Goal: Task Accomplishment & Management: Manage account settings

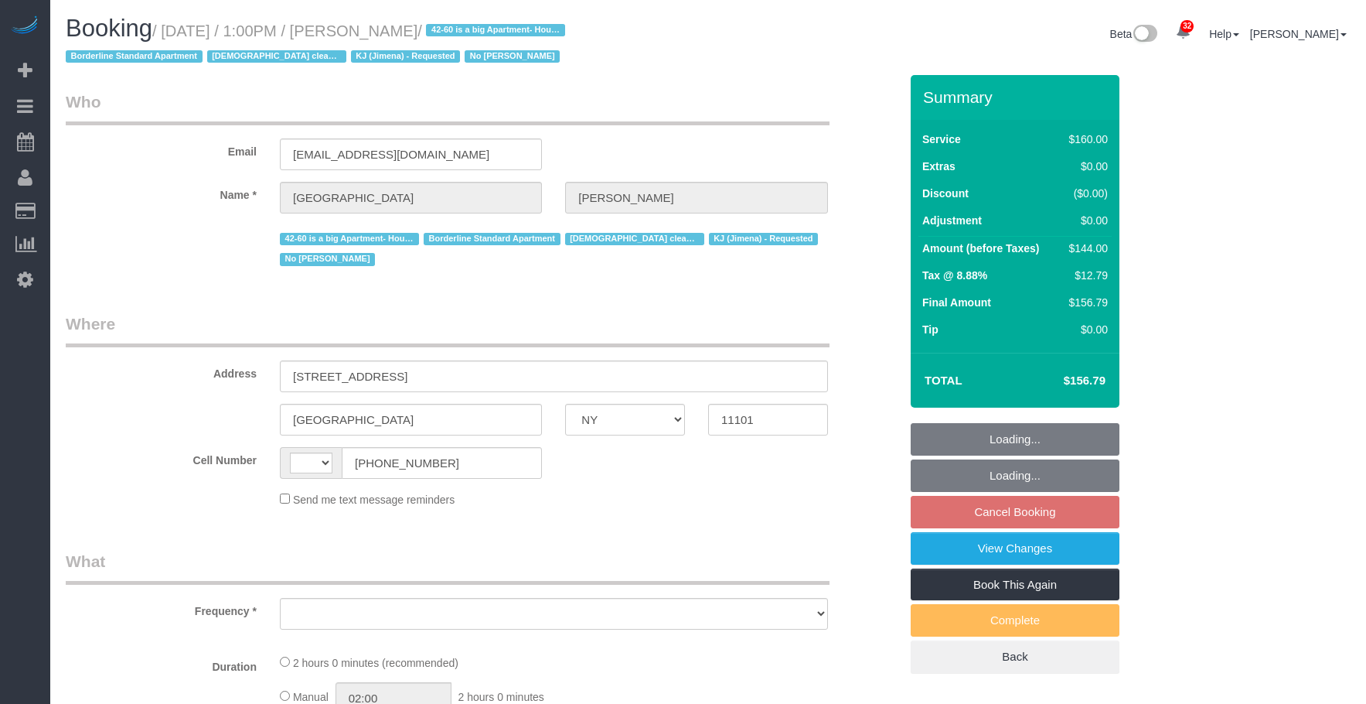
select select "NY"
select select "string:stripe-pm_1Pgapu4VGloSiKo7IXwbwPDU"
select select "number:89"
select select "number:90"
select select "number:15"
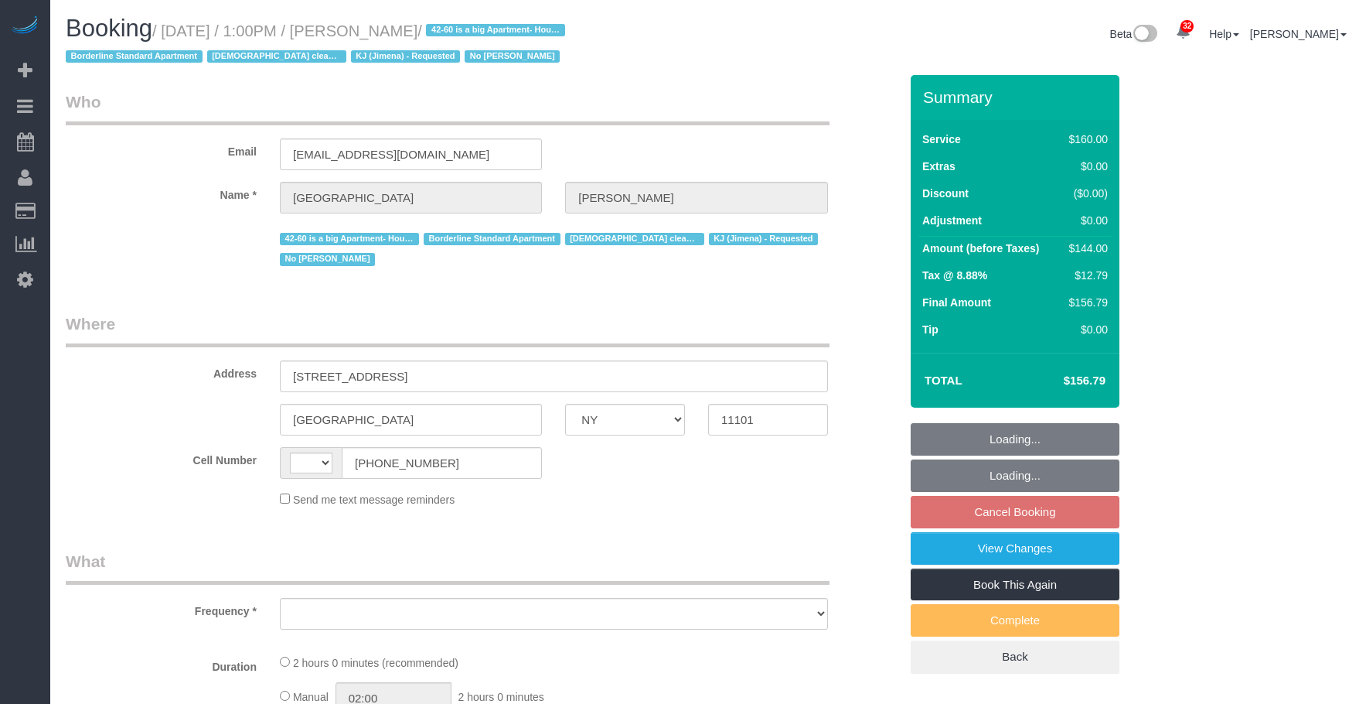
select select "number:7"
select select "string:US"
select select "object:1061"
select select "spot6"
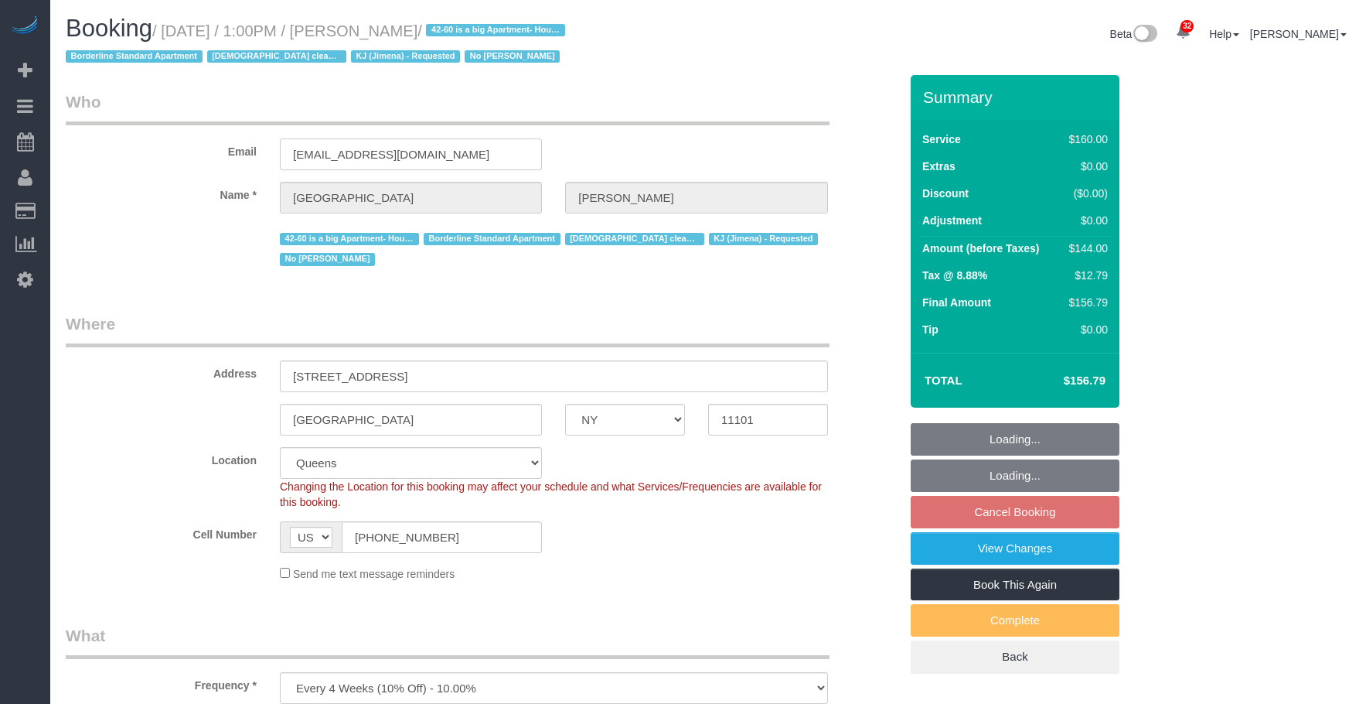
drag, startPoint x: 422, startPoint y: 153, endPoint x: 77, endPoint y: 145, distance: 345.7
click at [76, 145] on div "Email int197@yahoo.com" at bounding box center [482, 130] width 857 height 80
select select "object:1419"
select select "spot61"
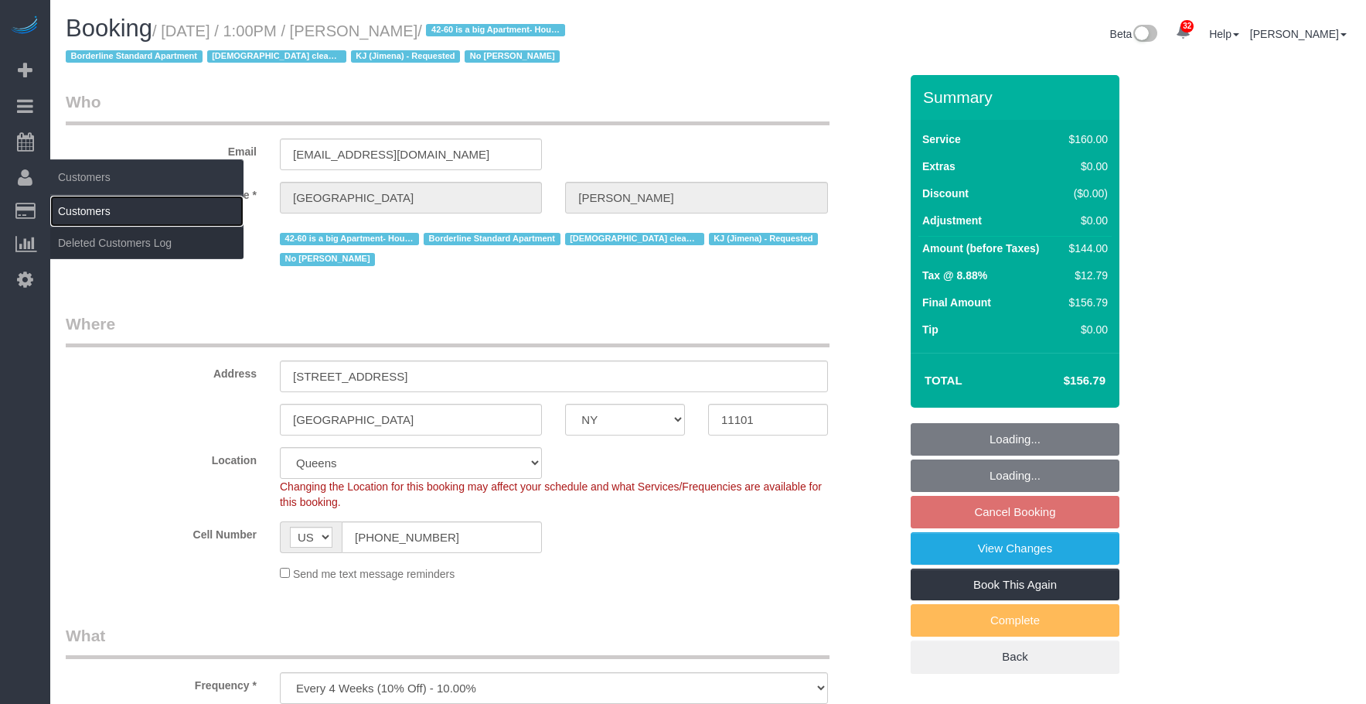
drag, startPoint x: 107, startPoint y: 205, endPoint x: 132, endPoint y: 215, distance: 27.4
click at [107, 205] on link "Customers" at bounding box center [146, 211] width 193 height 31
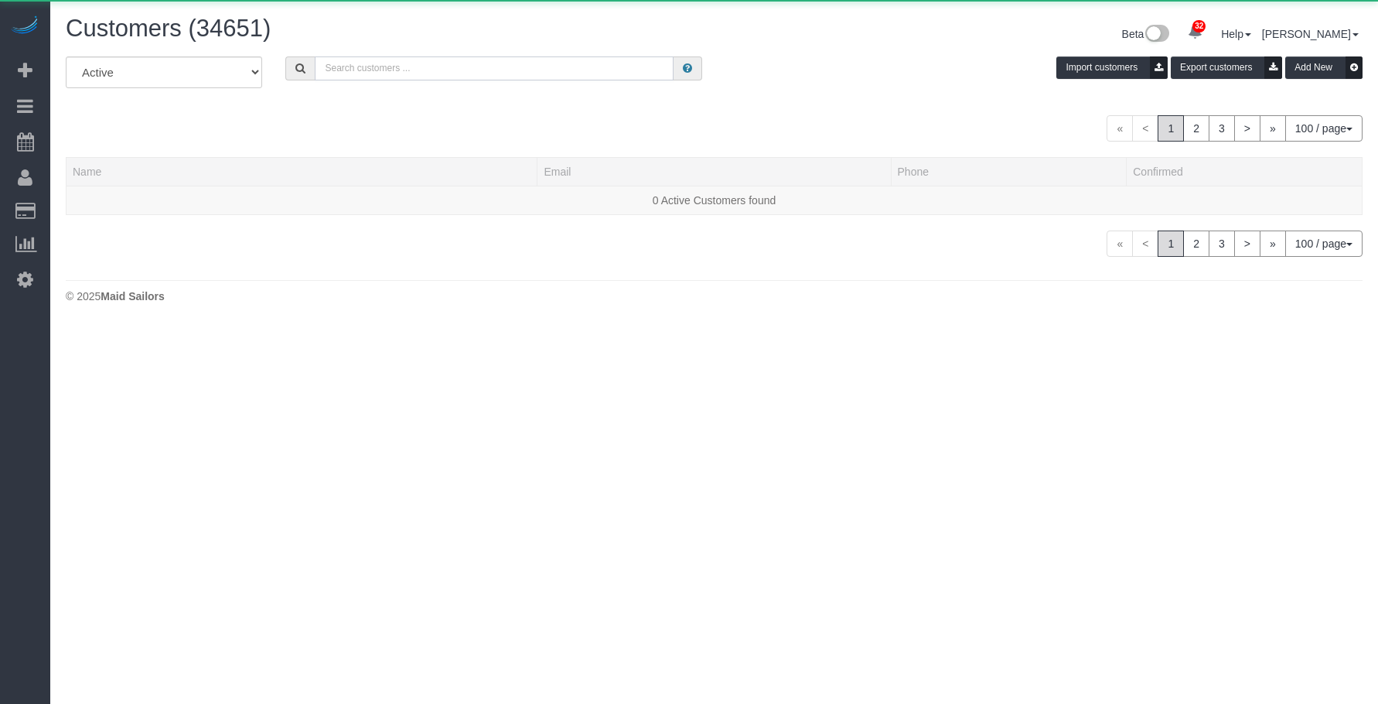
click at [564, 63] on input "text" at bounding box center [494, 68] width 359 height 24
paste input "int197@yahoo.com"
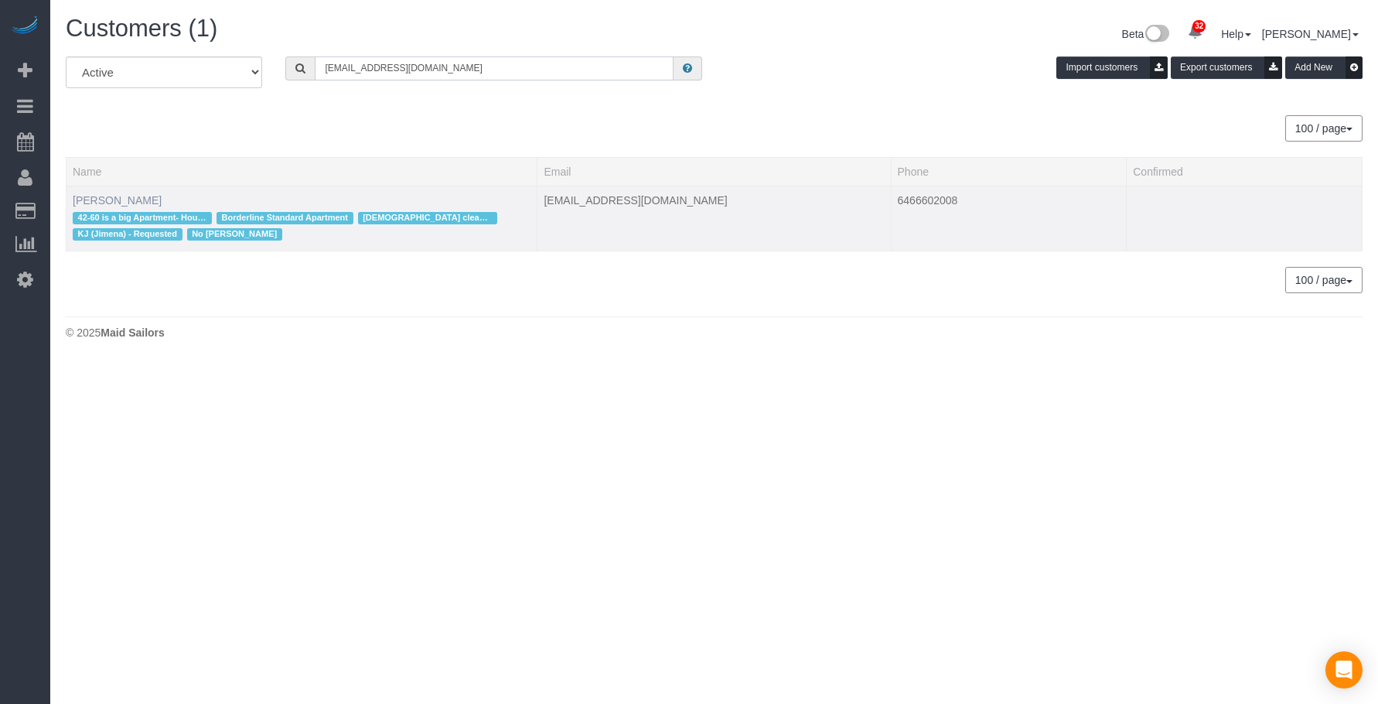
type input "int197@yahoo.com"
click at [111, 204] on link "Roma Hassan" at bounding box center [117, 200] width 89 height 12
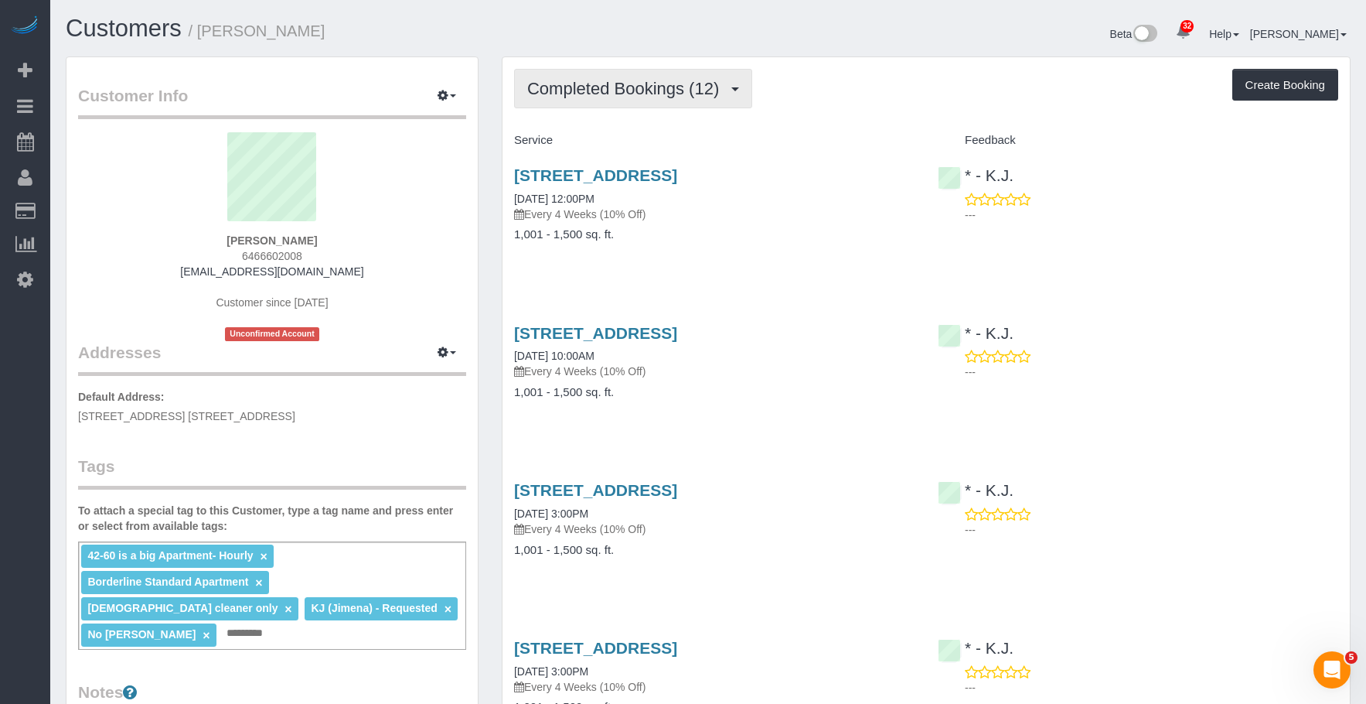
click at [609, 95] on span "Completed Bookings (12)" at bounding box center [626, 88] width 199 height 19
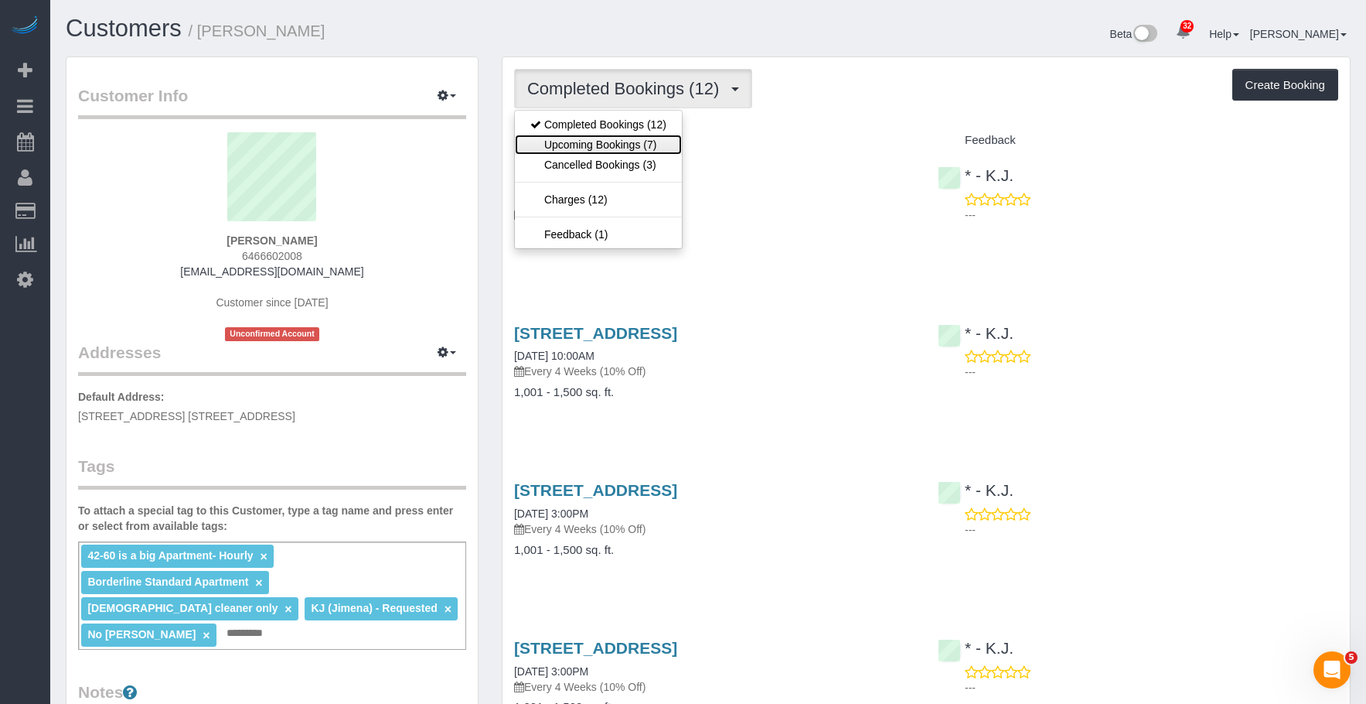
click at [592, 145] on link "Upcoming Bookings (7)" at bounding box center [598, 145] width 167 height 20
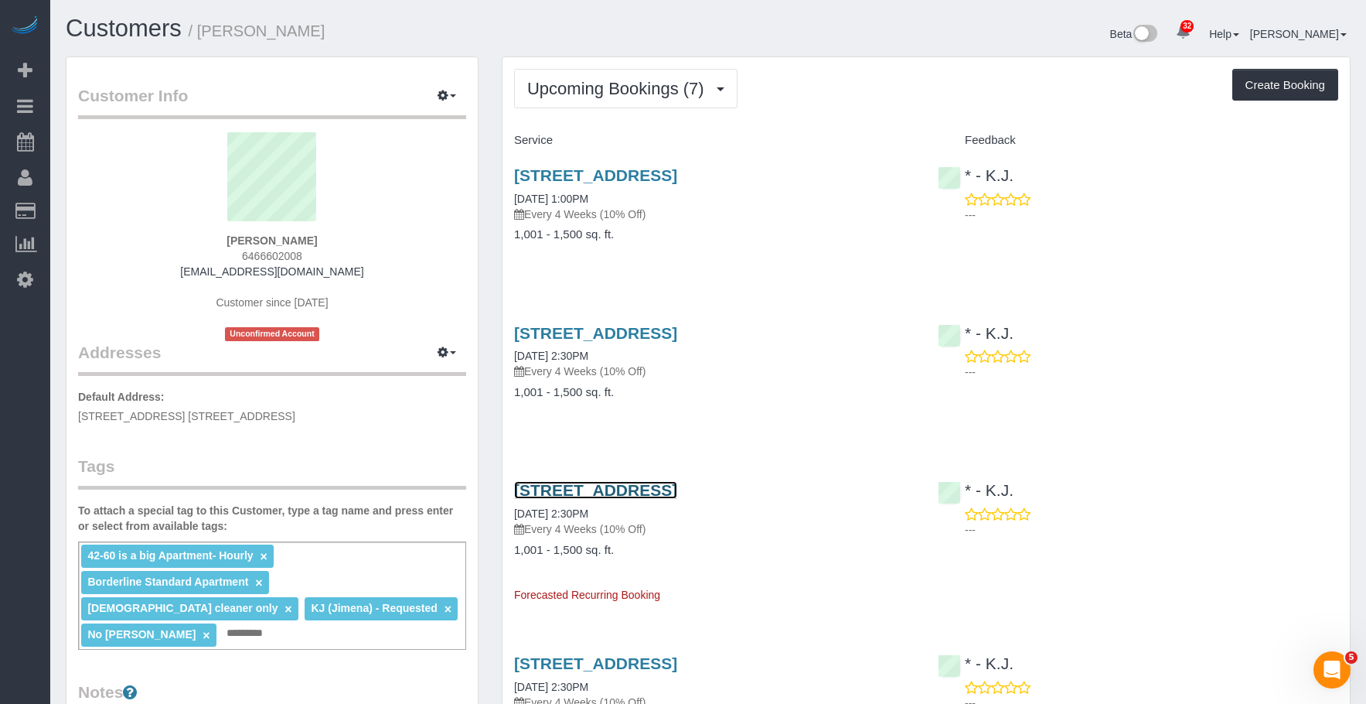
click at [677, 499] on link "42-60 Crescent Street, Apt 8d, Long Island City, NY 11101" at bounding box center [595, 490] width 163 height 18
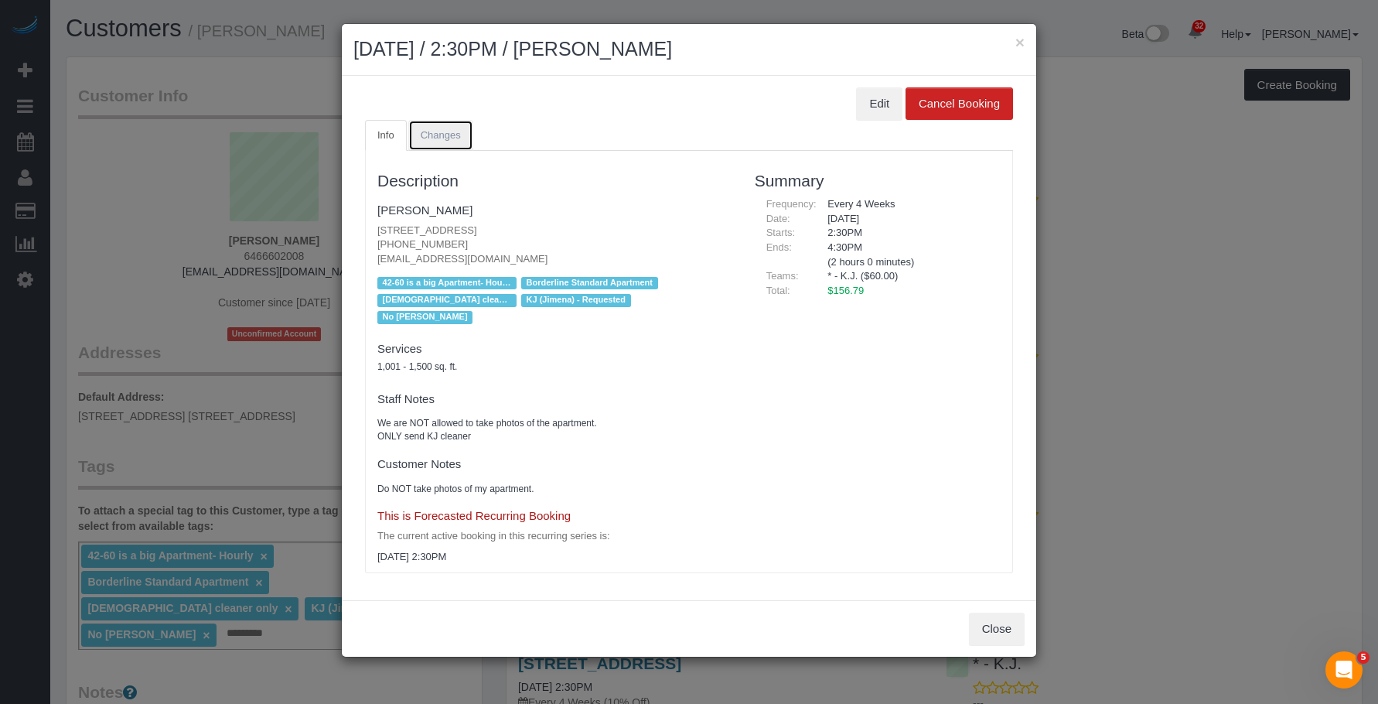
click at [456, 141] on link "Changes" at bounding box center [440, 136] width 65 height 32
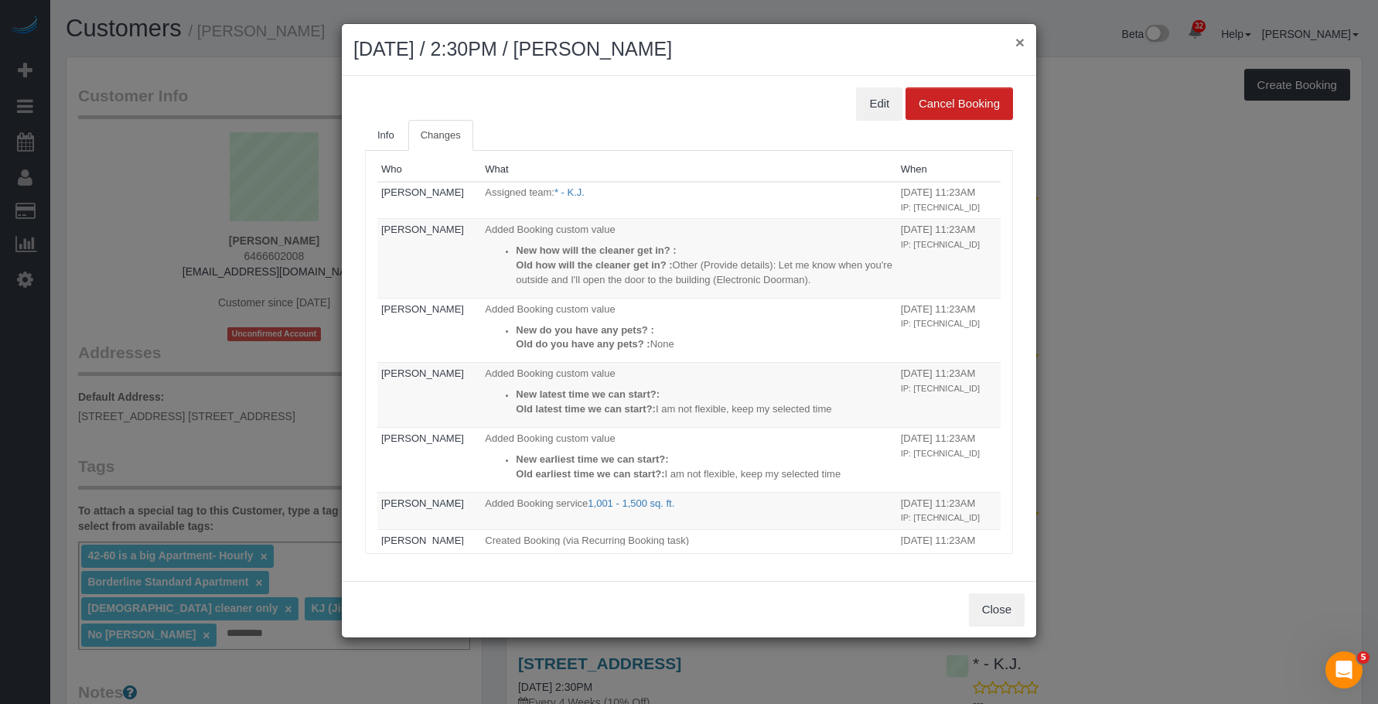
click at [1019, 40] on button "×" at bounding box center [1019, 42] width 9 height 16
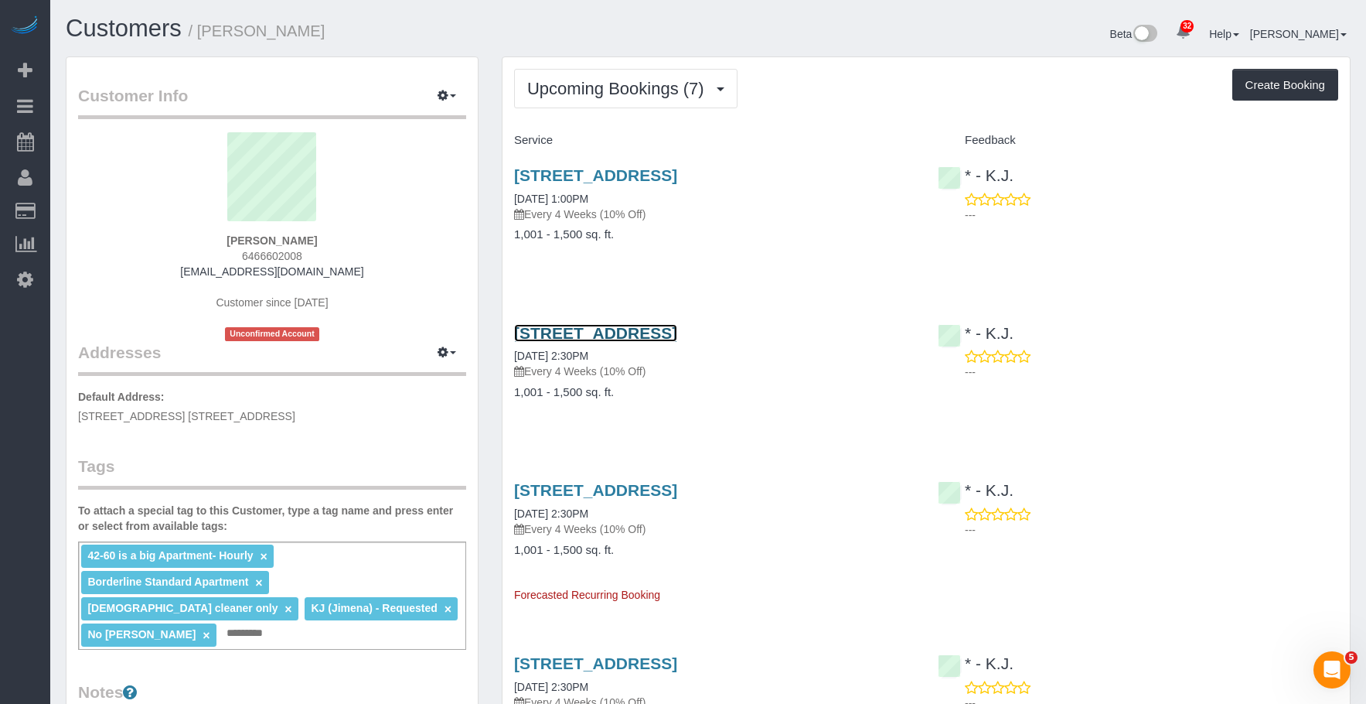
click at [677, 342] on link "42-60 Crescent Street, Apt 8d, Long Island City, NY 11101" at bounding box center [595, 333] width 163 height 18
click at [677, 172] on link "42-60 Crescent Street, Apt 8d, Long Island City, NY 11101" at bounding box center [595, 175] width 163 height 18
click at [677, 499] on link "42-60 Crescent Street, Apt 8d, Long Island City, NY 11101" at bounding box center [595, 490] width 163 height 18
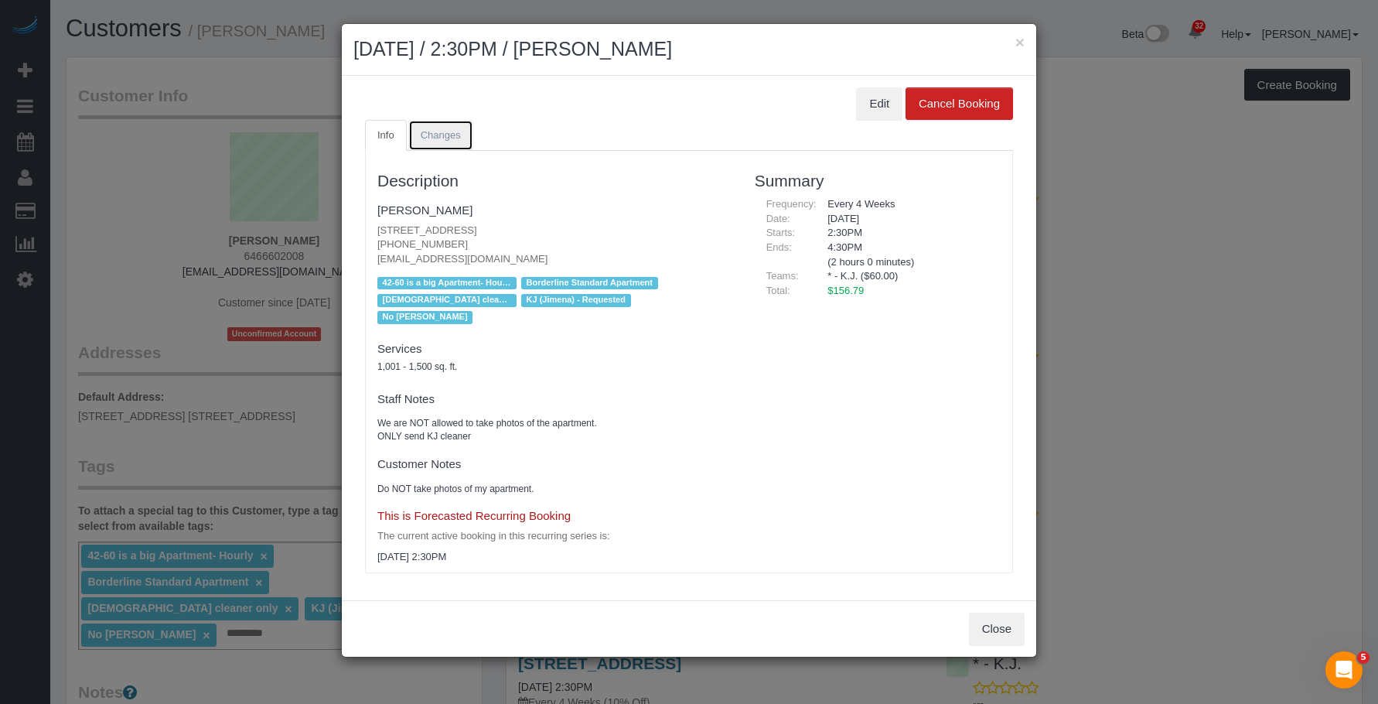
click at [468, 137] on link "Changes" at bounding box center [440, 136] width 65 height 32
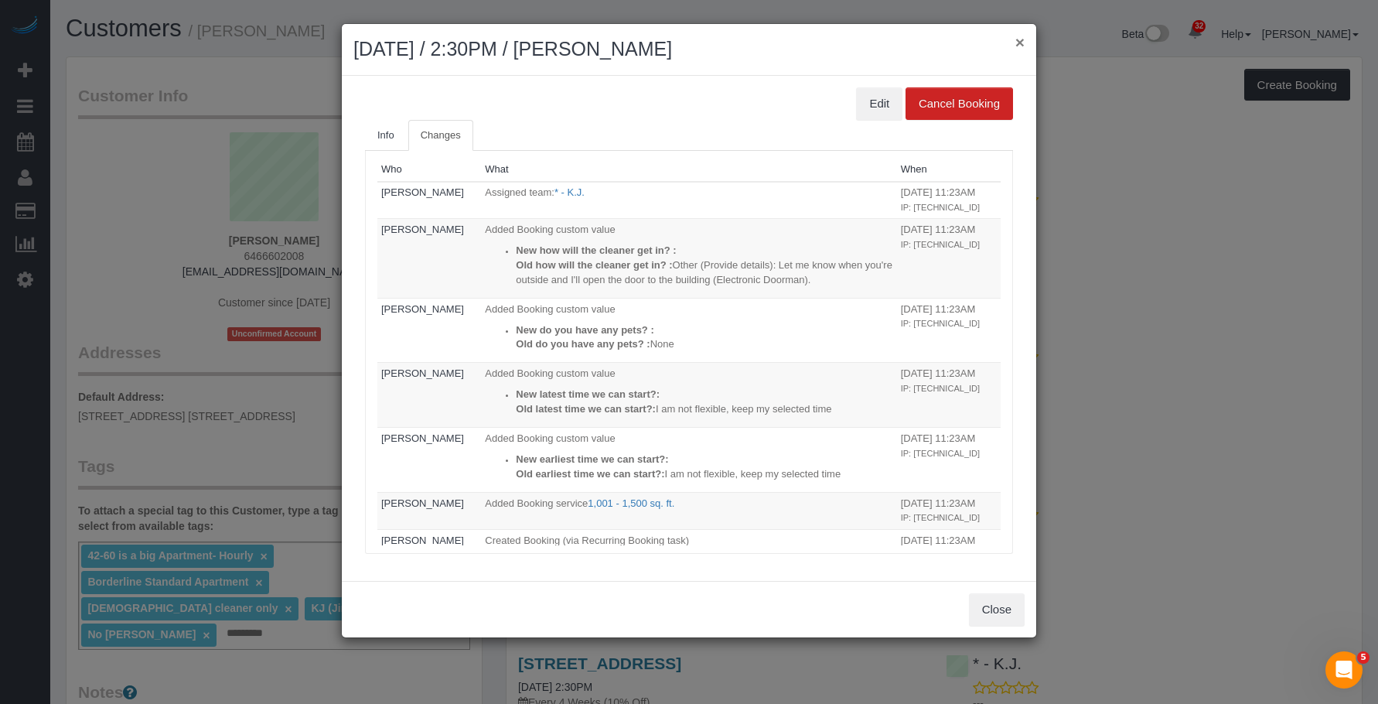
click at [1018, 43] on button "×" at bounding box center [1019, 42] width 9 height 16
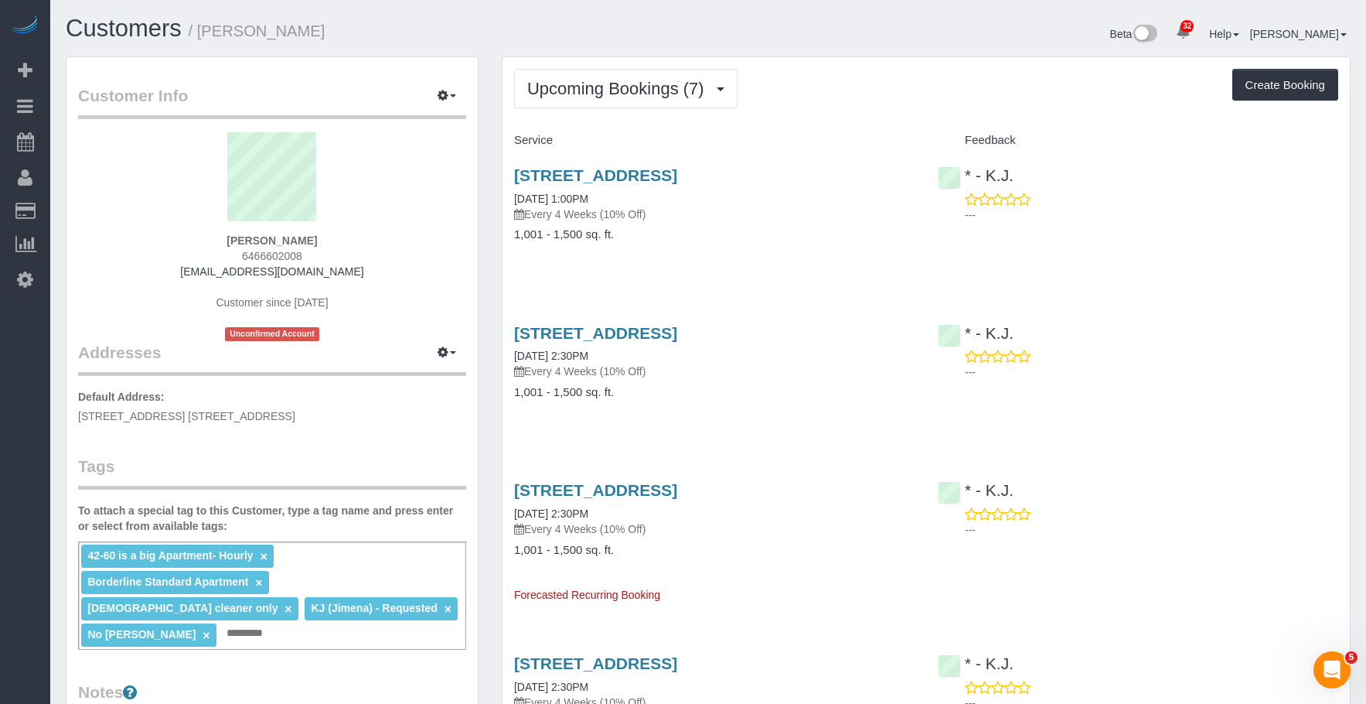
click at [842, 342] on h3 "42-60 Crescent Street, Apt 8d, Long Island City, NY 11101" at bounding box center [714, 333] width 401 height 18
click at [677, 342] on link "42-60 Crescent Street, Apt 8d, Long Island City, NY 11101" at bounding box center [595, 333] width 163 height 18
drag, startPoint x: 643, startPoint y: 101, endPoint x: 619, endPoint y: 133, distance: 39.7
click at [642, 101] on button "Upcoming Bookings (7)" at bounding box center [625, 88] width 223 height 39
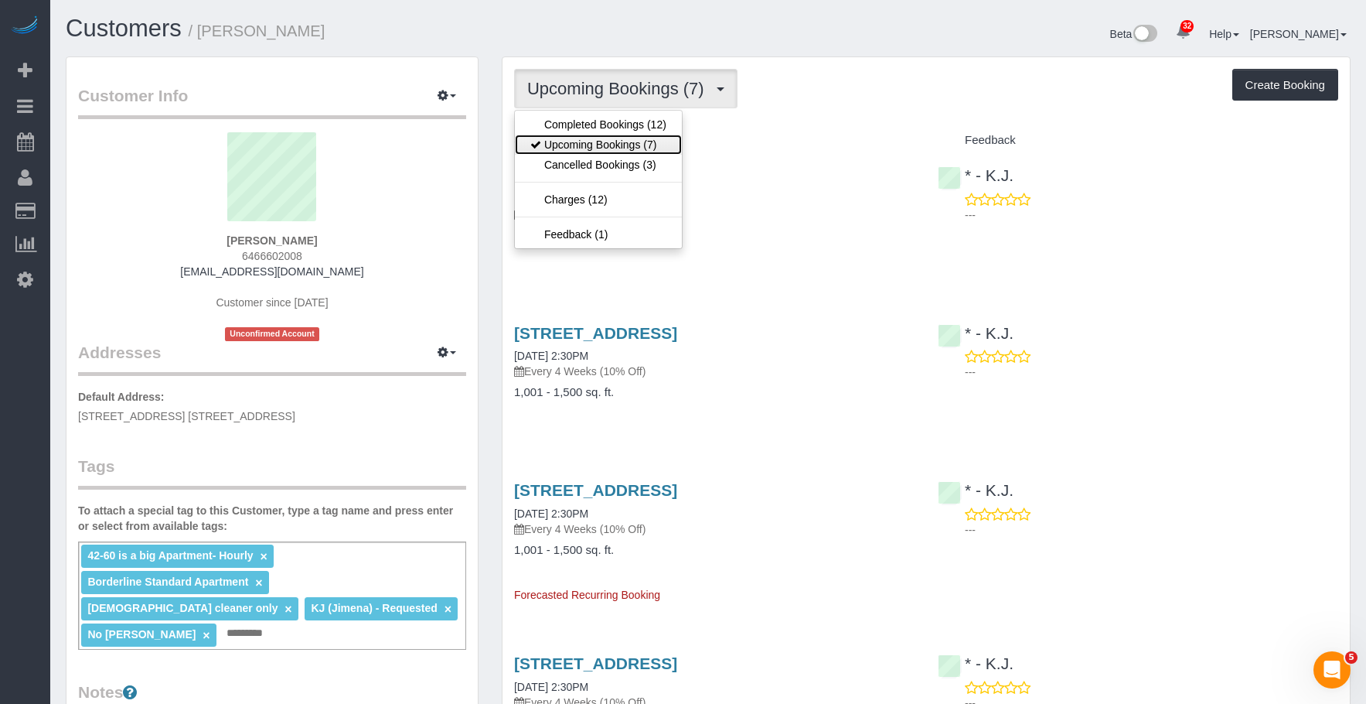
click at [615, 142] on link "Upcoming Bookings (7)" at bounding box center [598, 145] width 167 height 20
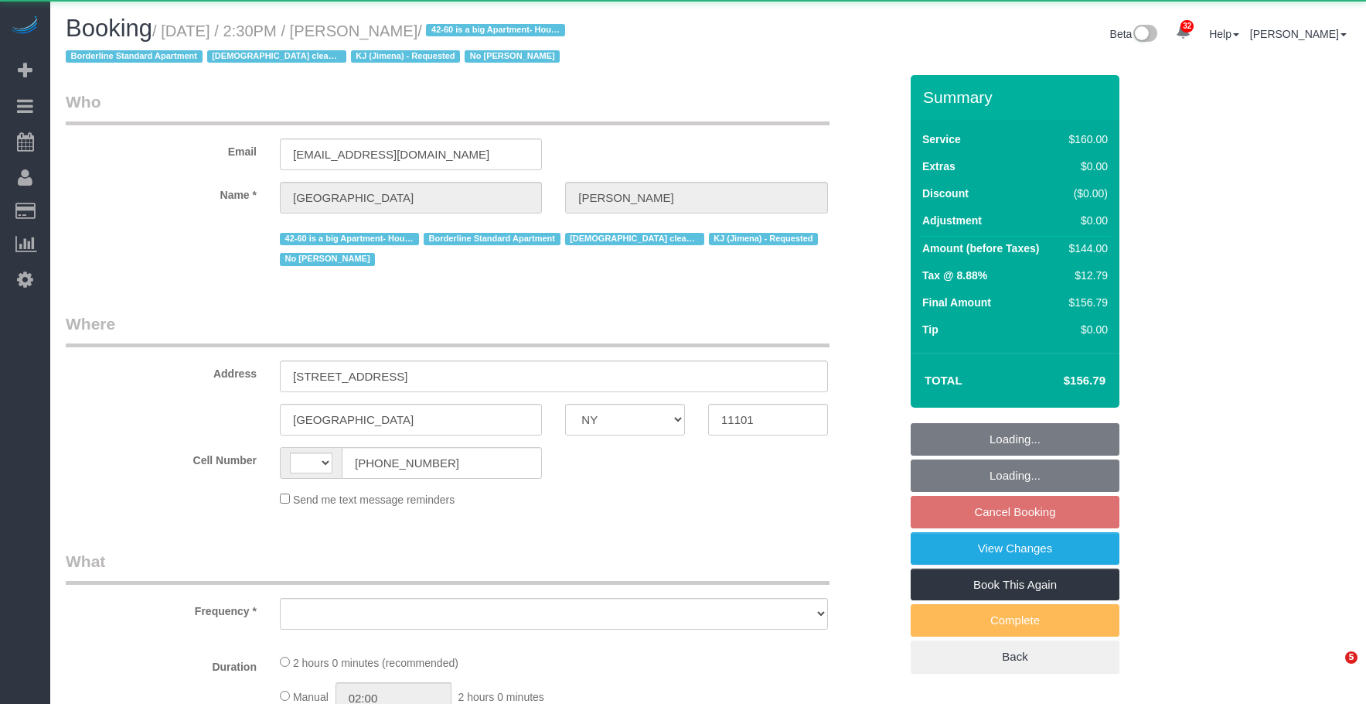
select select "NY"
select select "string:stripe-pm_1Pgapu4VGloSiKo7IXwbwPDU"
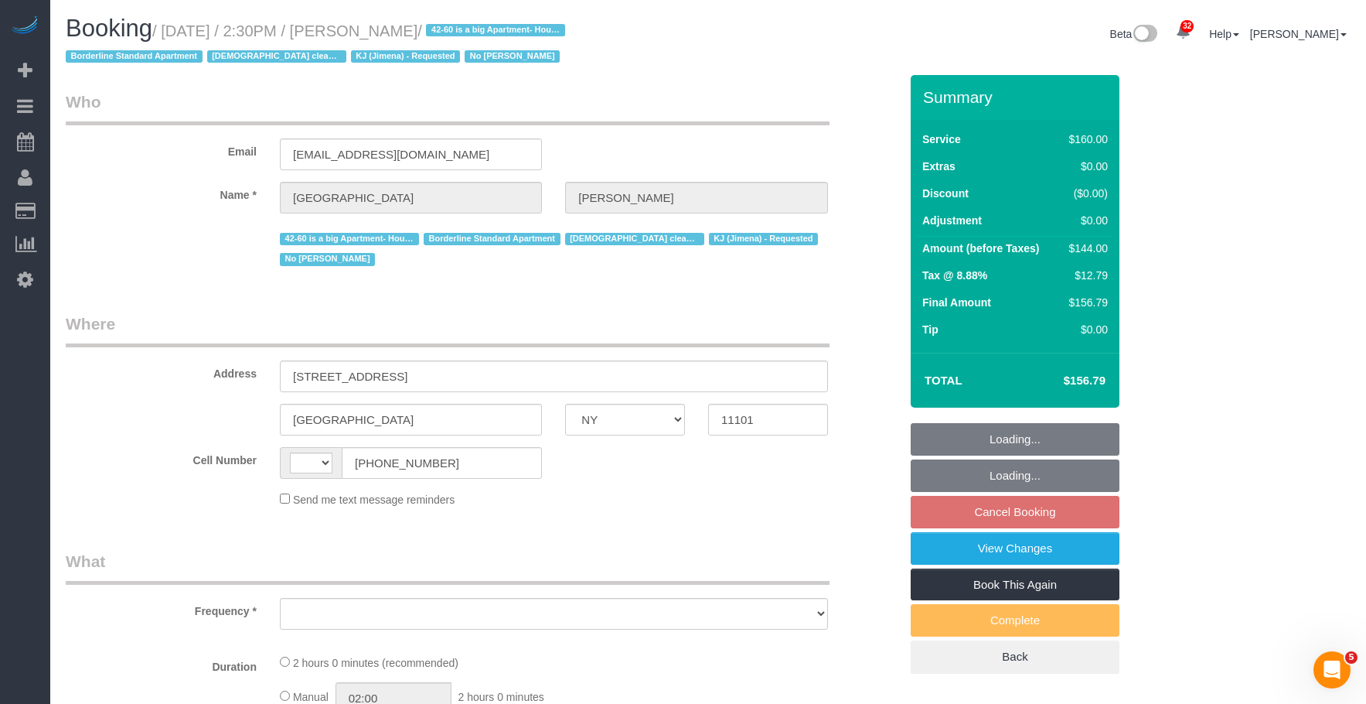
select select "object:584"
select select "string:[GEOGRAPHIC_DATA]"
select select "number:89"
select select "number:90"
select select "number:15"
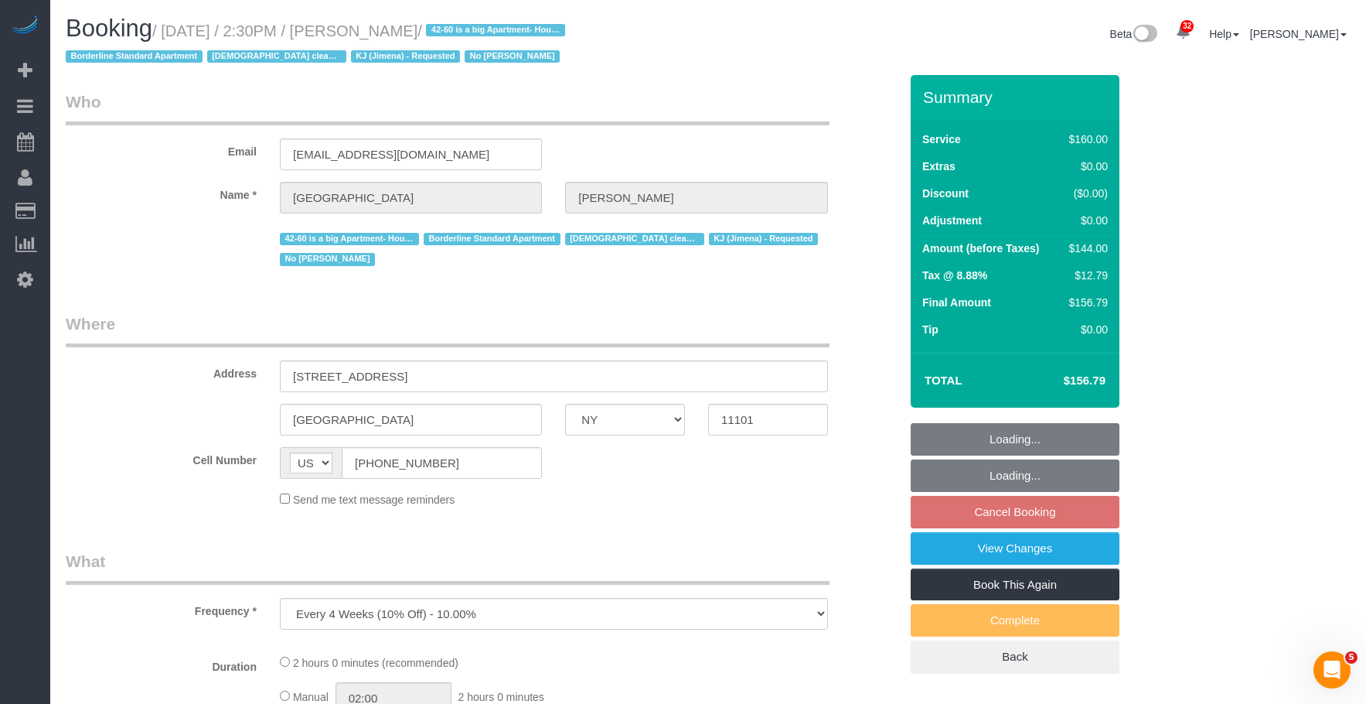
select select "number:7"
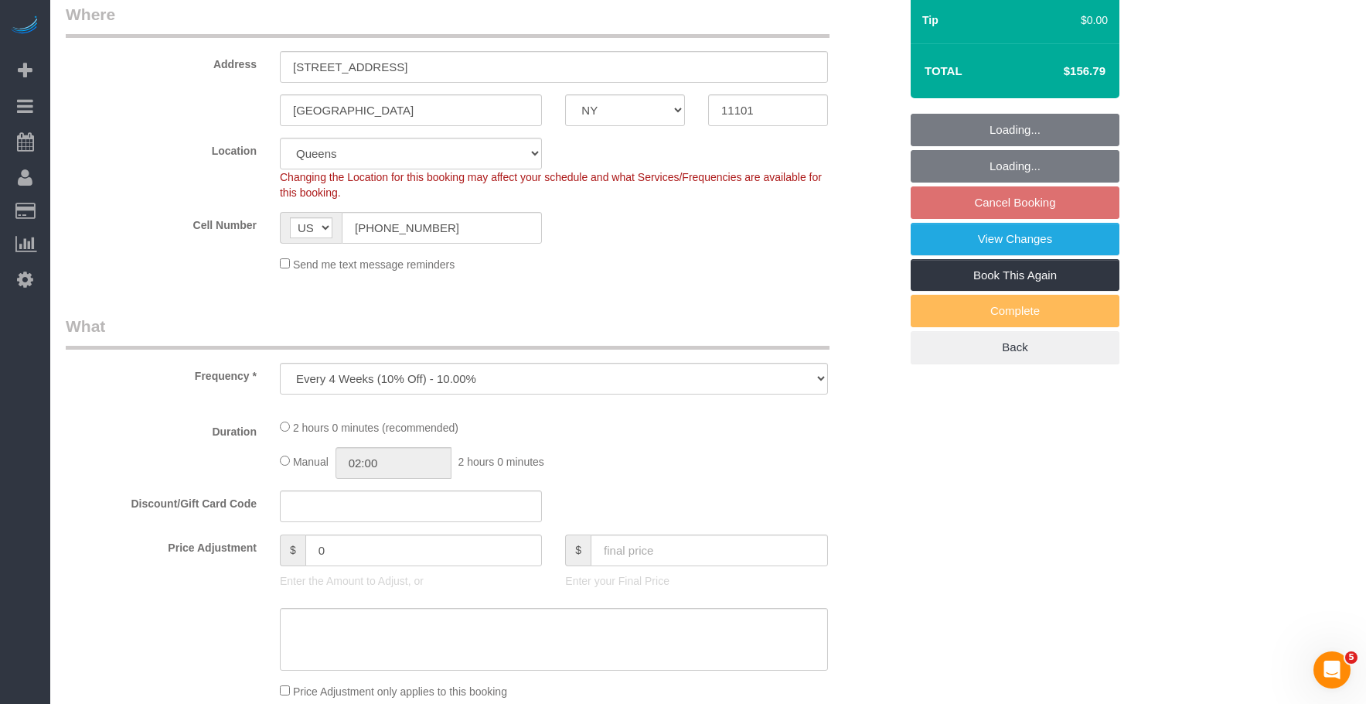
select select "object:1344"
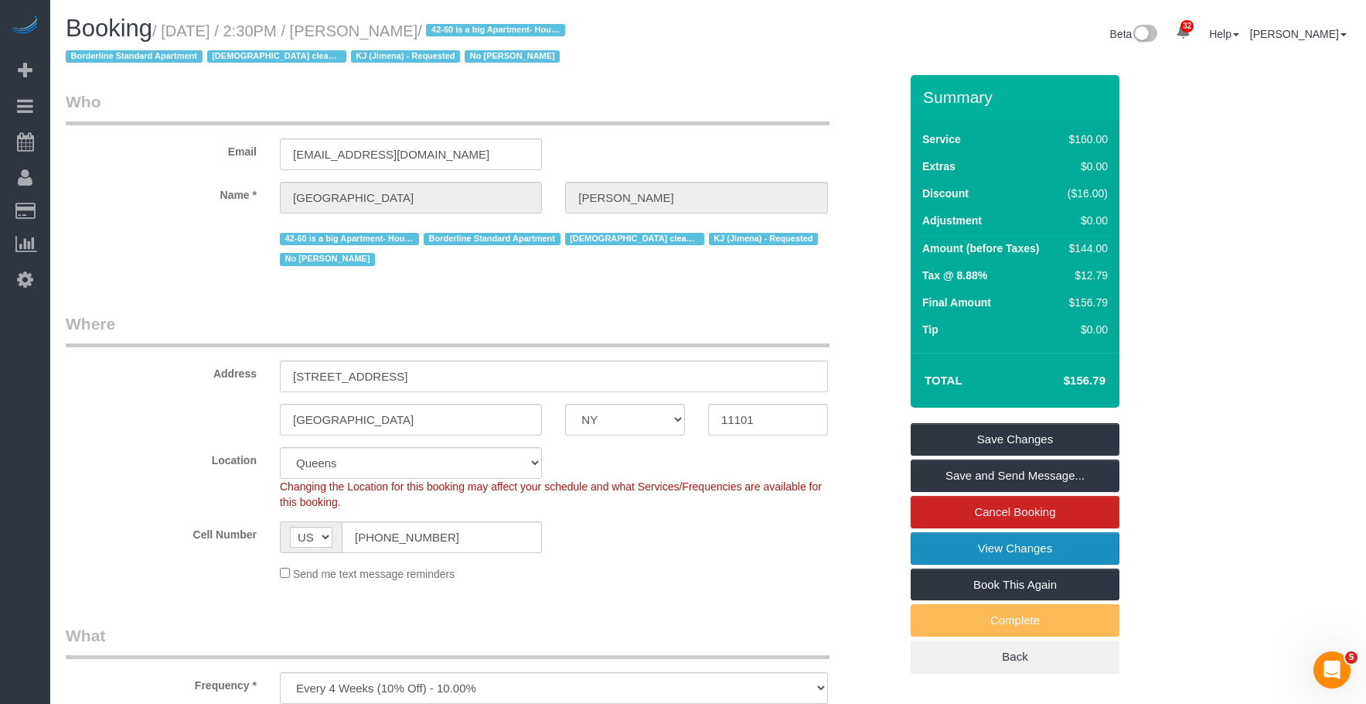
click at [937, 539] on link "View Changes" at bounding box center [1015, 548] width 209 height 32
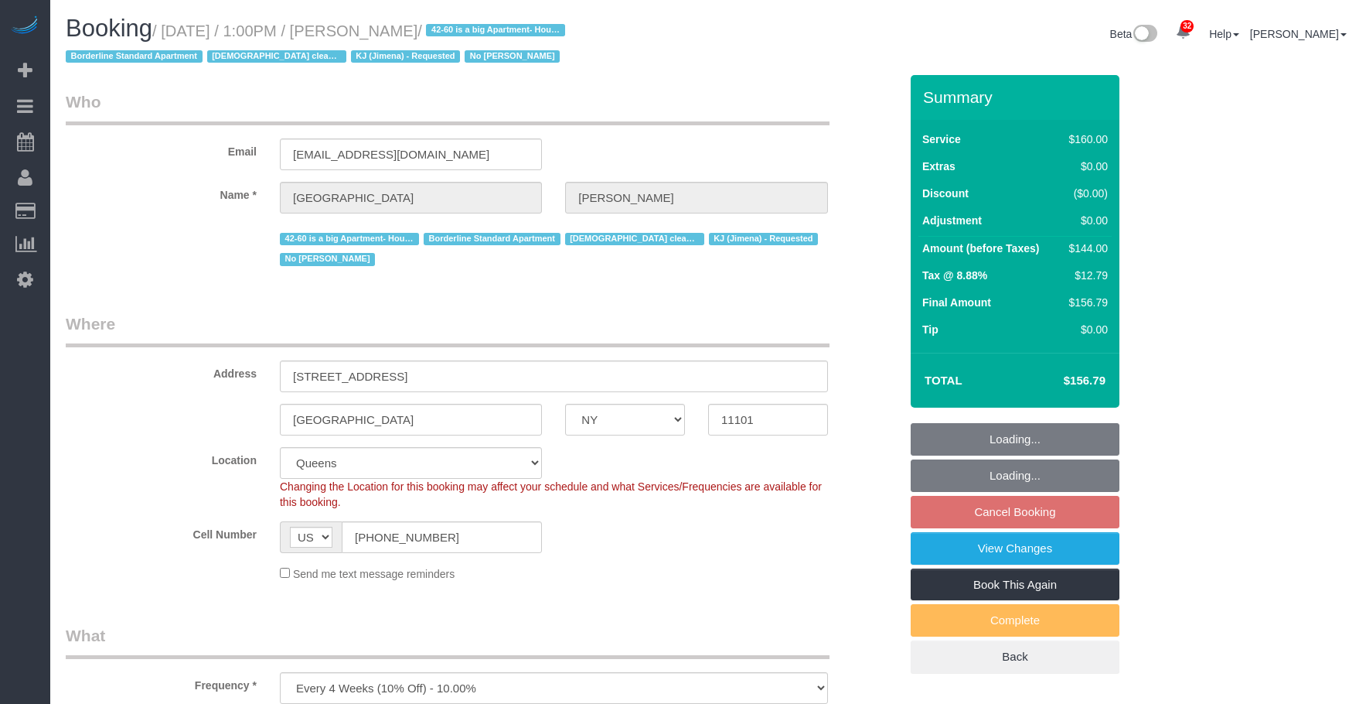
select select "NY"
select select "string:stripe-pm_1Pgapu4VGloSiKo7IXwbwPDU"
select select "spot6"
select select "number:89"
select select "number:90"
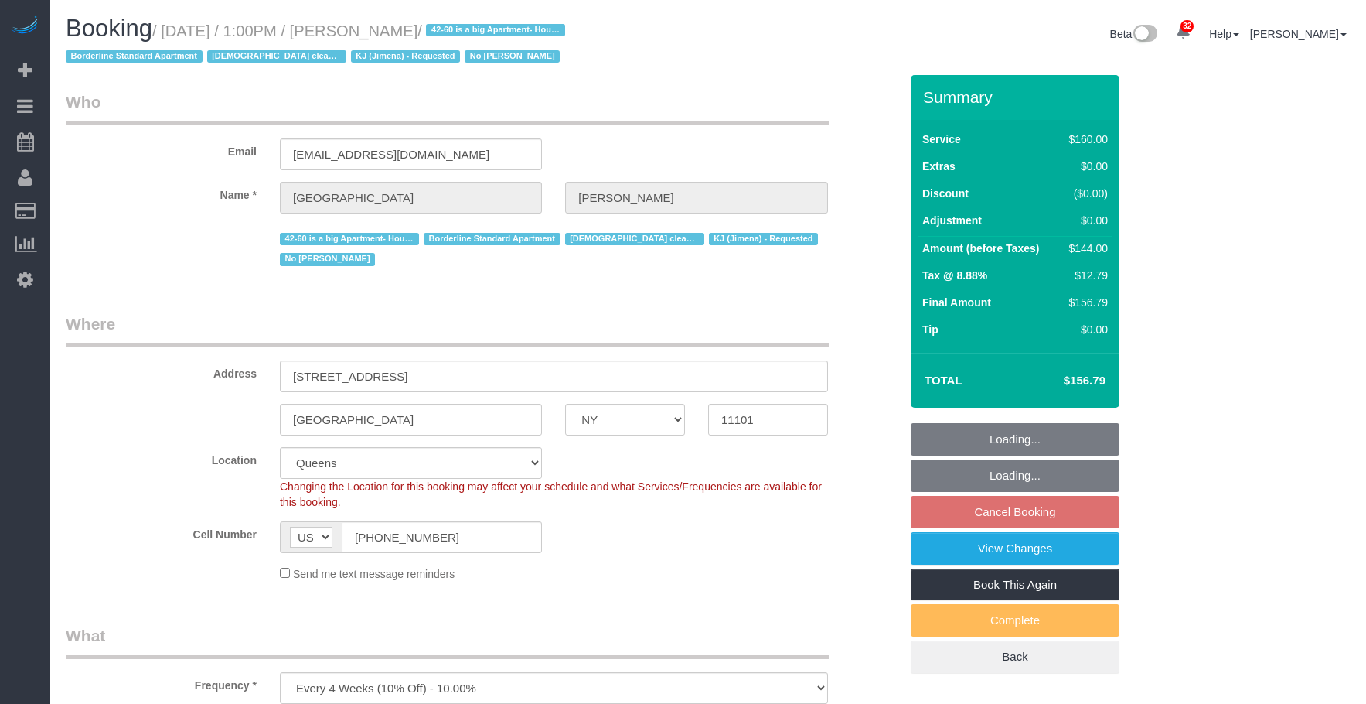
select select "number:15"
select select "number:7"
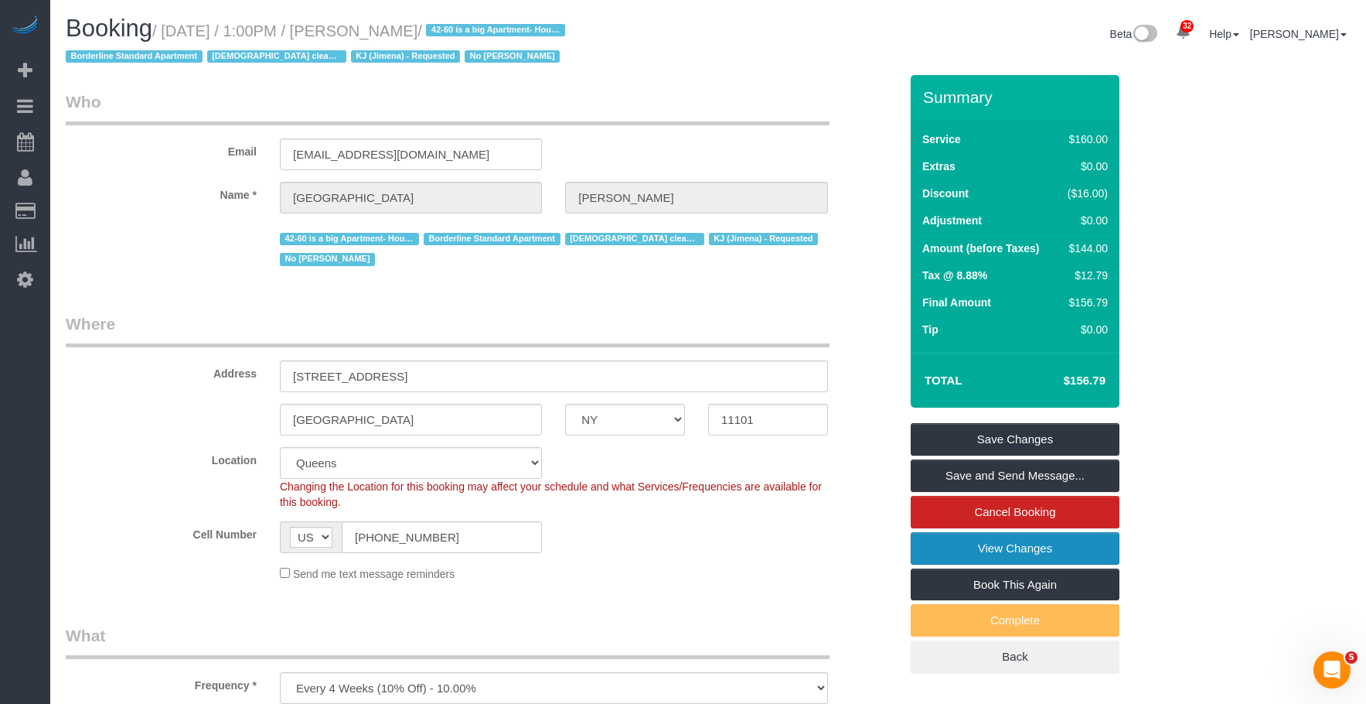
click at [1079, 541] on link "View Changes" at bounding box center [1015, 548] width 209 height 32
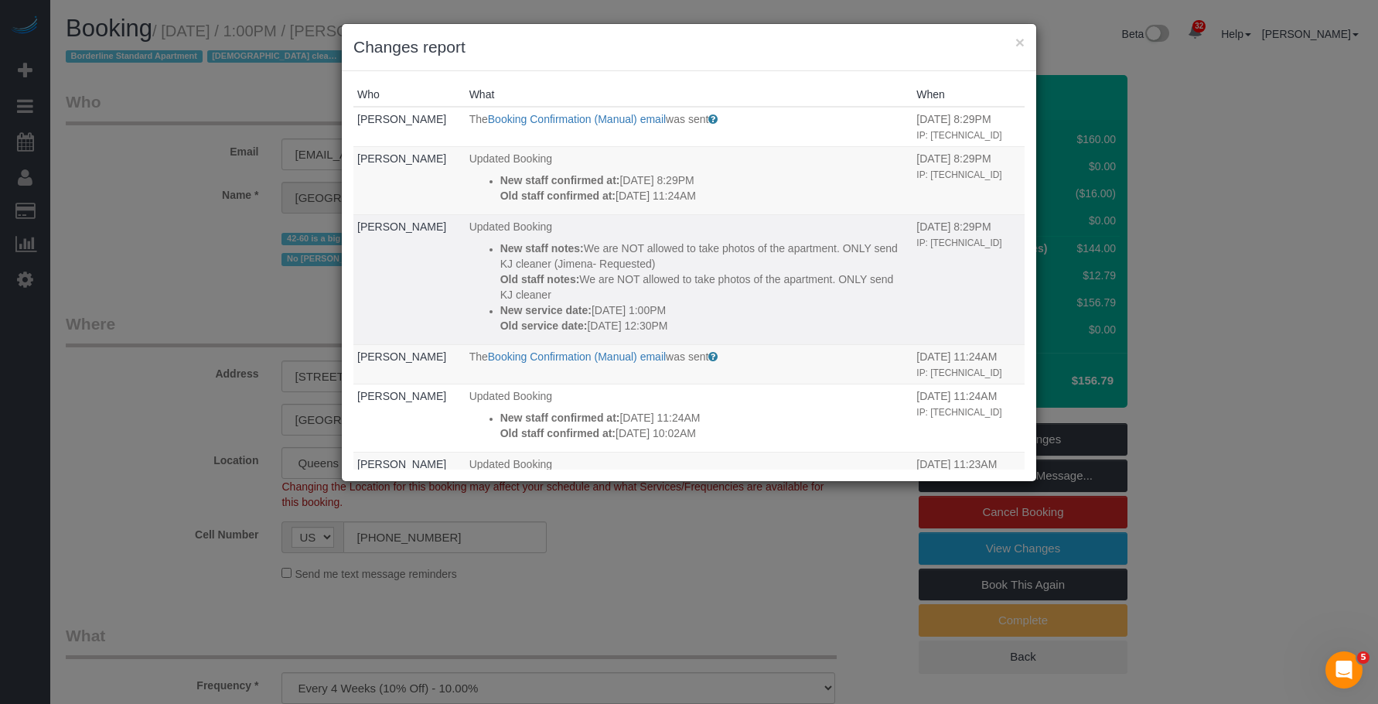
drag, startPoint x: 571, startPoint y: 306, endPoint x: 627, endPoint y: 311, distance: 55.9
click at [626, 302] on p "Old staff notes: We are NOT allowed to take photos of the apartment. ONLY send …" at bounding box center [704, 286] width 409 height 31
click at [696, 302] on p "Old staff notes: We are NOT allowed to take photos of the apartment. ONLY send …" at bounding box center [704, 286] width 409 height 31
drag, startPoint x: 625, startPoint y: 336, endPoint x: 733, endPoint y: 331, distance: 108.3
click at [733, 331] on div "New service date: 10/10/2025 1:00PM Old service date: 10/17/2025 12:30PM" at bounding box center [704, 317] width 409 height 31
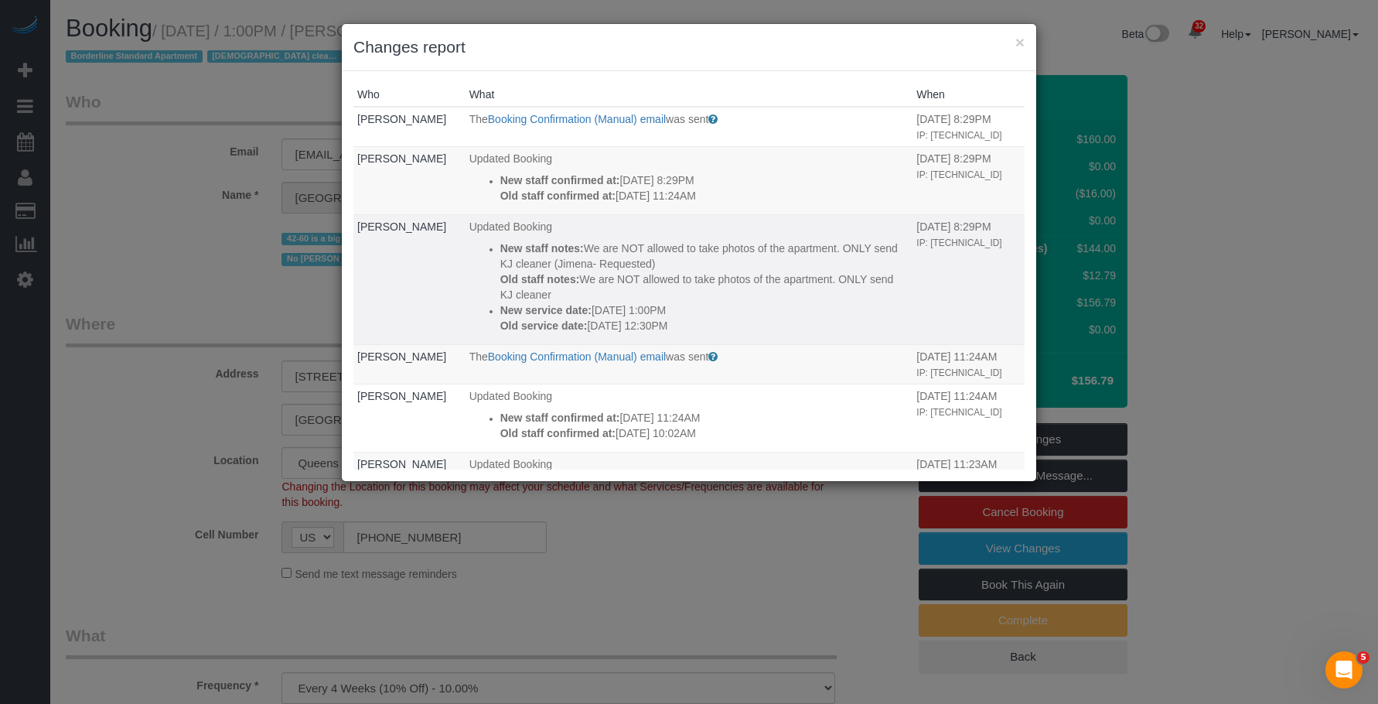
click at [755, 318] on p "New service date: 10/10/2025 1:00PM" at bounding box center [704, 309] width 409 height 15
click at [741, 318] on p "New service date: 10/10/2025 1:00PM" at bounding box center [704, 309] width 409 height 15
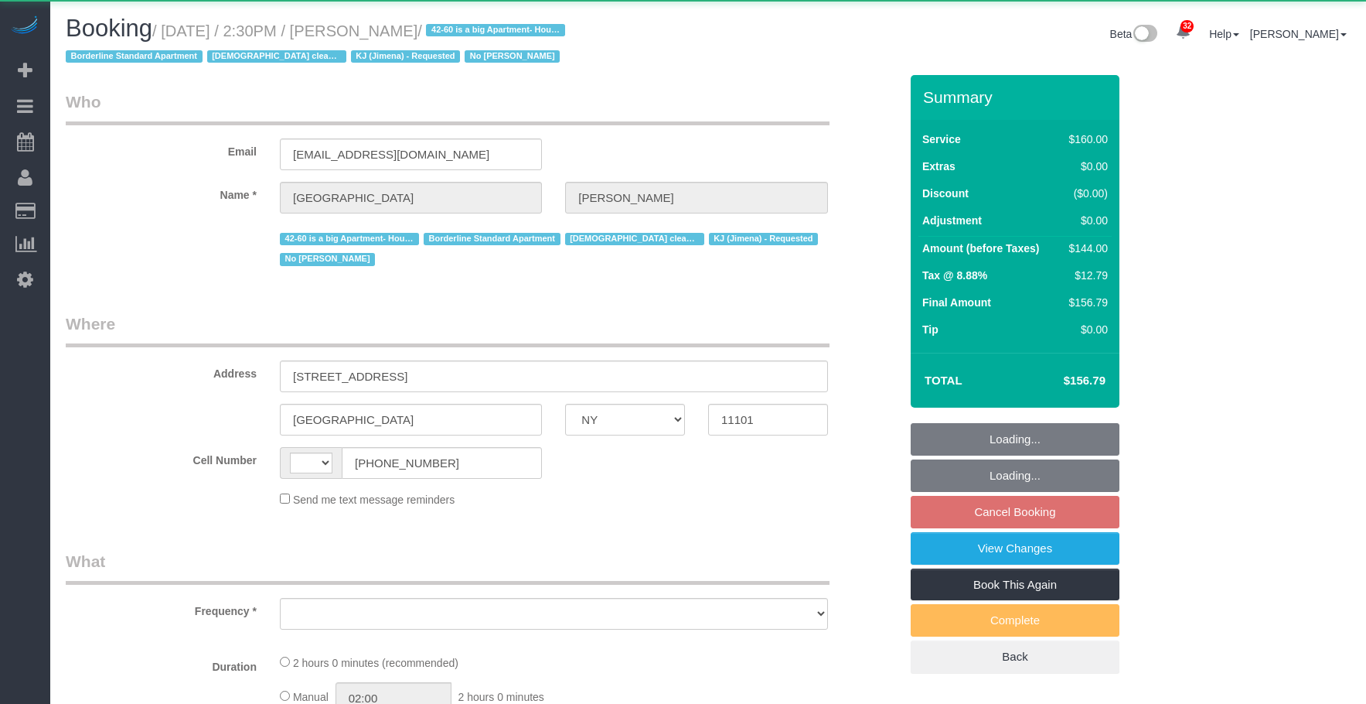
select select "NY"
select select "string:stripe-pm_1Pgapu4VGloSiKo7IXwbwPDU"
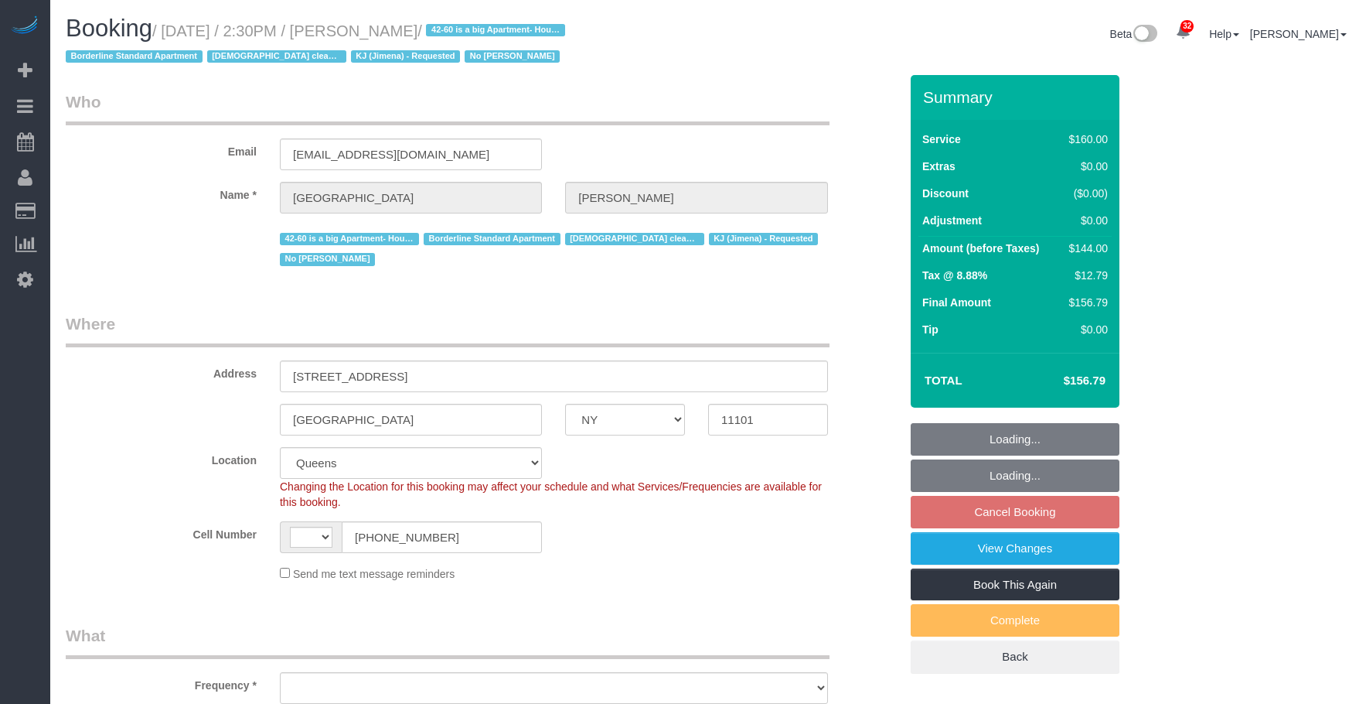
select select "object:745"
select select "number:89"
select select "number:90"
select select "number:15"
select select "number:7"
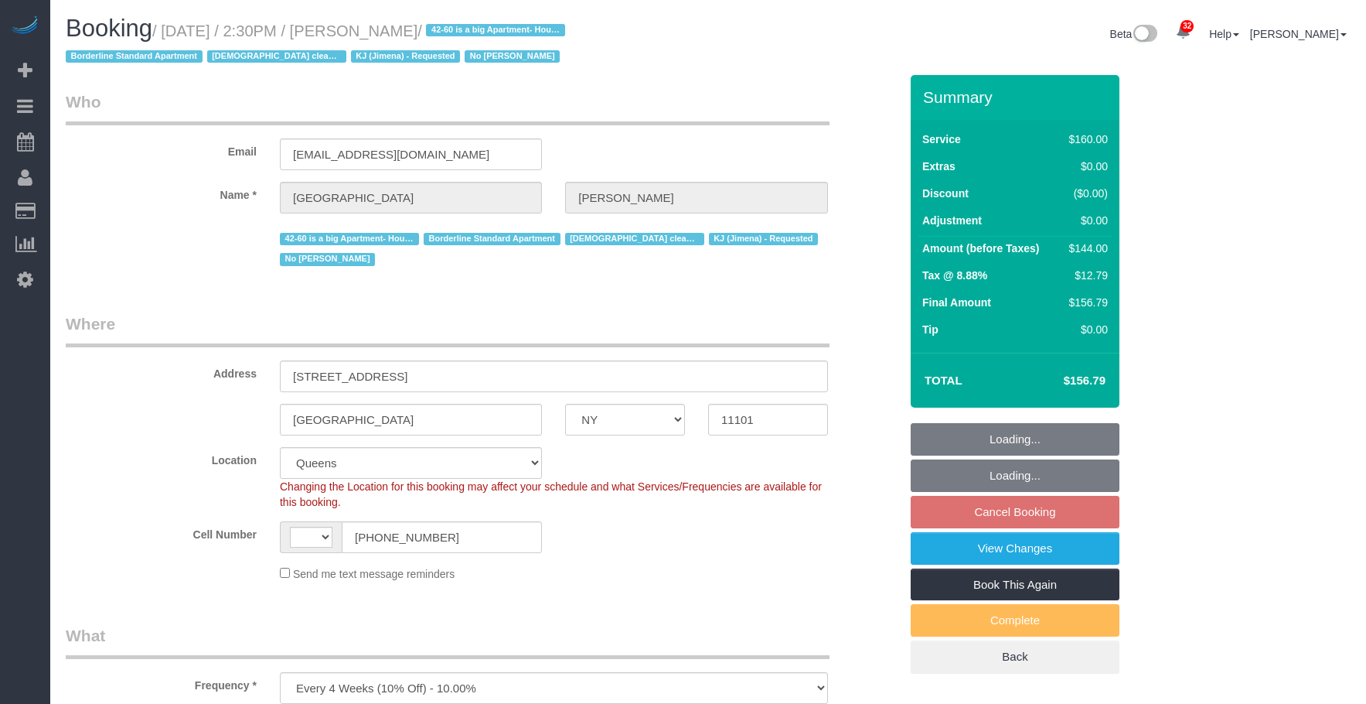
select select "string:[GEOGRAPHIC_DATA]"
select select "object:1344"
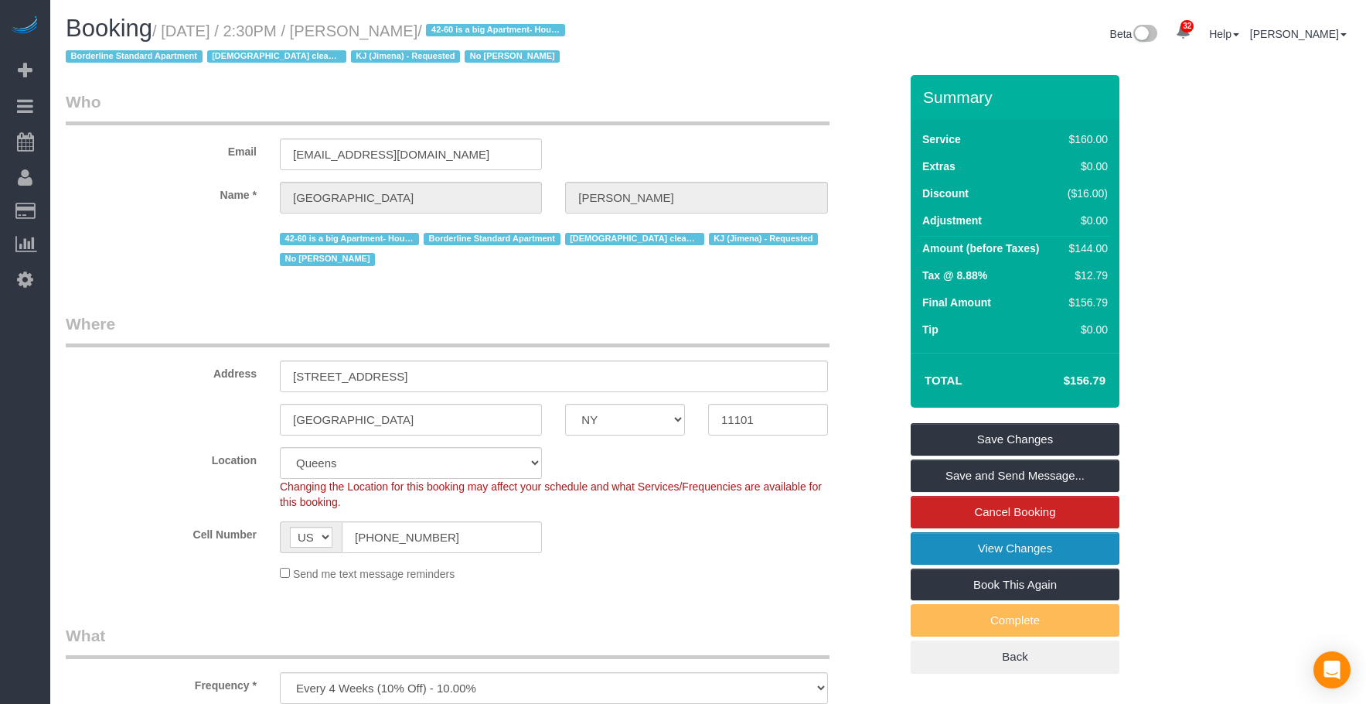
click at [949, 551] on link "View Changes" at bounding box center [1015, 548] width 209 height 32
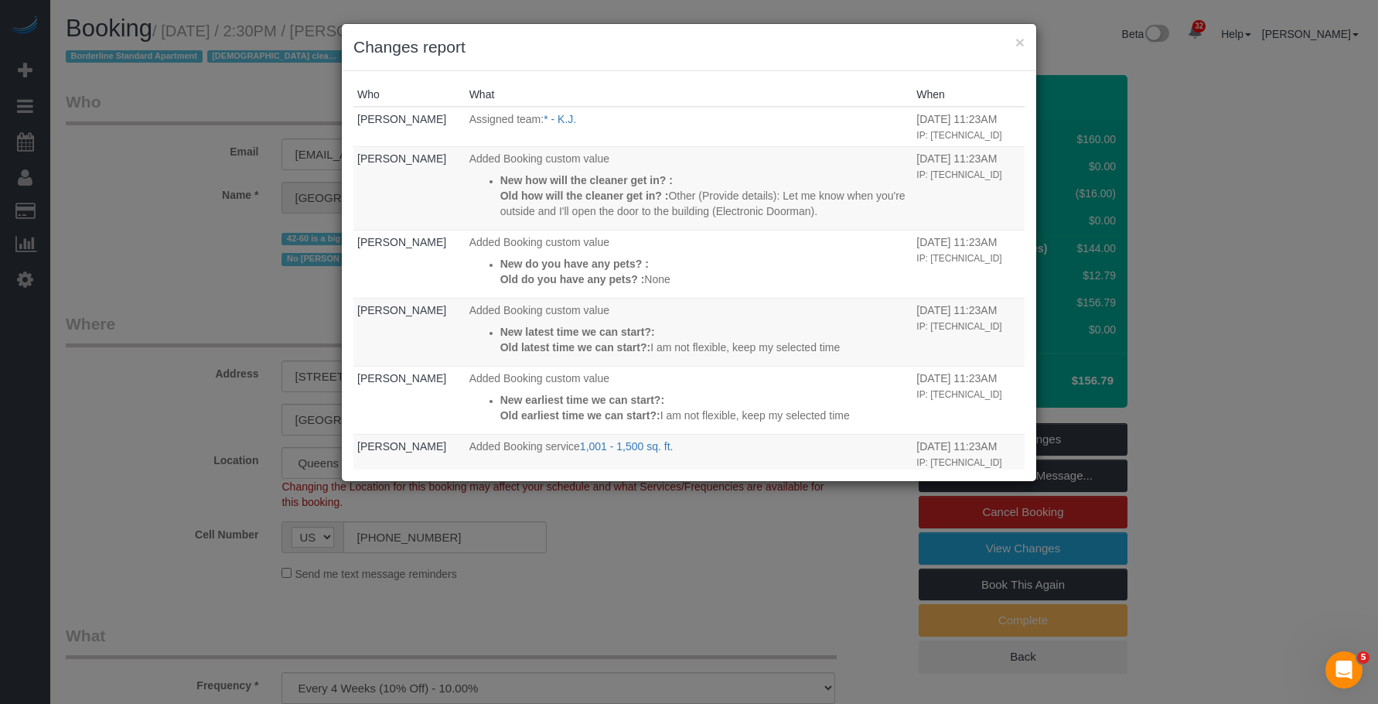
scroll to position [158, 0]
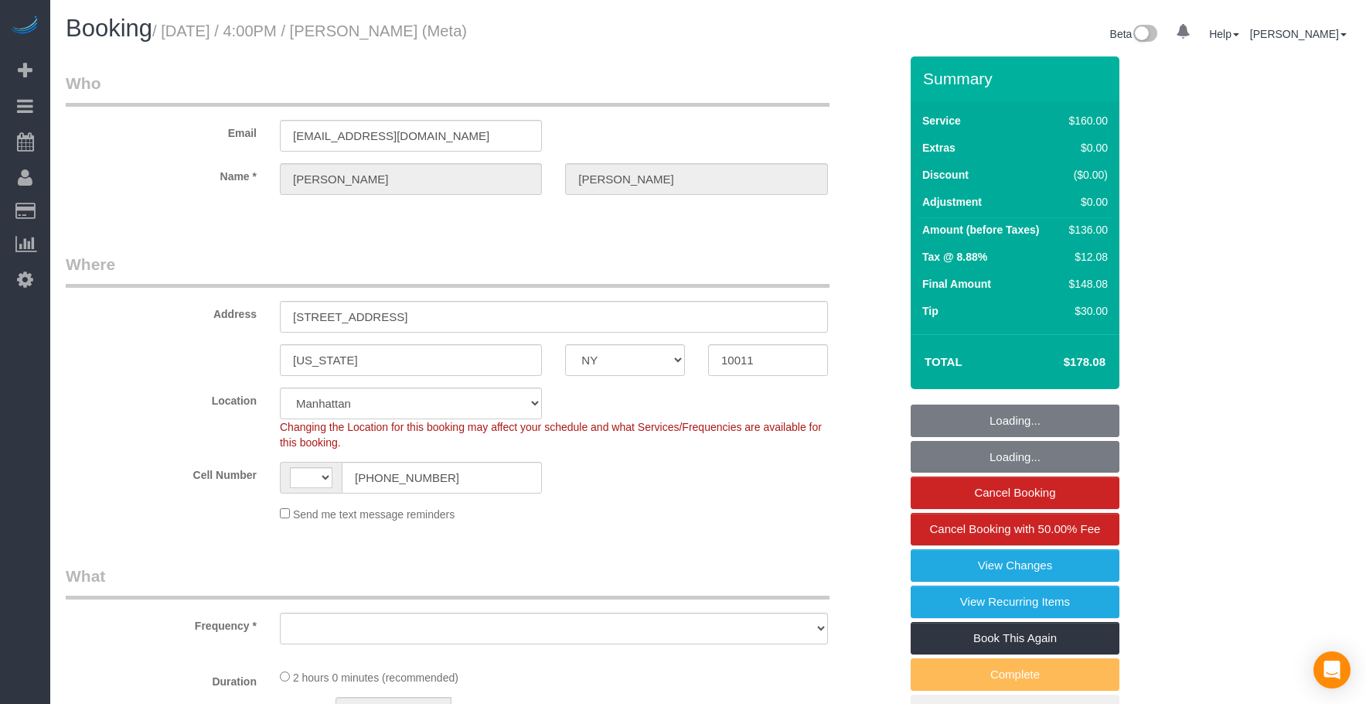
select select "NY"
select select "number:89"
select select "number:90"
select select "number:15"
select select "number:7"
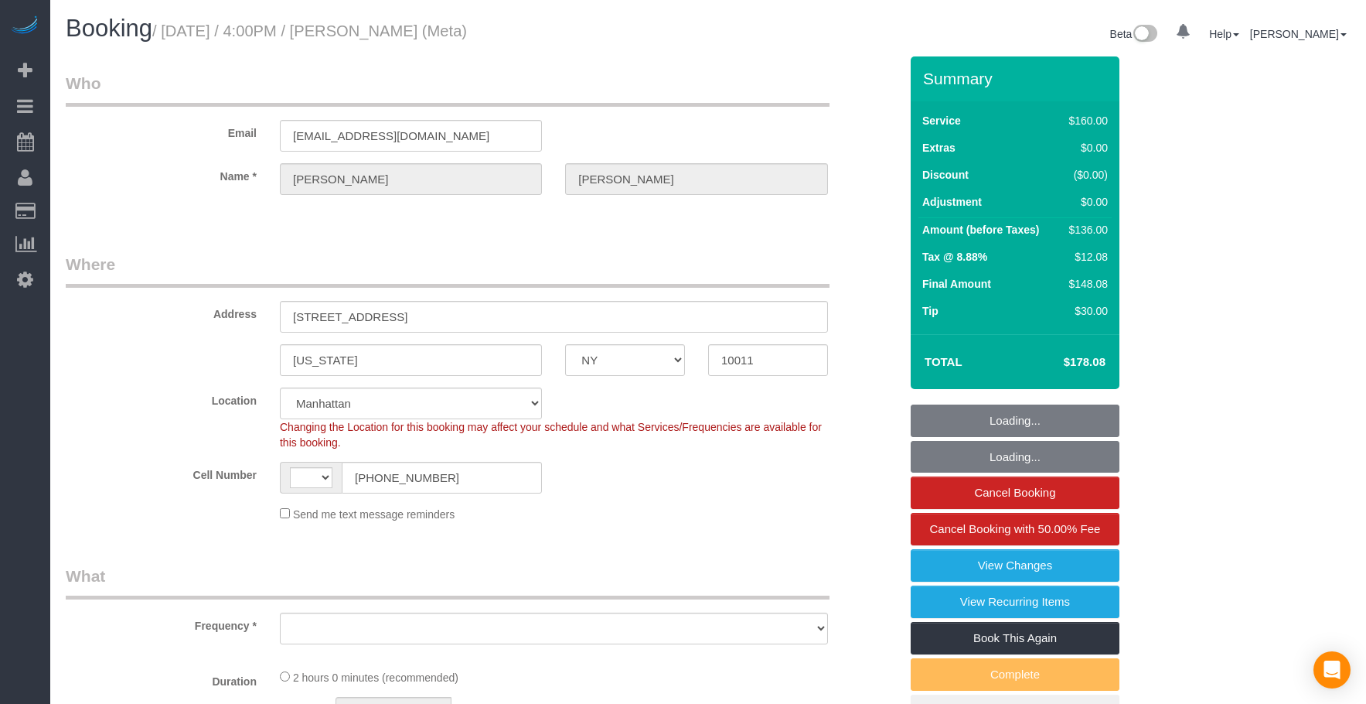
select select "string:[GEOGRAPHIC_DATA]"
select select "object:963"
select select "string:stripe-pm_1OIdQF4VGloSiKo7VdHbKphS"
select select "spot1"
select select "object:1432"
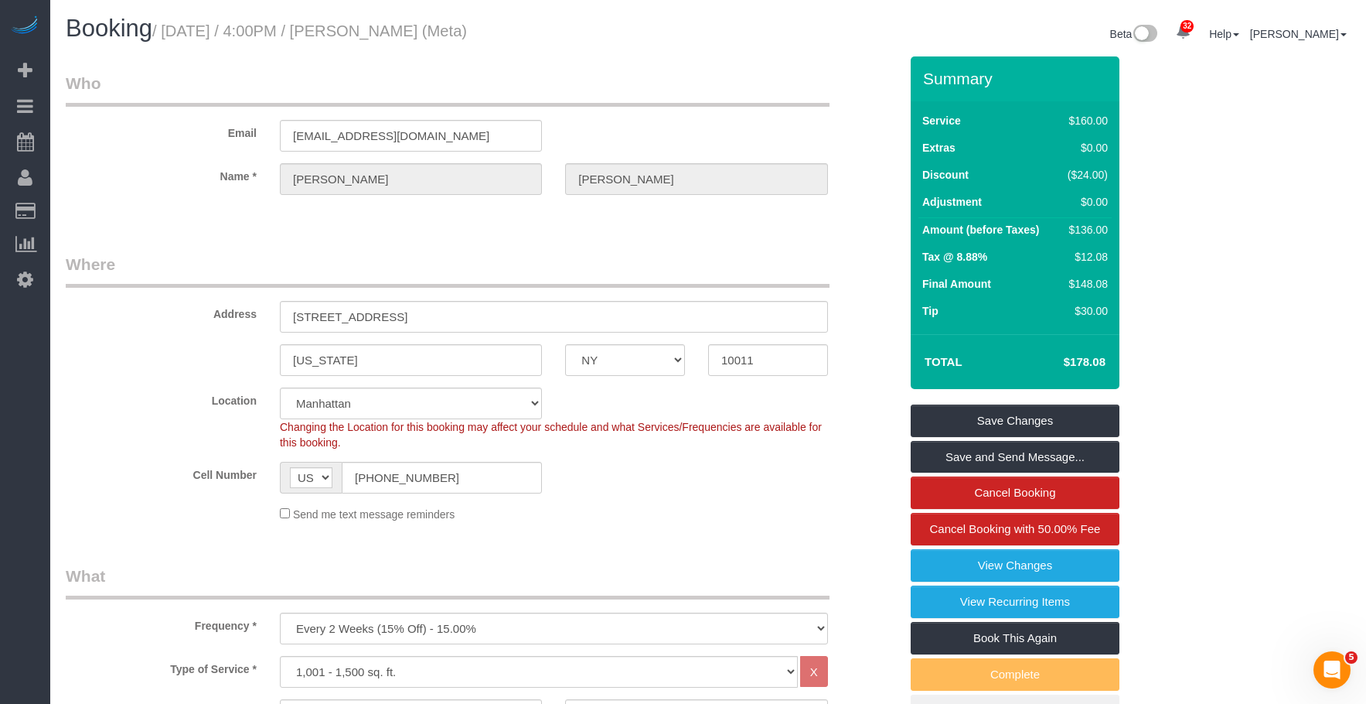
drag, startPoint x: 494, startPoint y: 152, endPoint x: 323, endPoint y: 131, distance: 172.2
click at [288, 139] on sui-booking-customer "Email [EMAIL_ADDRESS][DOMAIN_NAME] Name * [PERSON_NAME]" at bounding box center [483, 141] width 834 height 138
drag, startPoint x: 465, startPoint y: 142, endPoint x: 140, endPoint y: 149, distance: 324.8
click at [140, 149] on div "Email robinshanholtz95@gmail.com" at bounding box center [482, 112] width 857 height 80
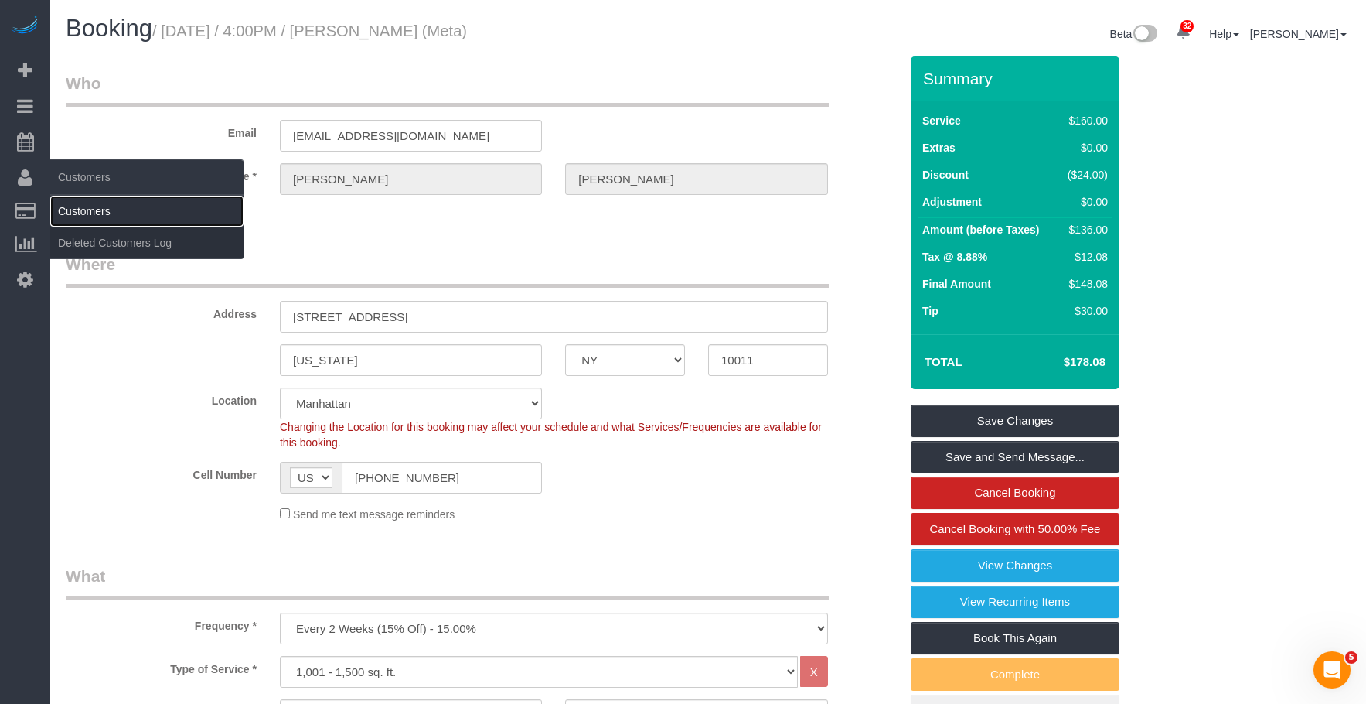
click at [118, 218] on link "Customers" at bounding box center [146, 211] width 193 height 31
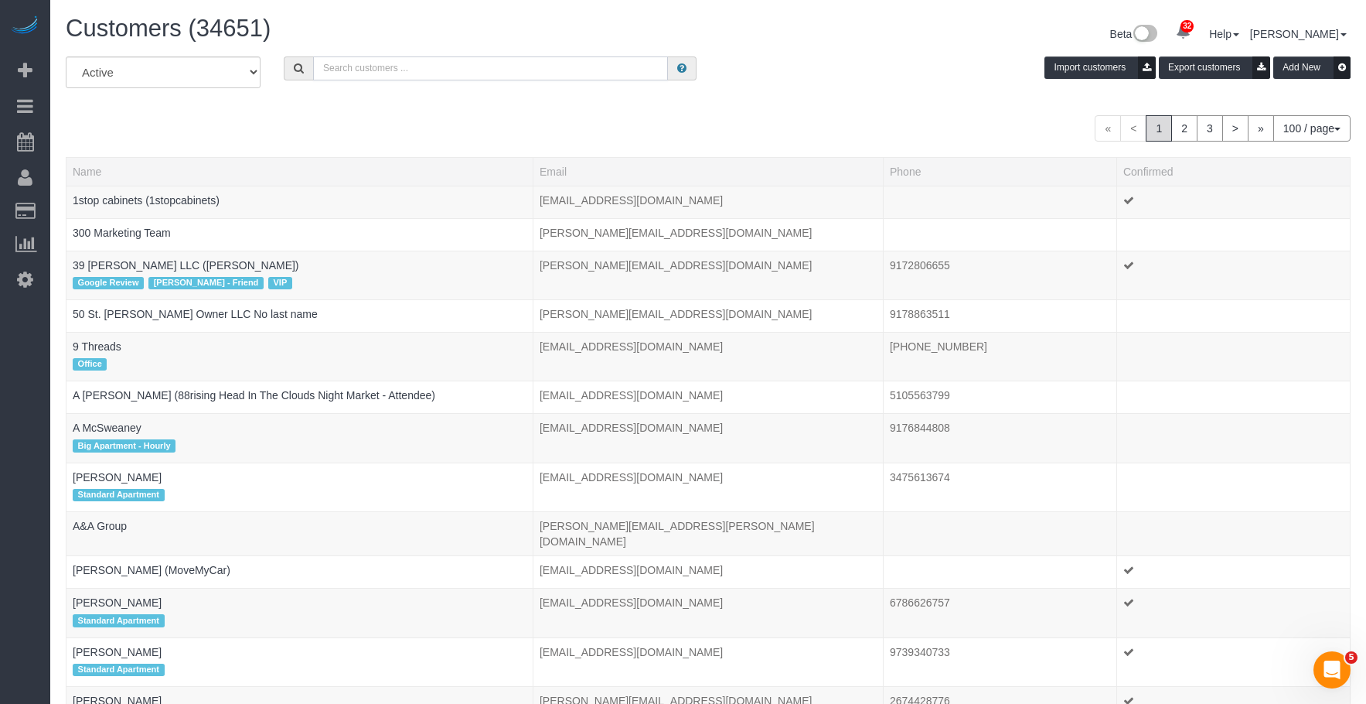
click at [475, 76] on input "text" at bounding box center [490, 68] width 355 height 24
paste input "[EMAIL_ADDRESS][DOMAIN_NAME]"
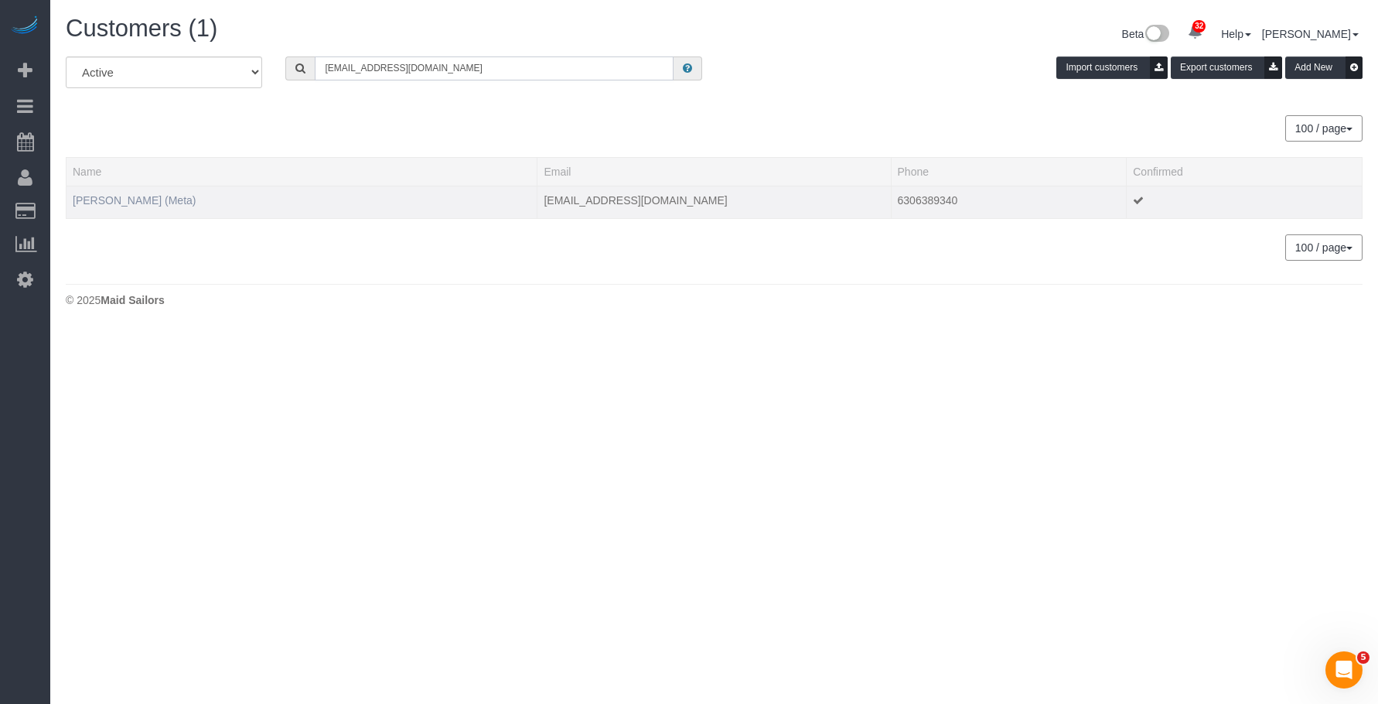
type input "[EMAIL_ADDRESS][DOMAIN_NAME]"
click at [145, 198] on link "Robin Shanholtz (Meta)" at bounding box center [134, 200] width 123 height 12
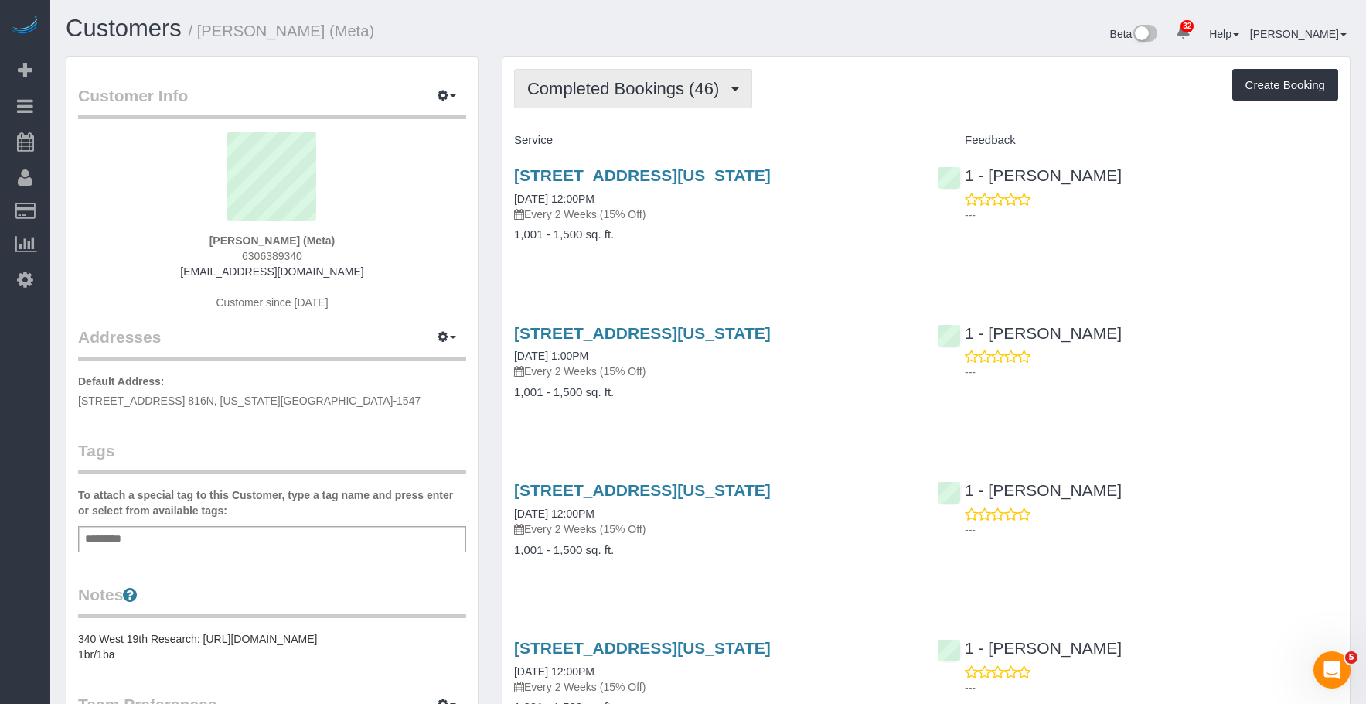
click at [600, 92] on span "Completed Bookings (46)" at bounding box center [626, 88] width 199 height 19
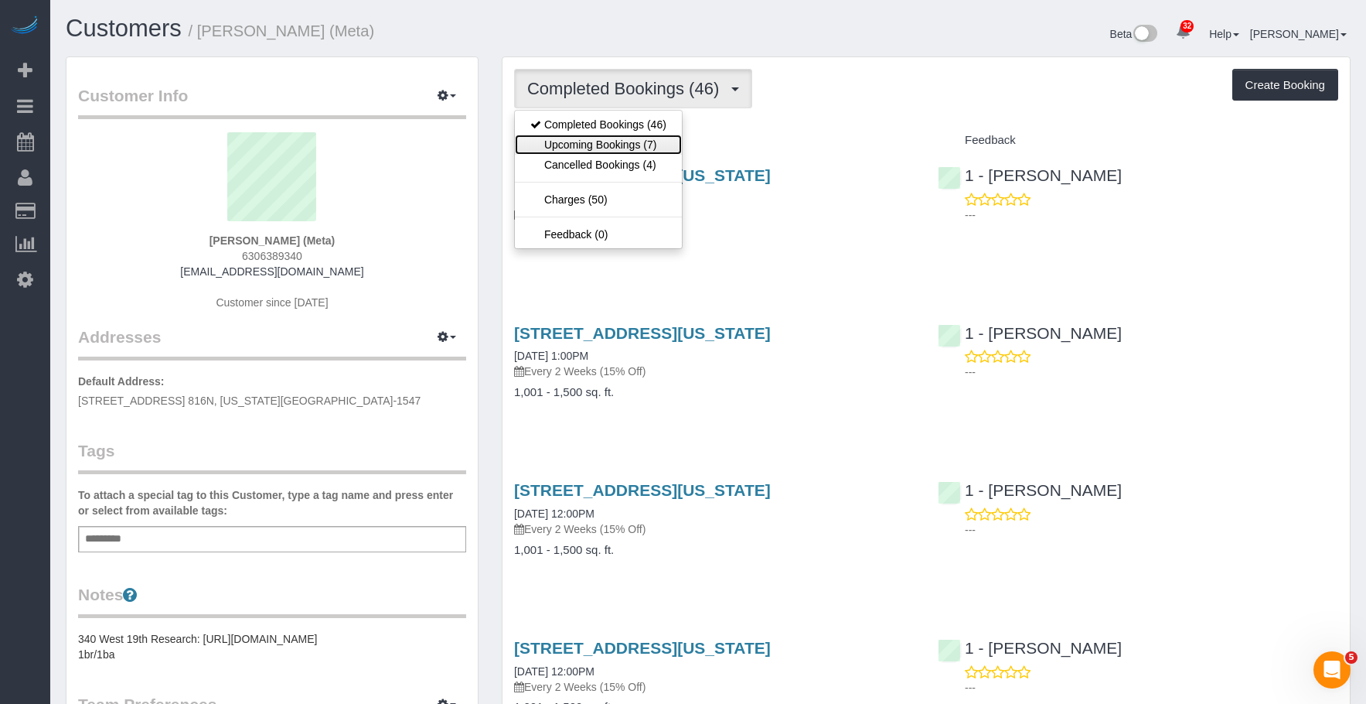
click at [561, 145] on link "Upcoming Bookings (7)" at bounding box center [598, 145] width 167 height 20
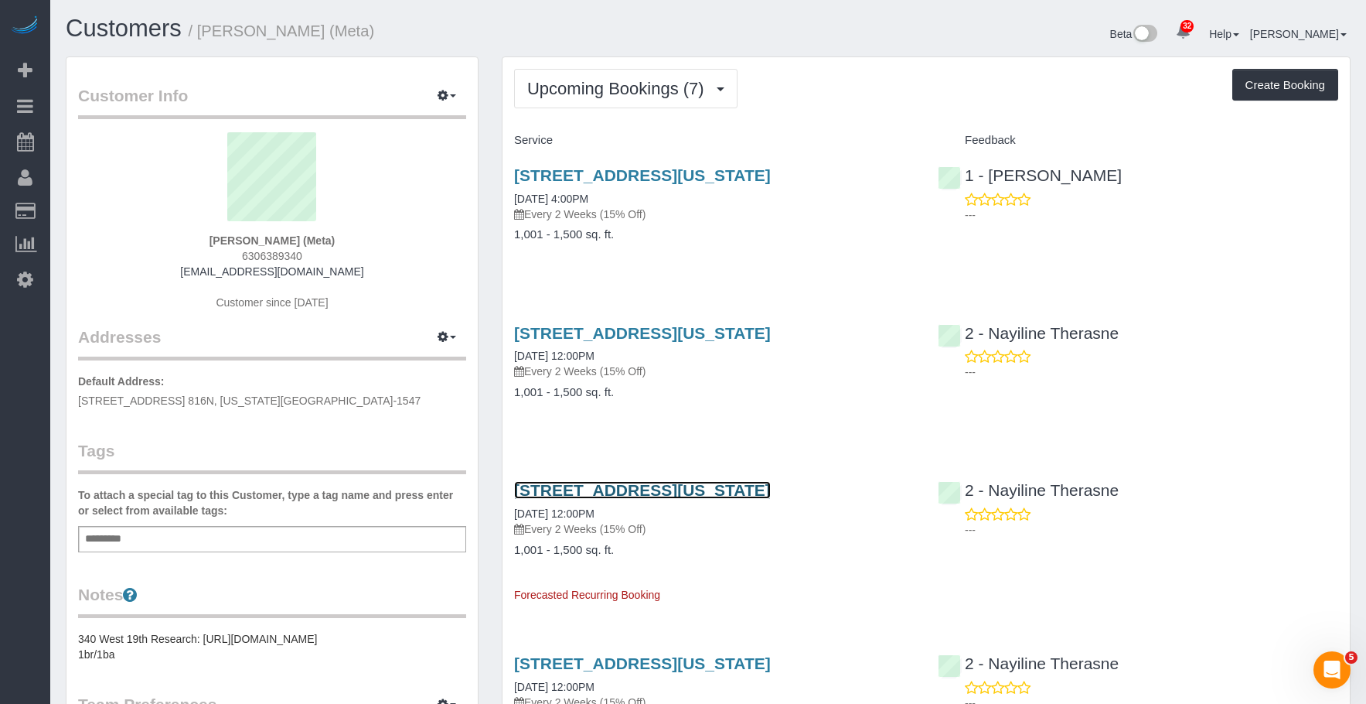
click at [755, 488] on link "340 W 19th Street Apt 14, New York, NY 10011" at bounding box center [642, 490] width 257 height 18
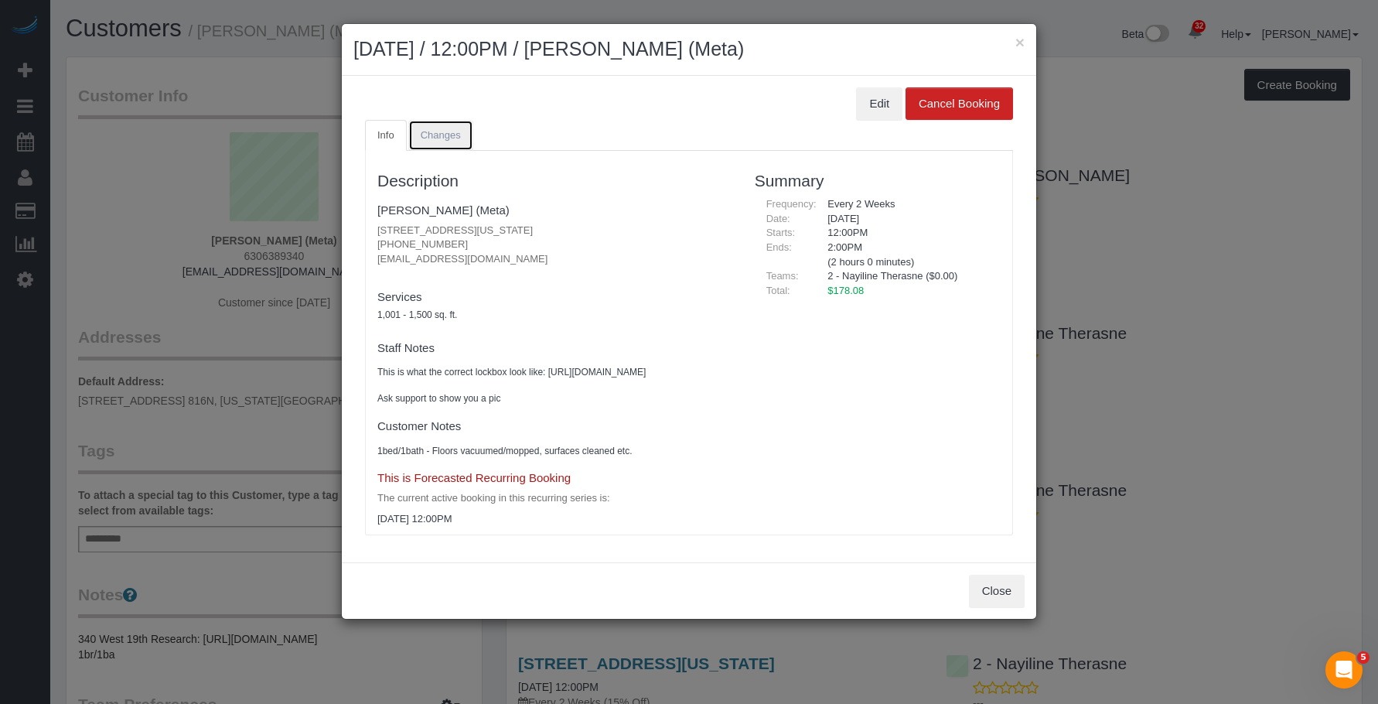
click at [462, 128] on link "Changes" at bounding box center [440, 136] width 65 height 32
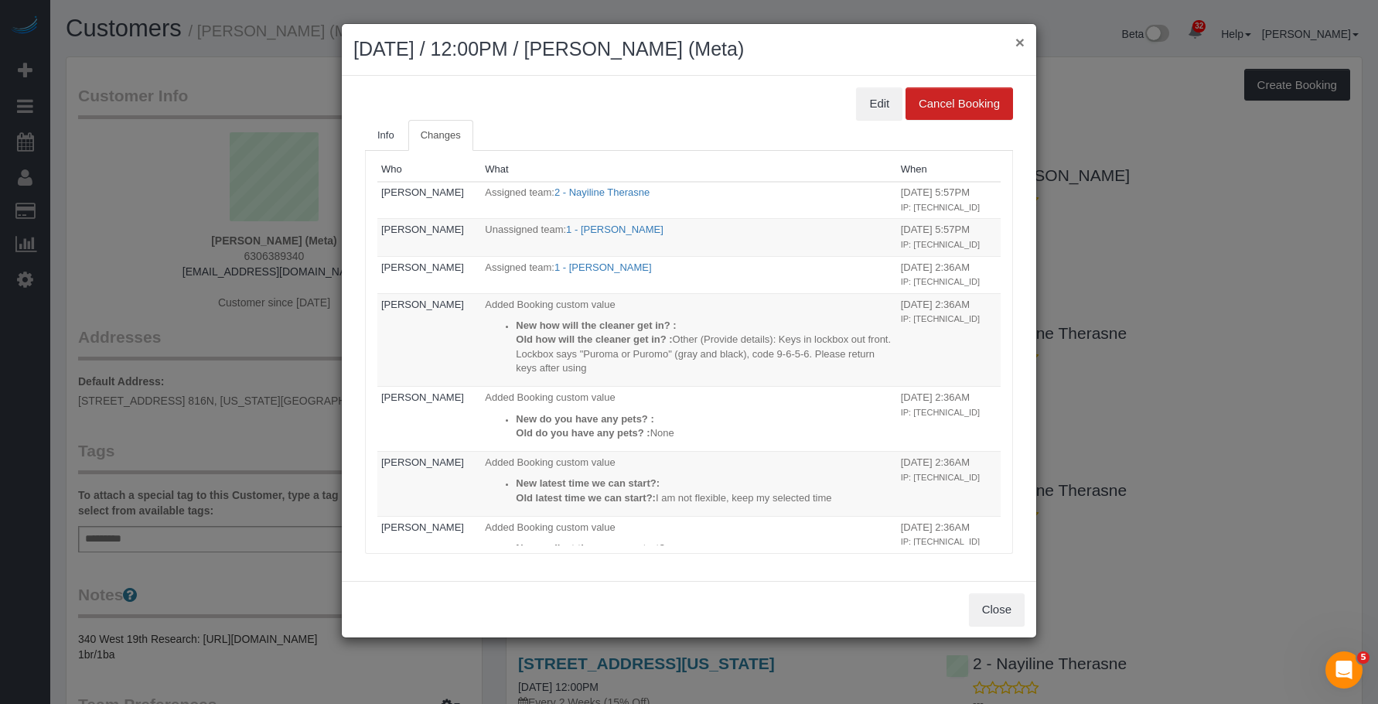
click at [1021, 41] on button "×" at bounding box center [1019, 42] width 9 height 16
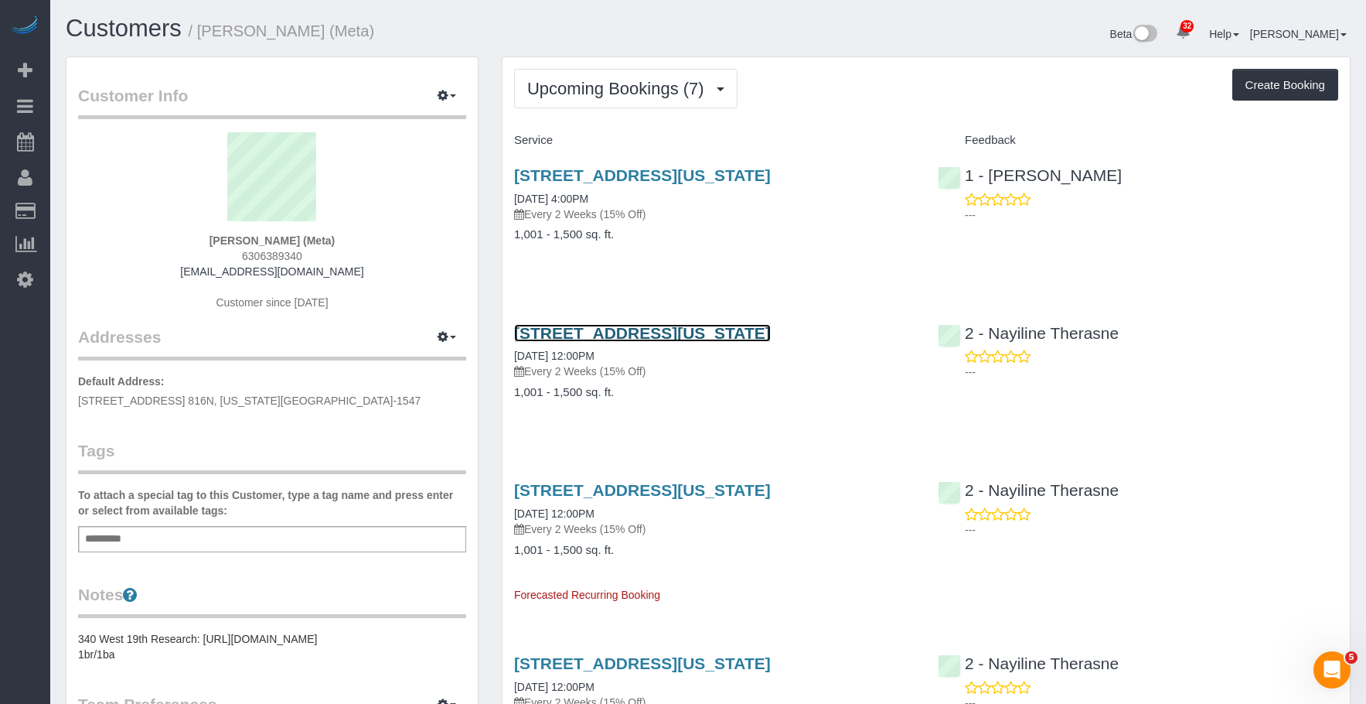
click at [771, 331] on link "340 W 19th Street Apt 14, New York, NY 10011" at bounding box center [642, 333] width 257 height 18
drag, startPoint x: 810, startPoint y: 235, endPoint x: 828, endPoint y: 309, distance: 75.8
click at [810, 236] on h4 "1,001 - 1,500 sq. ft." at bounding box center [714, 234] width 401 height 13
click at [771, 328] on link "340 W 19th Street Apt 14, New York, NY 10011" at bounding box center [642, 333] width 257 height 18
click at [753, 247] on div "340 W 19th Street Apt 14, New York, NY 10011 10/03/2025 4:00PM Every 2 Weeks (1…" at bounding box center [715, 212] width 424 height 119
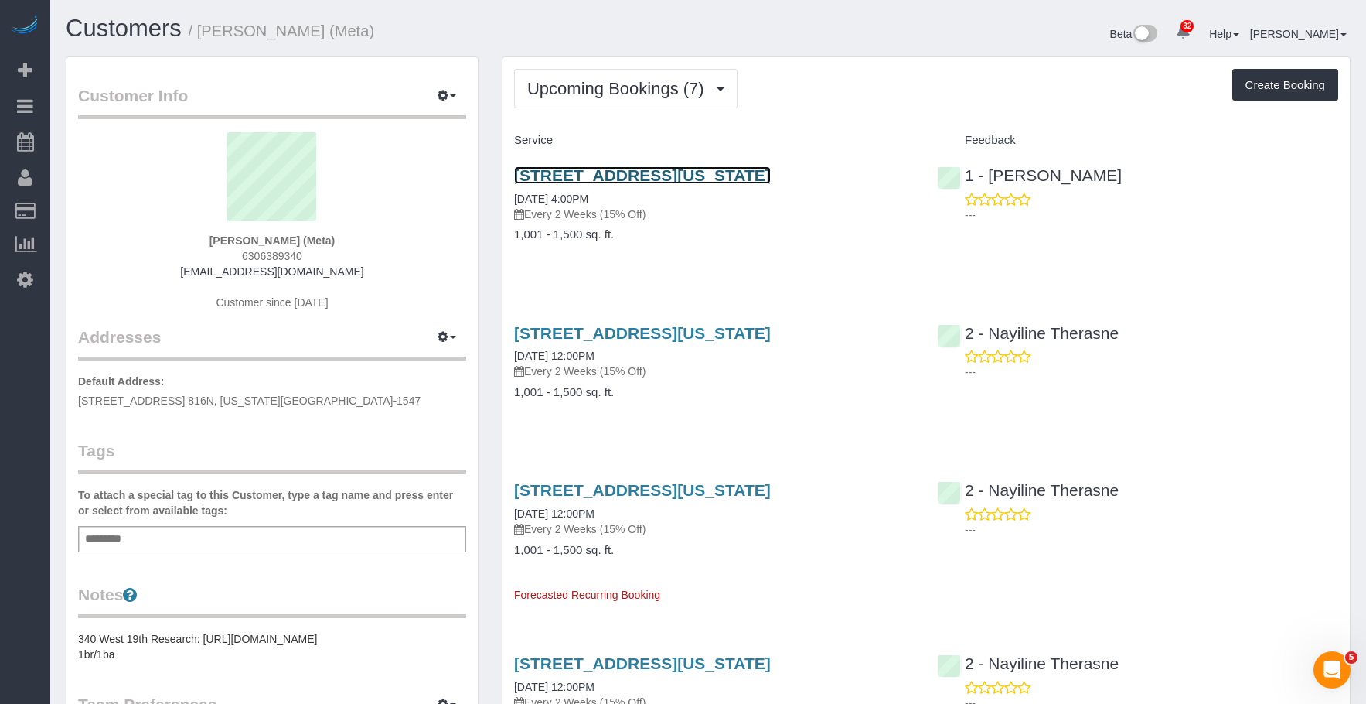
click at [771, 172] on link "340 W 19th Street Apt 14, New York, NY 10011" at bounding box center [642, 175] width 257 height 18
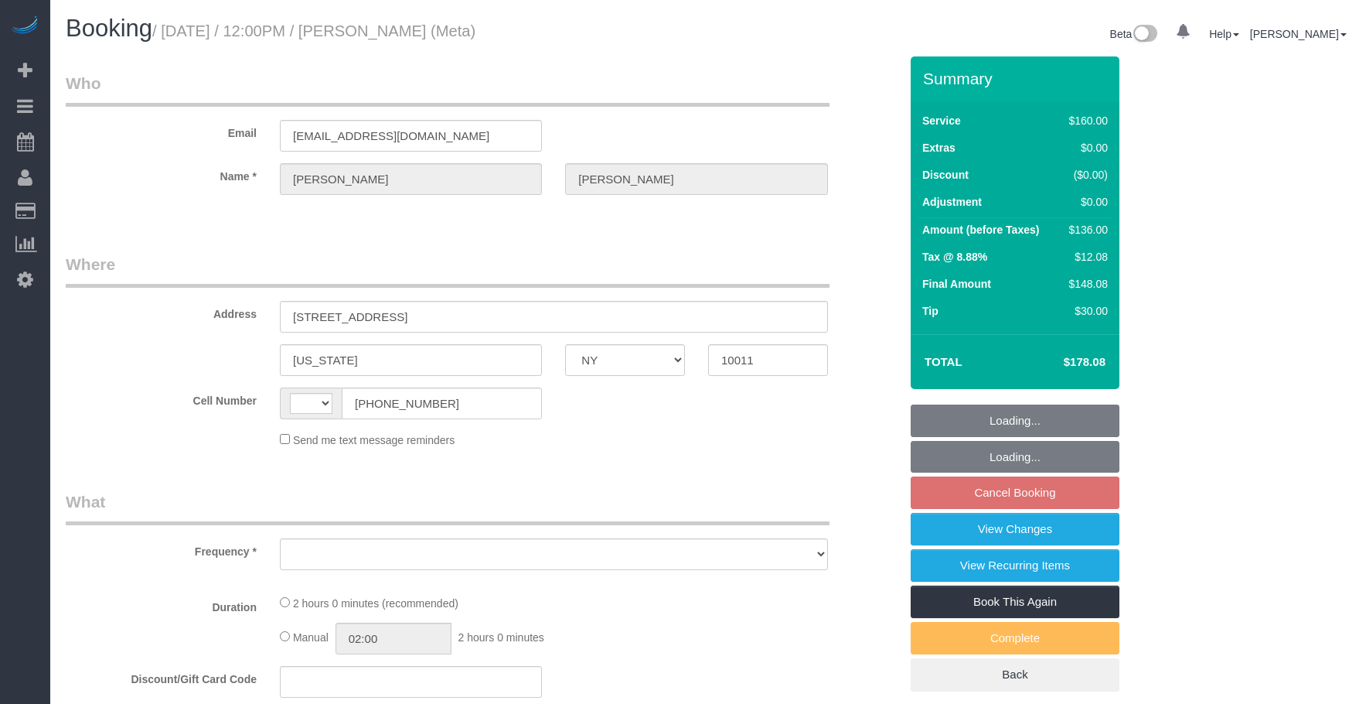
select select "NY"
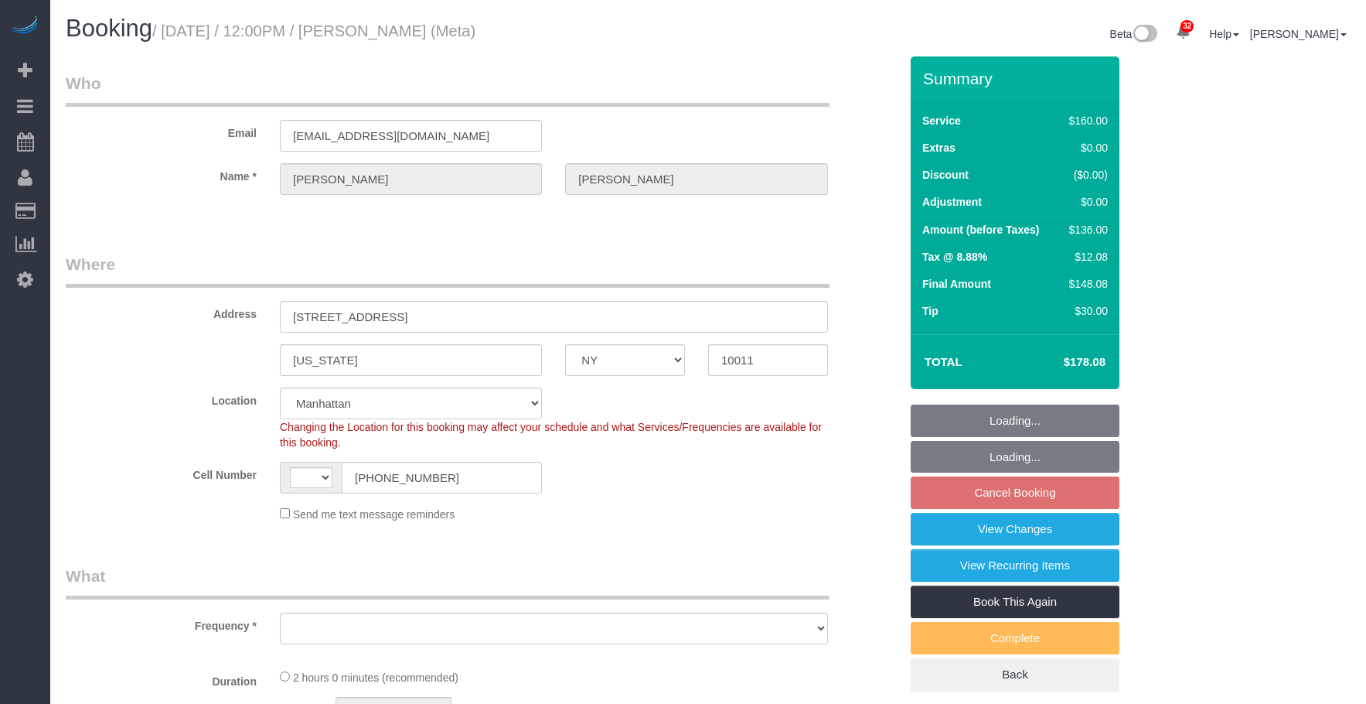
select select "string:[GEOGRAPHIC_DATA]"
select select "string:stripe-pm_1OIdQF4VGloSiKo7VdHbKphS"
select select "number:89"
select select "number:90"
select select "number:15"
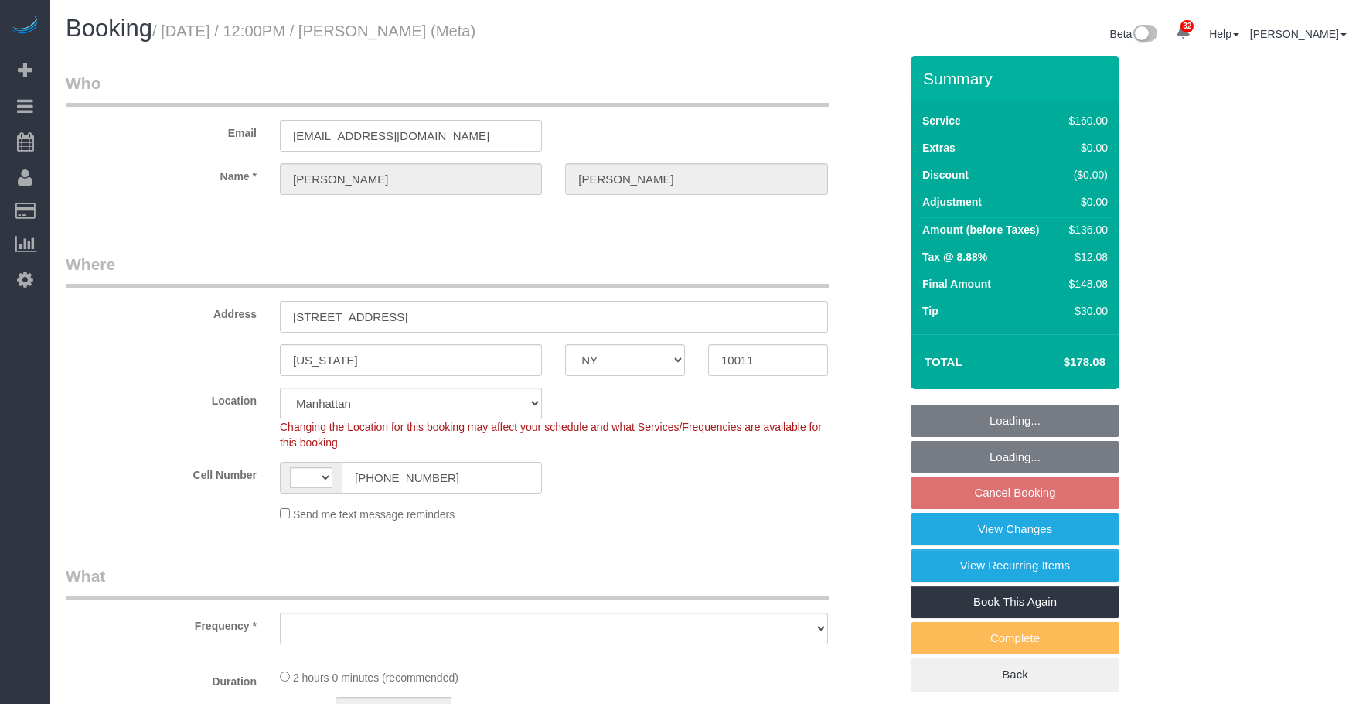
select select "number:7"
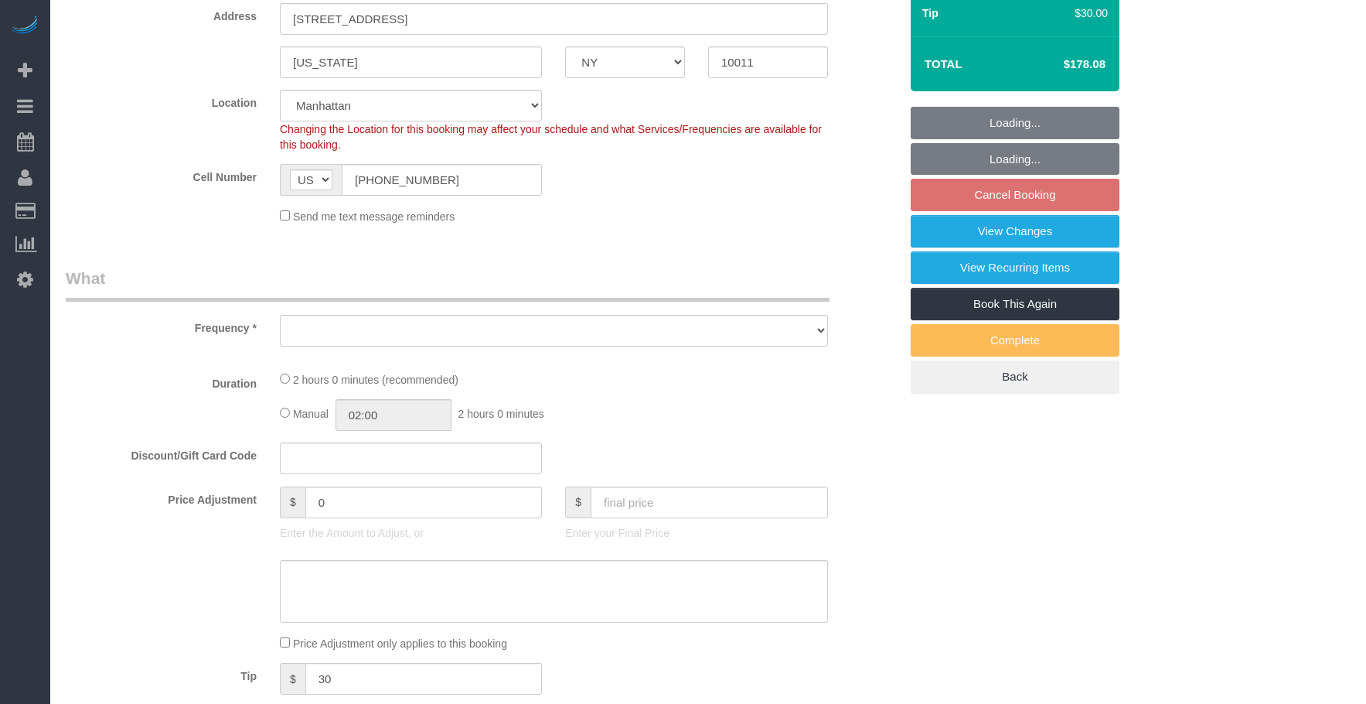
select select "object:955"
select select "spot5"
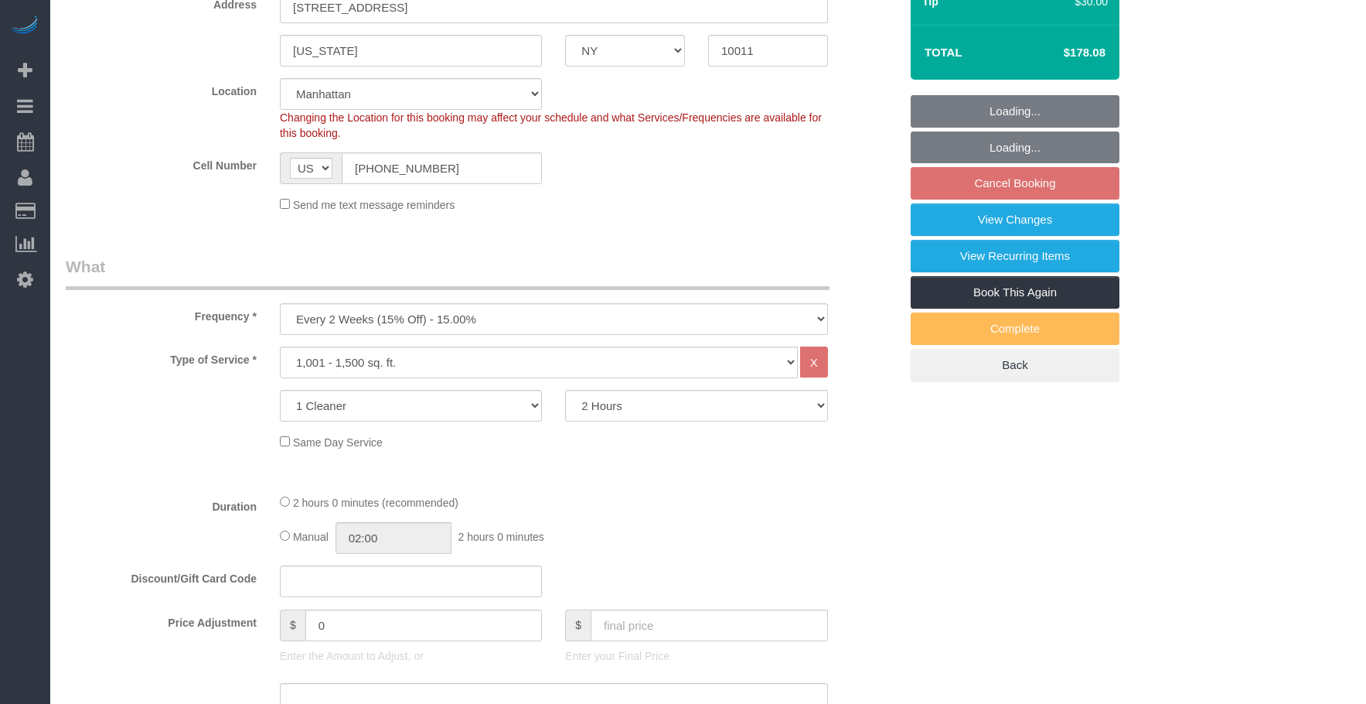
select select "object:1425"
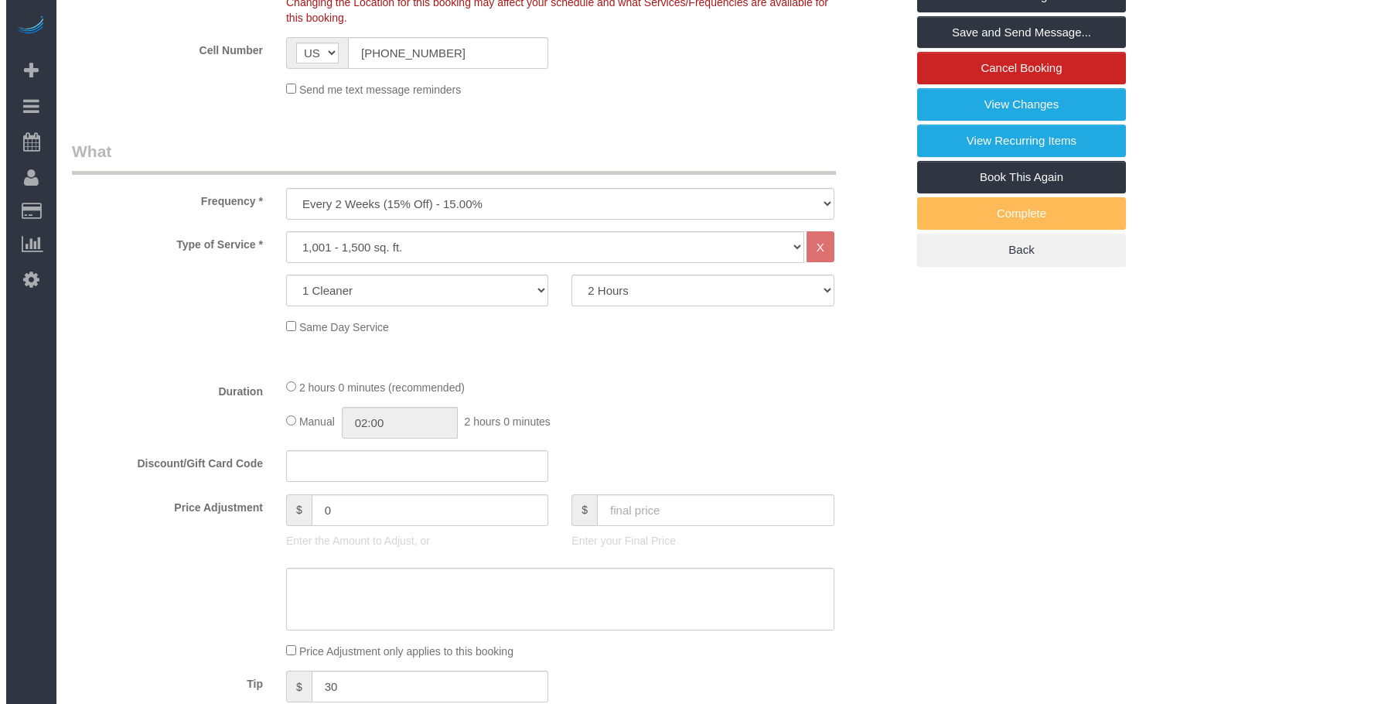
scroll to position [234, 0]
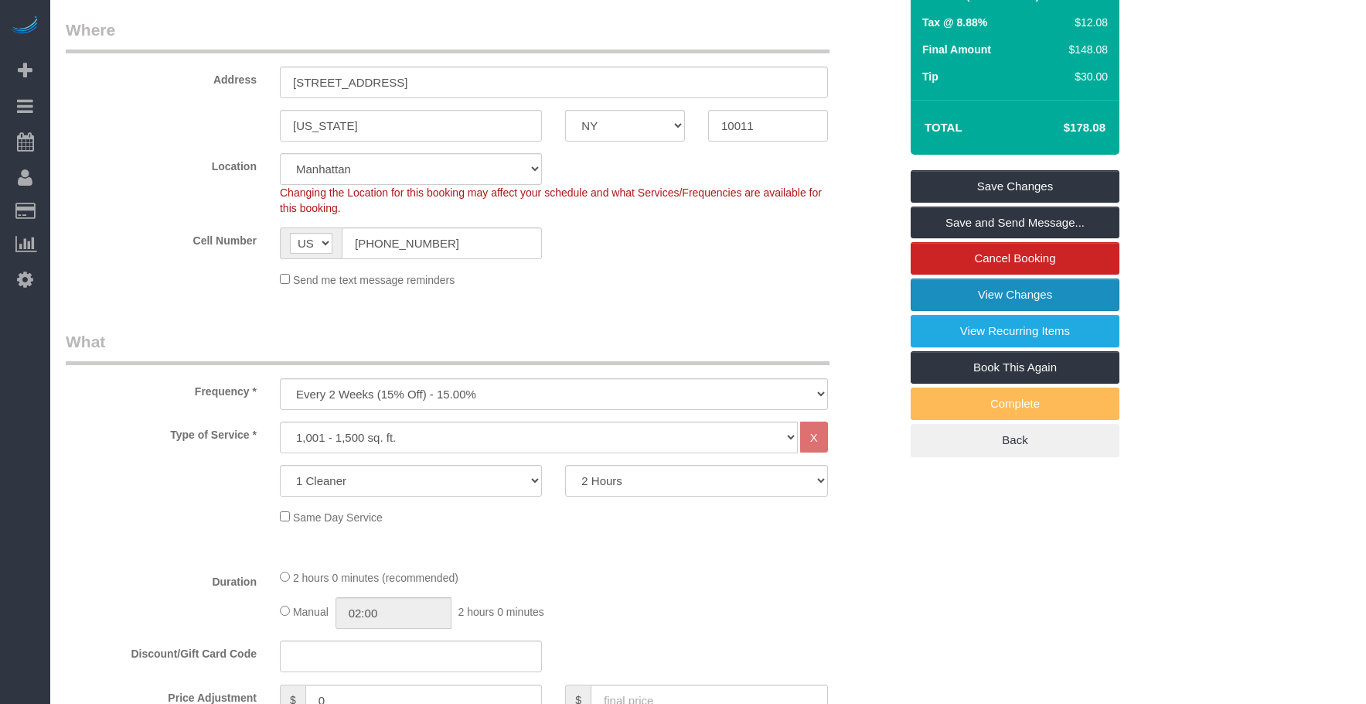
drag, startPoint x: 985, startPoint y: 292, endPoint x: 967, endPoint y: 287, distance: 19.1
click at [985, 291] on link "View Changes" at bounding box center [1015, 294] width 209 height 32
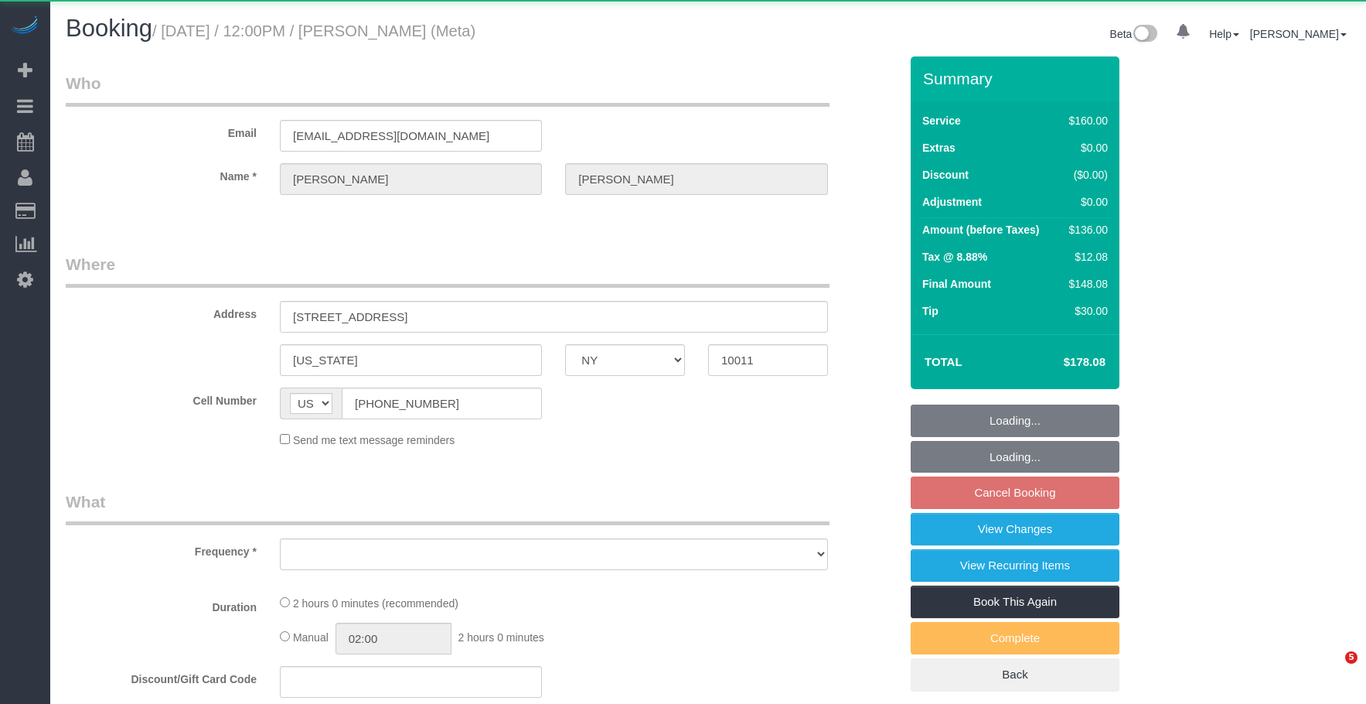
select select "NY"
select select "string:stripe-pm_1OIdQF4VGloSiKo7VdHbKphS"
select select "number:89"
select select "number:90"
select select "number:15"
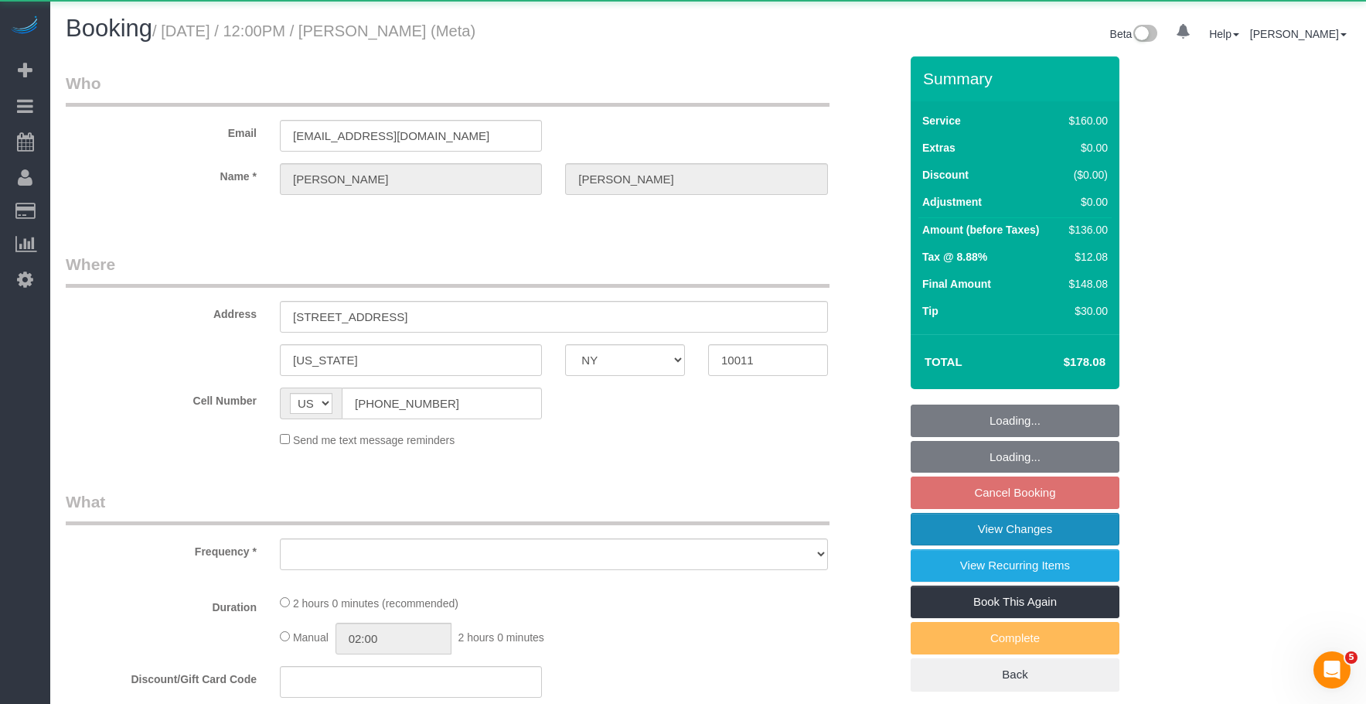
select select "number:7"
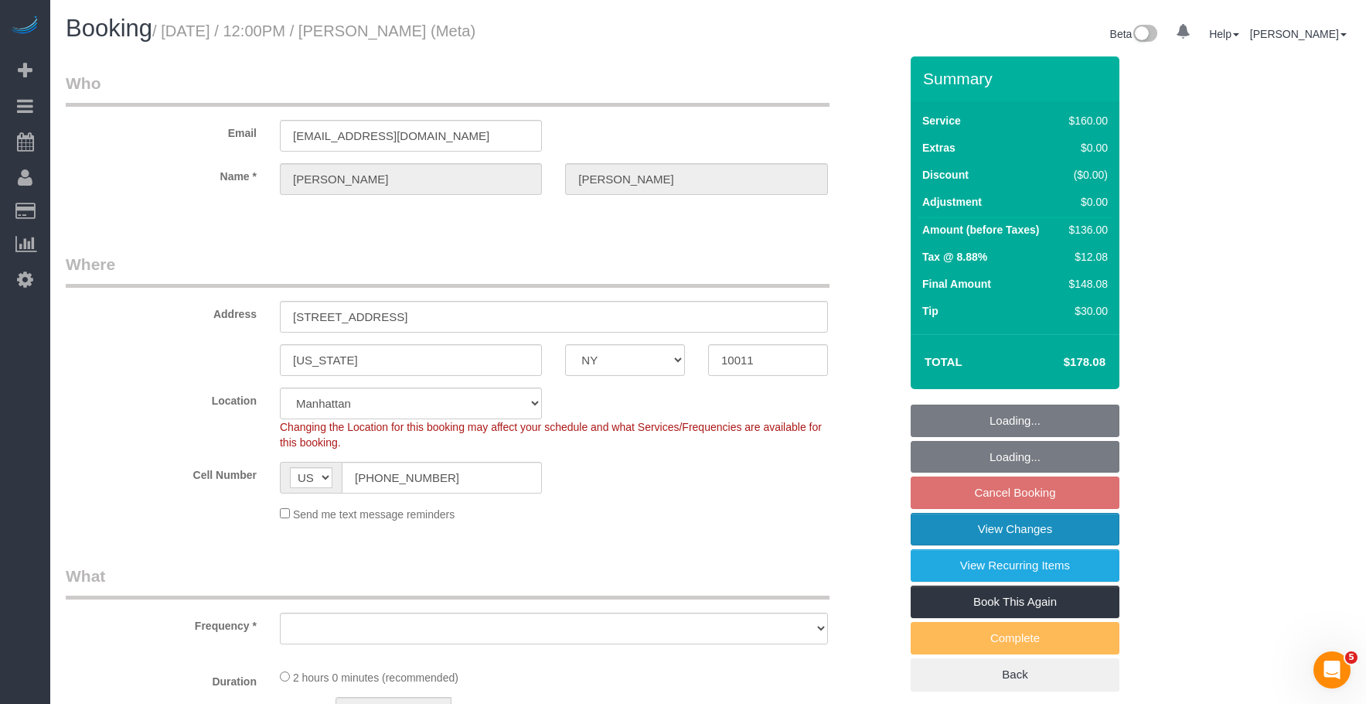
click at [999, 527] on link "View Changes" at bounding box center [1015, 529] width 209 height 32
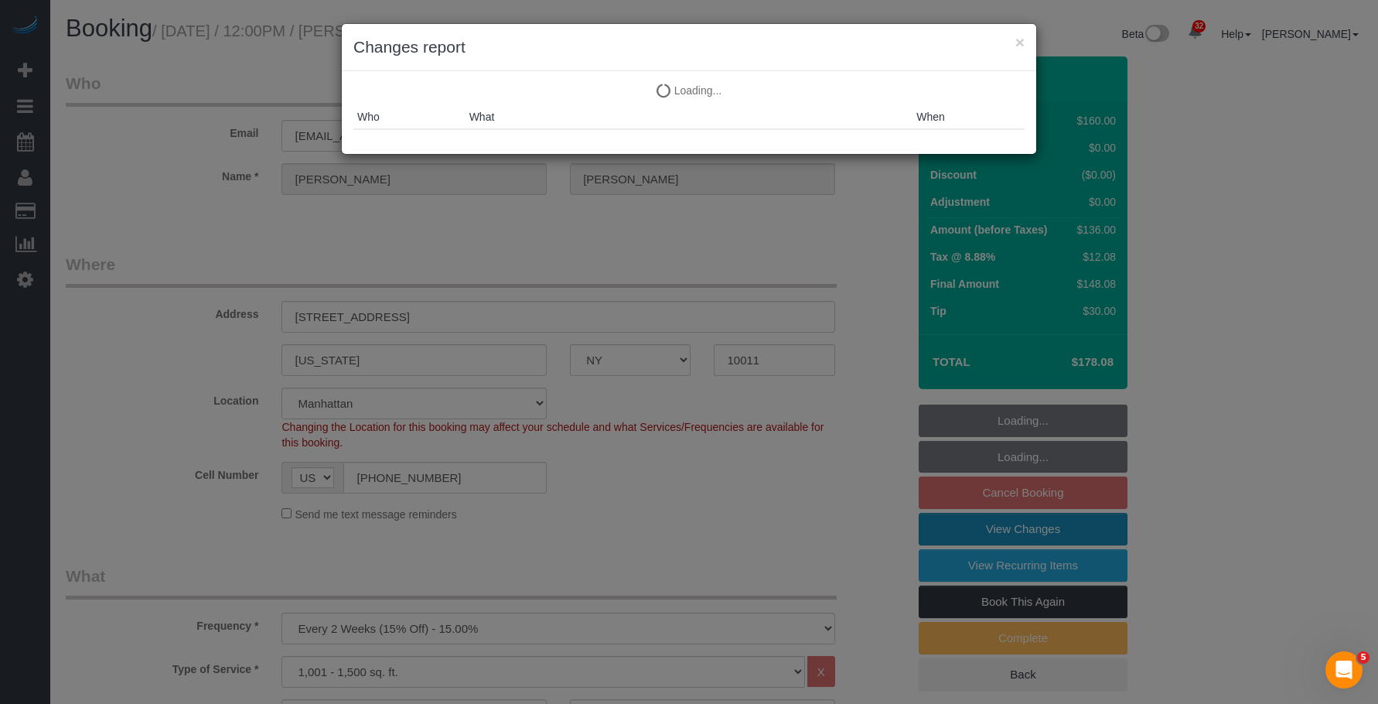
select select "object:1442"
select select "spot5"
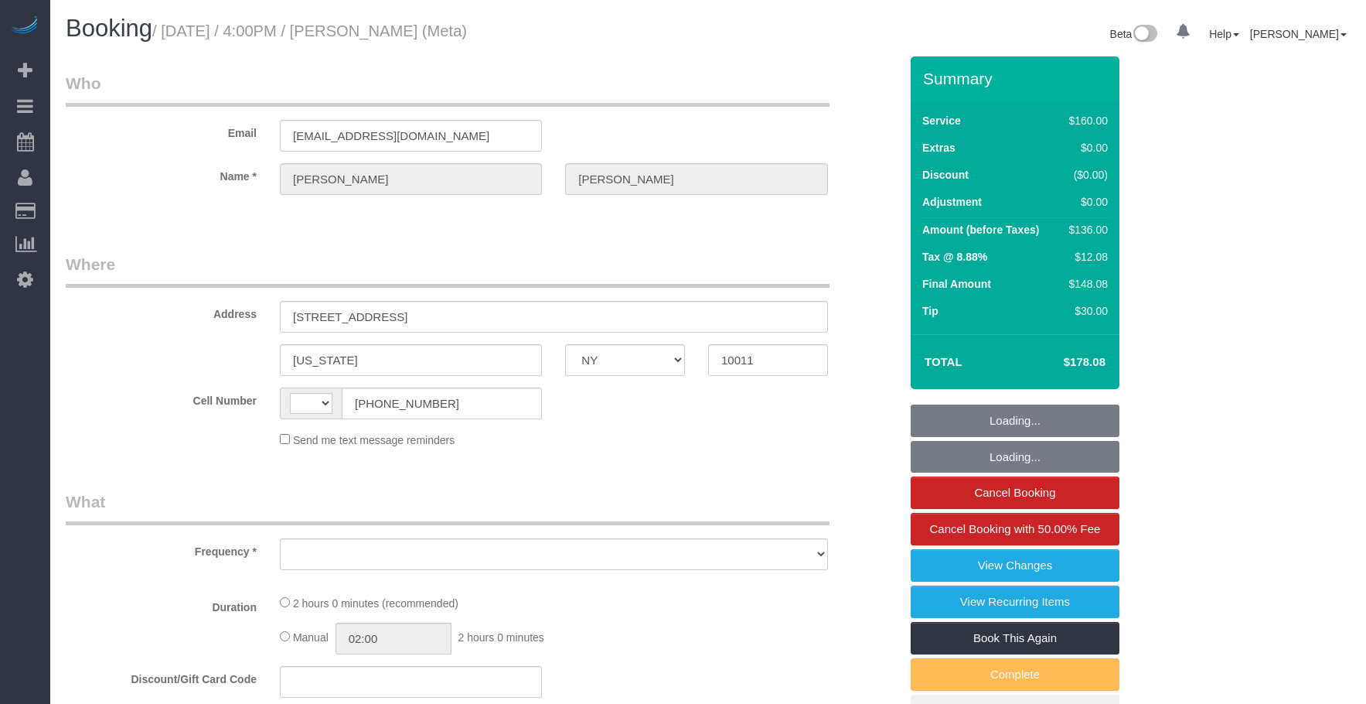
select select "NY"
select select "string:[GEOGRAPHIC_DATA]"
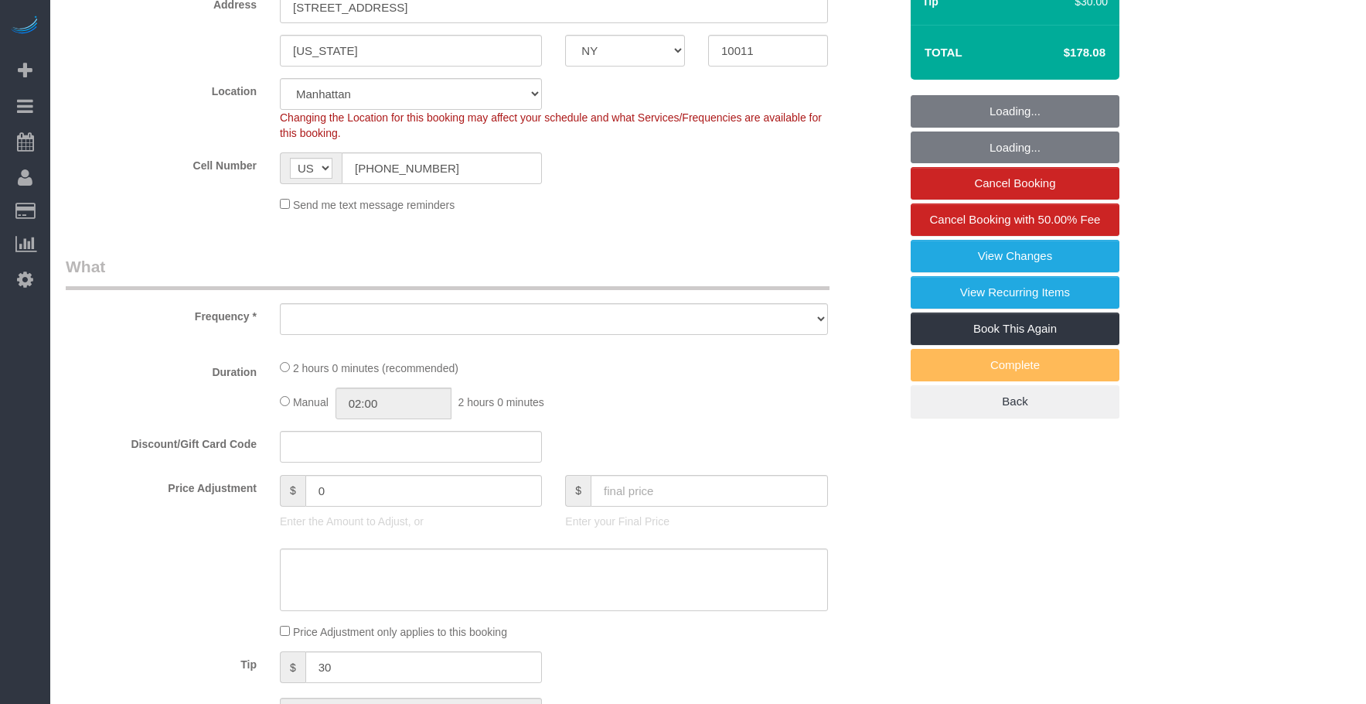
select select "string:stripe-pm_1OIdQF4VGloSiKo7VdHbKphS"
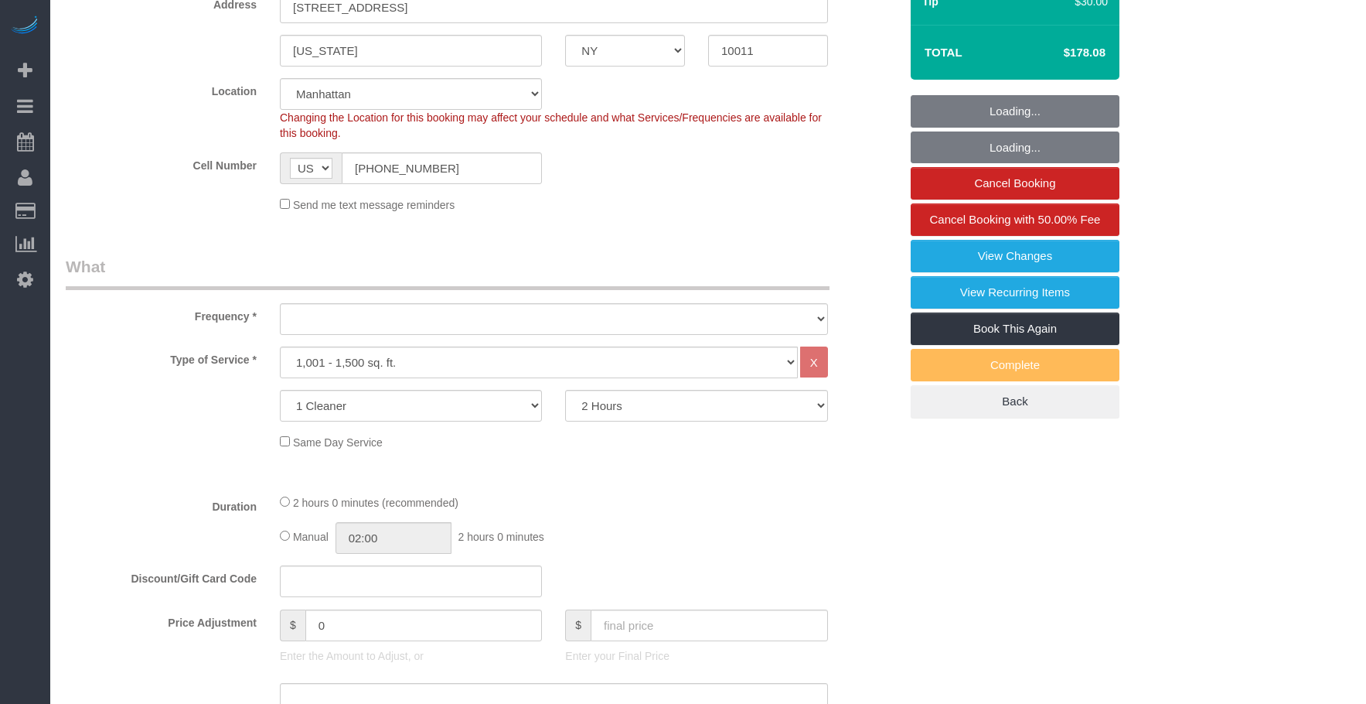
select select "number:89"
select select "number:90"
select select "number:15"
select select "number:7"
select select "object:1041"
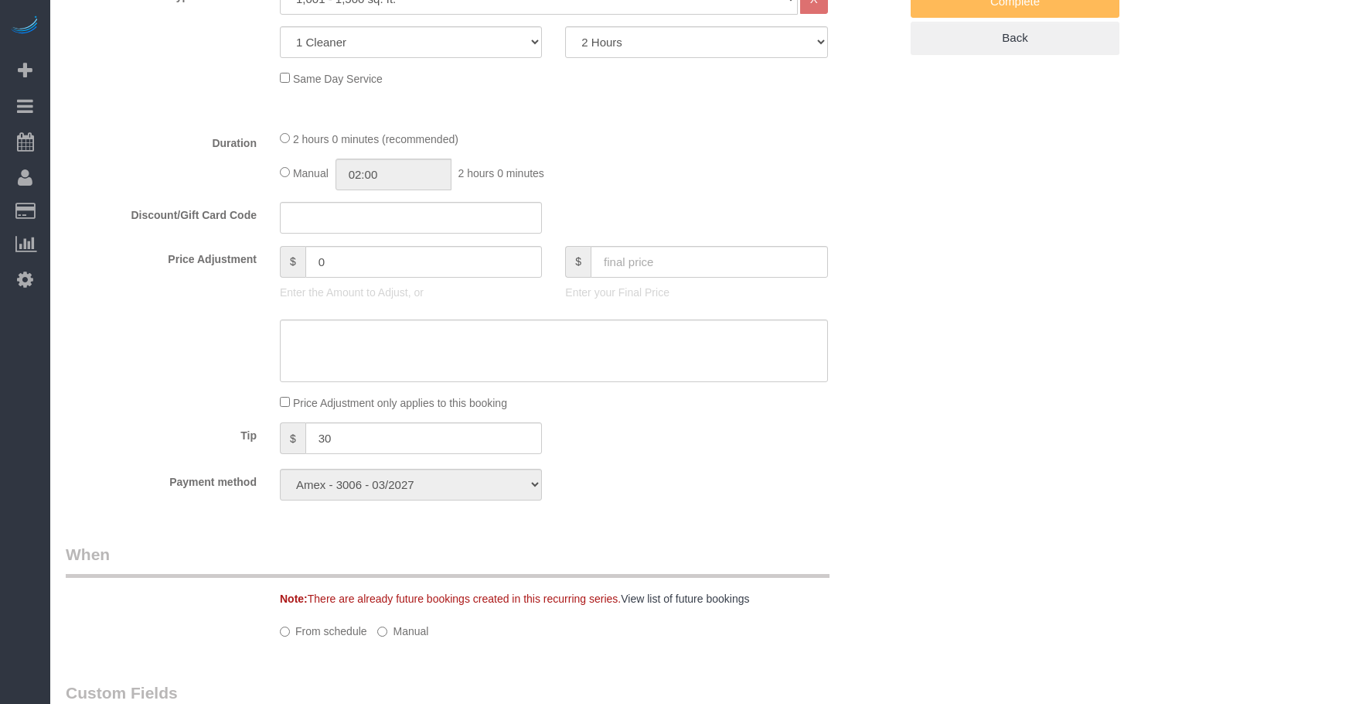
select select "spot1"
select select "object:1432"
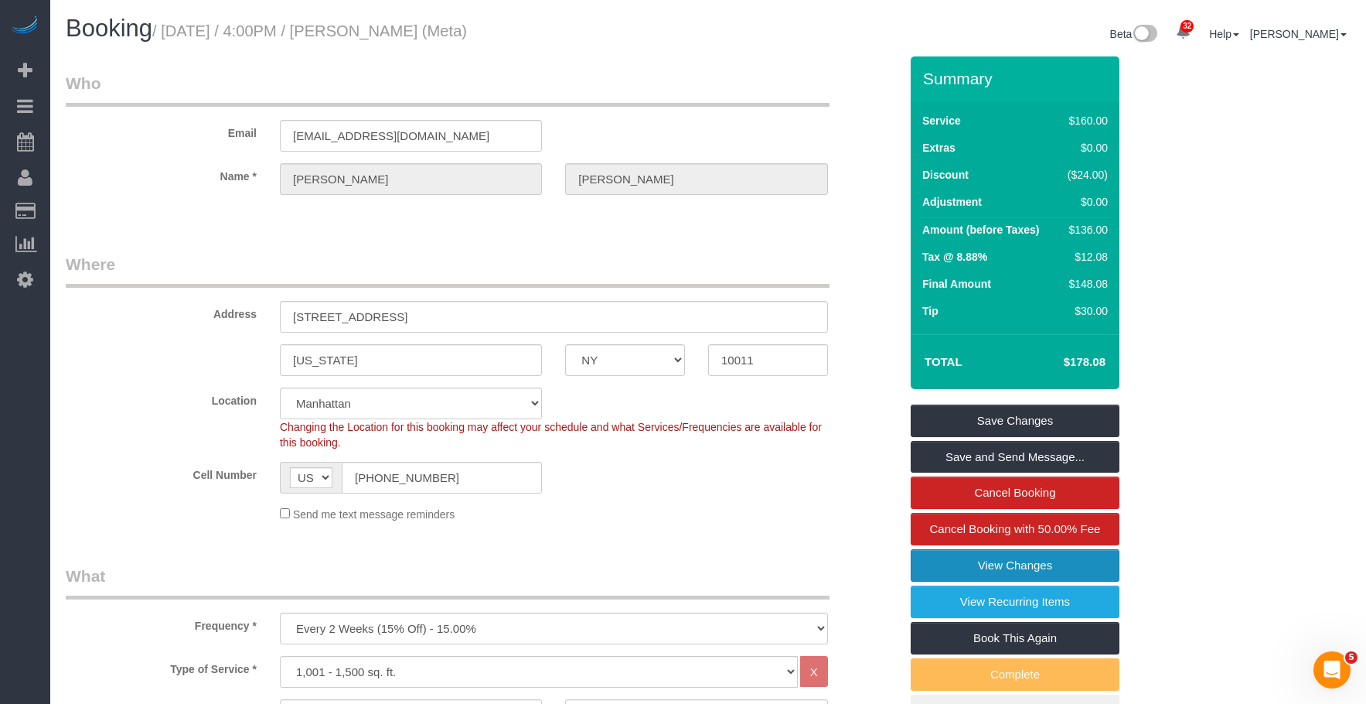
click at [981, 571] on link "View Changes" at bounding box center [1015, 565] width 209 height 32
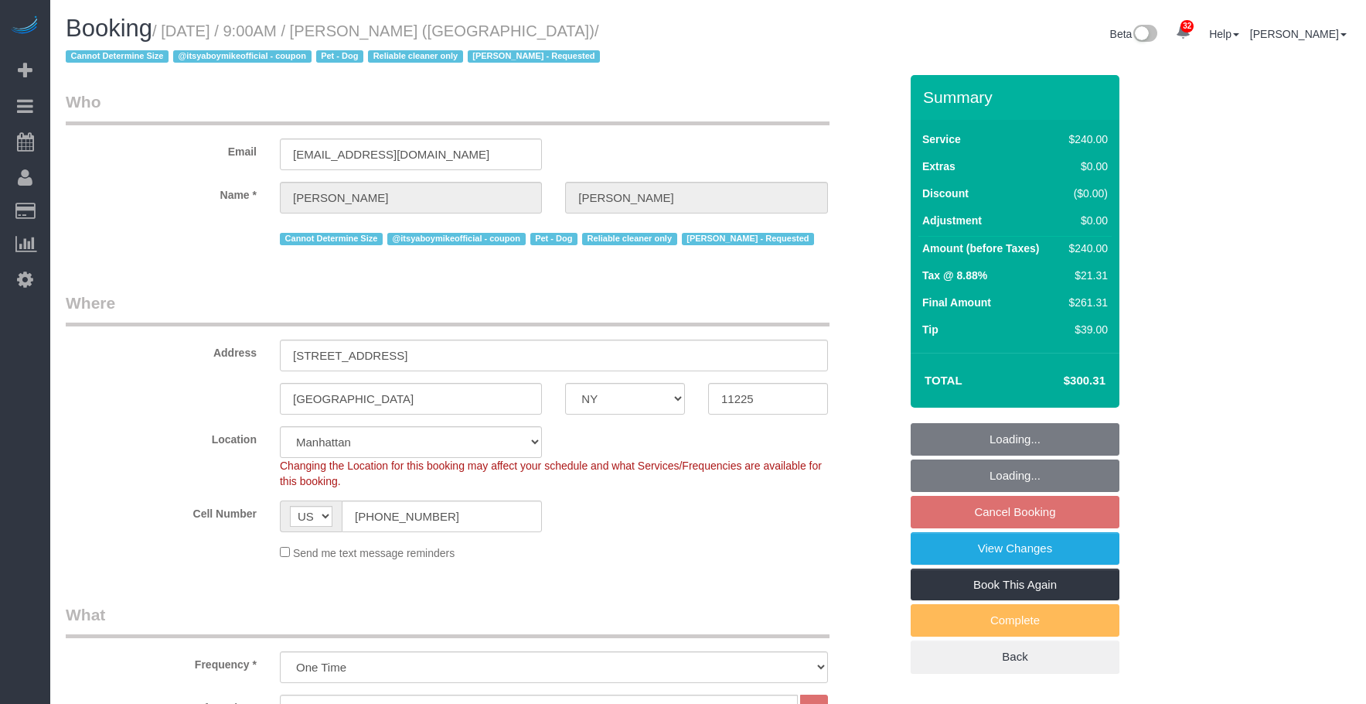
select select "NY"
select select "180"
select select "string:stripe-pm_1QP4kw4VGloSiKo7GlpLBsIX"
select select "spot2"
select select "number:89"
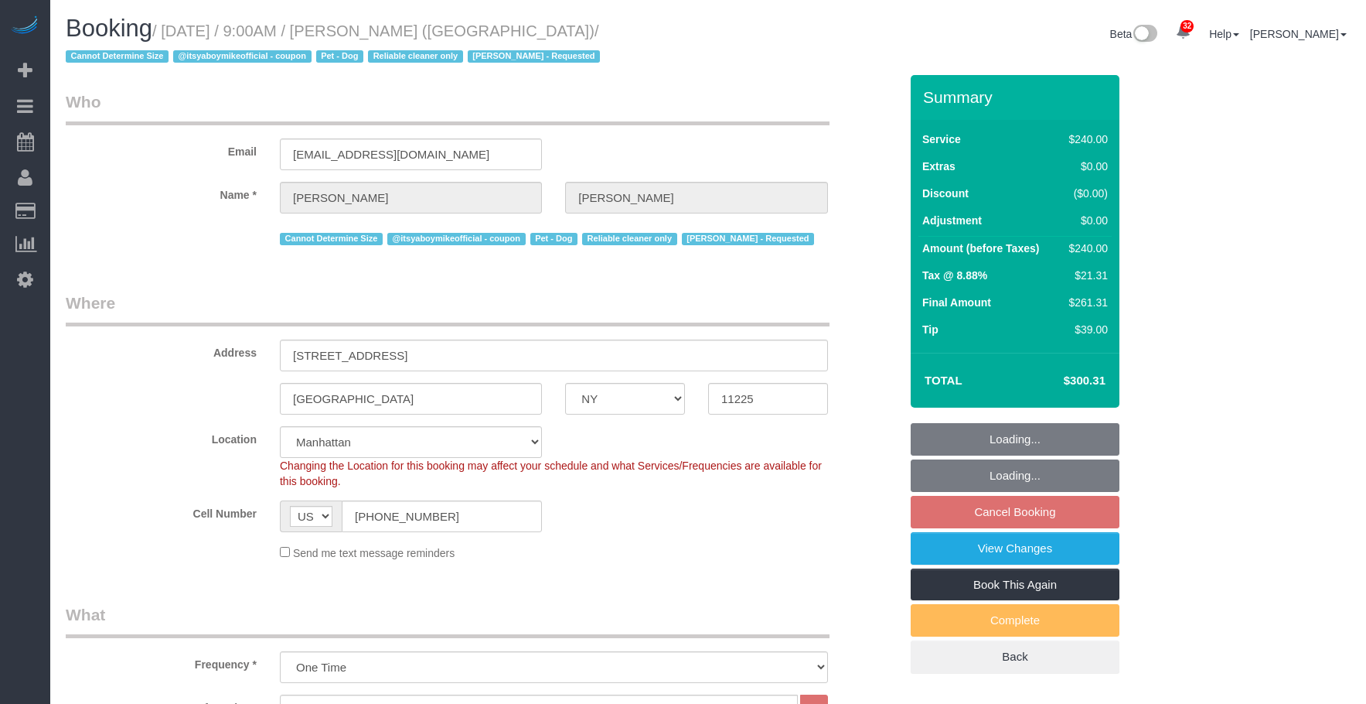
select select "number:90"
select select "number:13"
select select "number:5"
drag, startPoint x: 738, startPoint y: 45, endPoint x: 748, endPoint y: 77, distance: 34.0
click at [738, 46] on div "Beta 32 Your Notifications You have 0 alerts × You have 1 to charge for 10/01/2…" at bounding box center [1035, 35] width 654 height 41
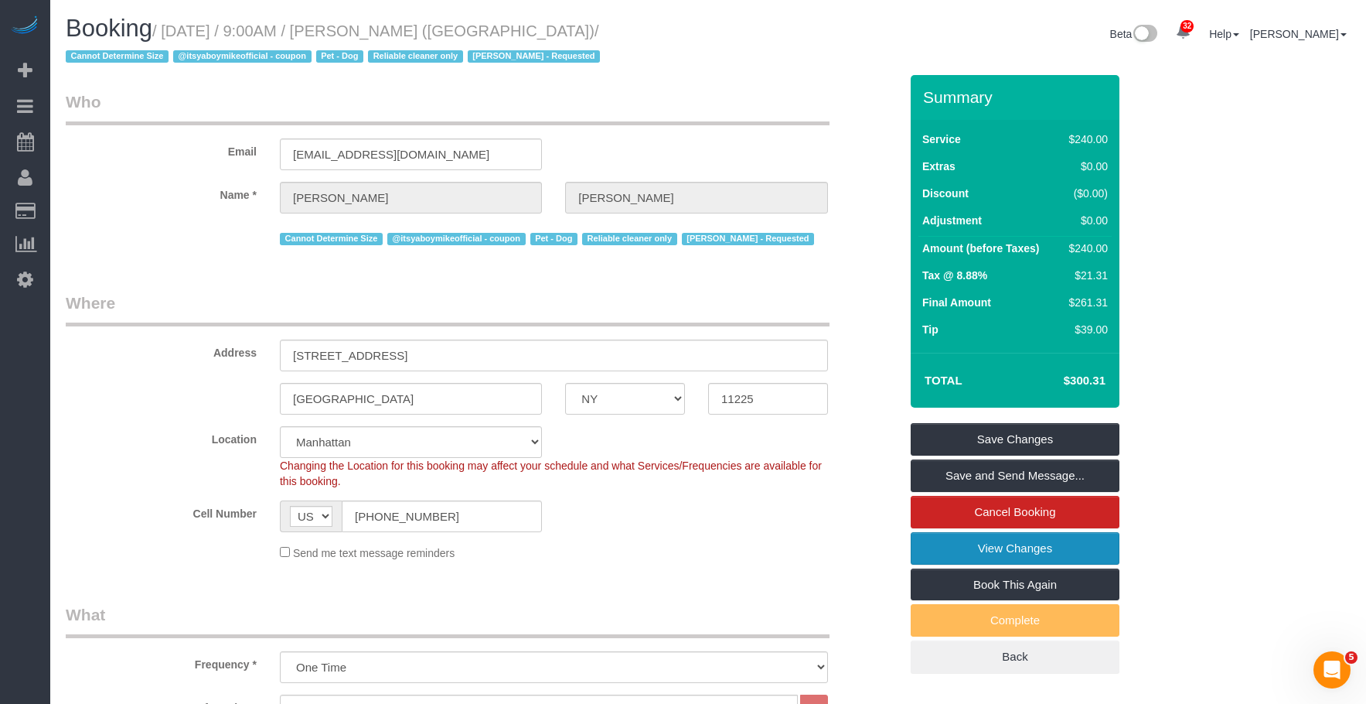
click at [926, 545] on link "View Changes" at bounding box center [1015, 548] width 209 height 32
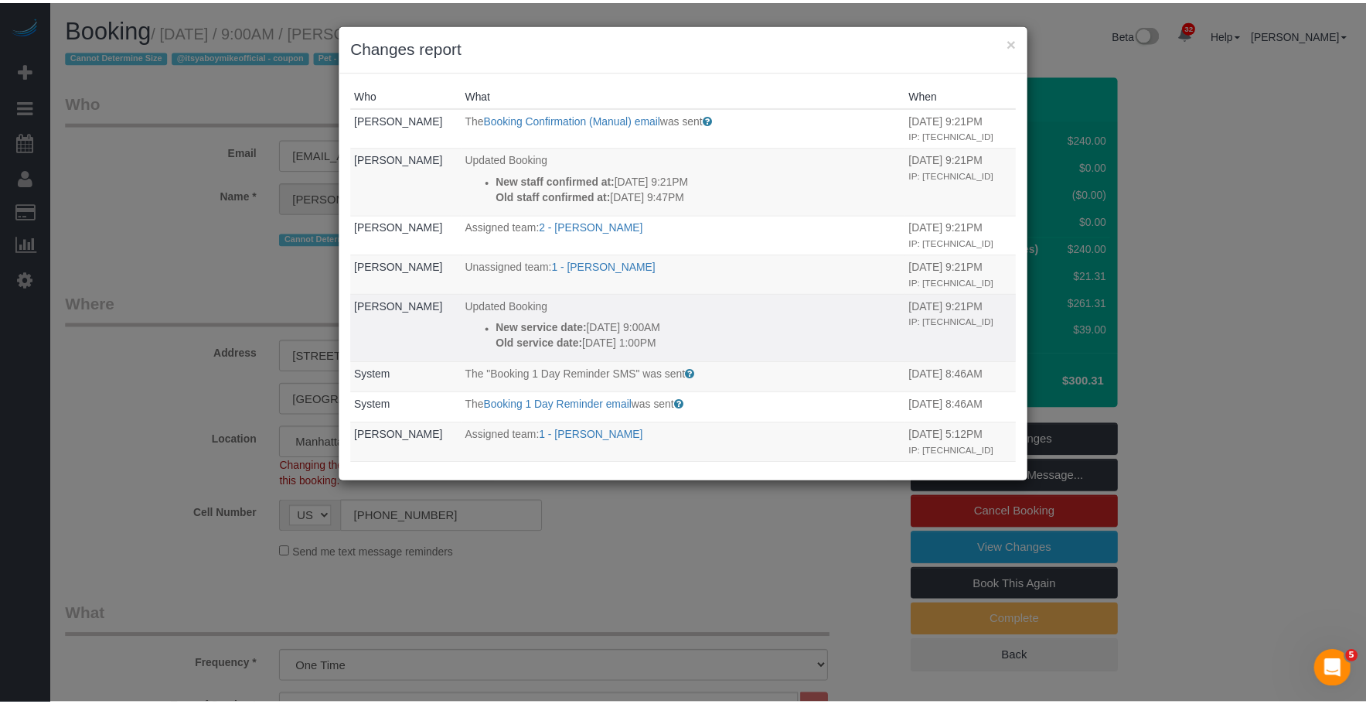
scroll to position [155, 0]
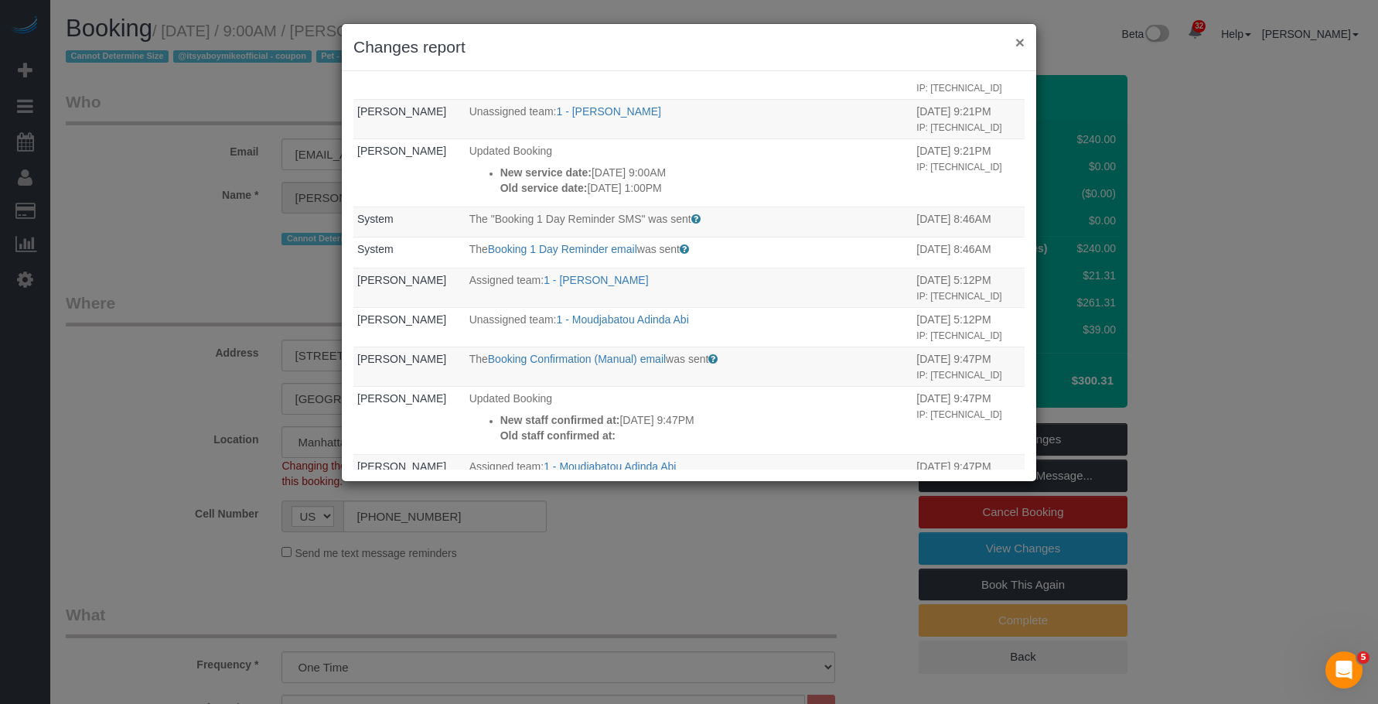
click at [1022, 45] on button "×" at bounding box center [1019, 42] width 9 height 16
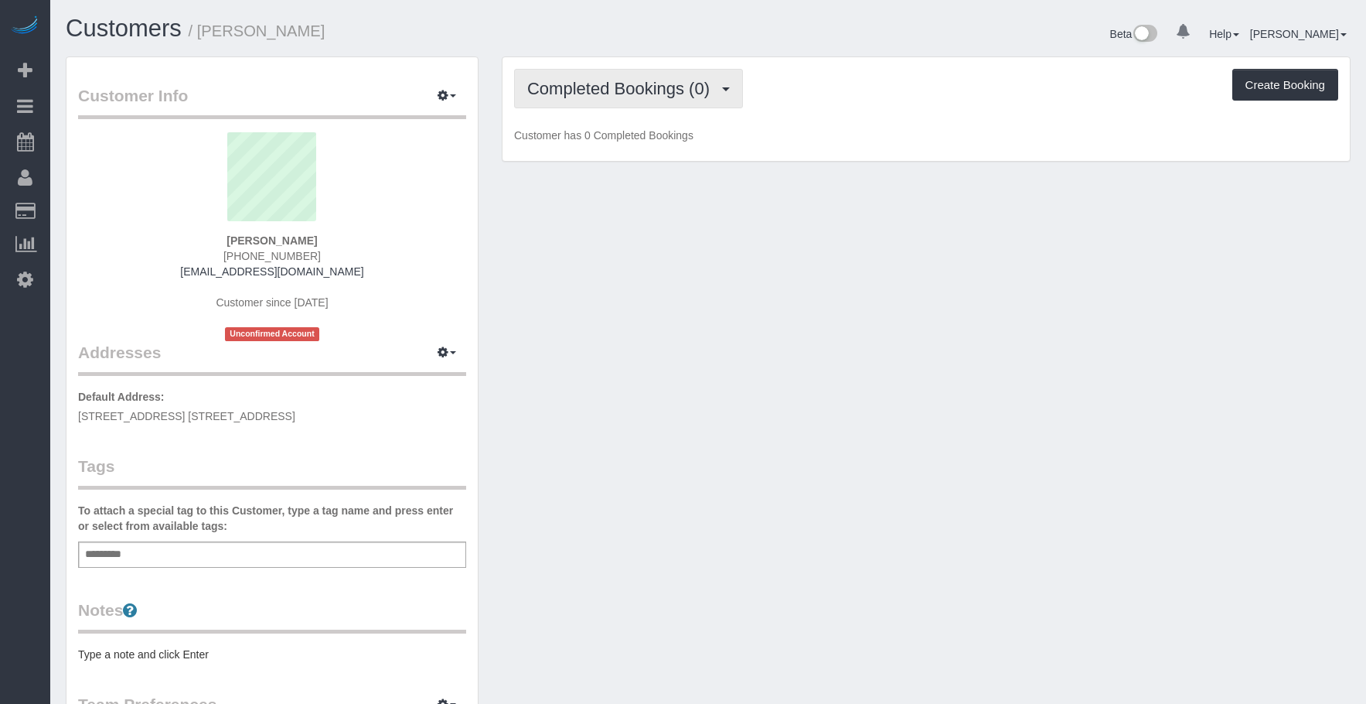
click at [625, 89] on span "Completed Bookings (0)" at bounding box center [622, 88] width 190 height 19
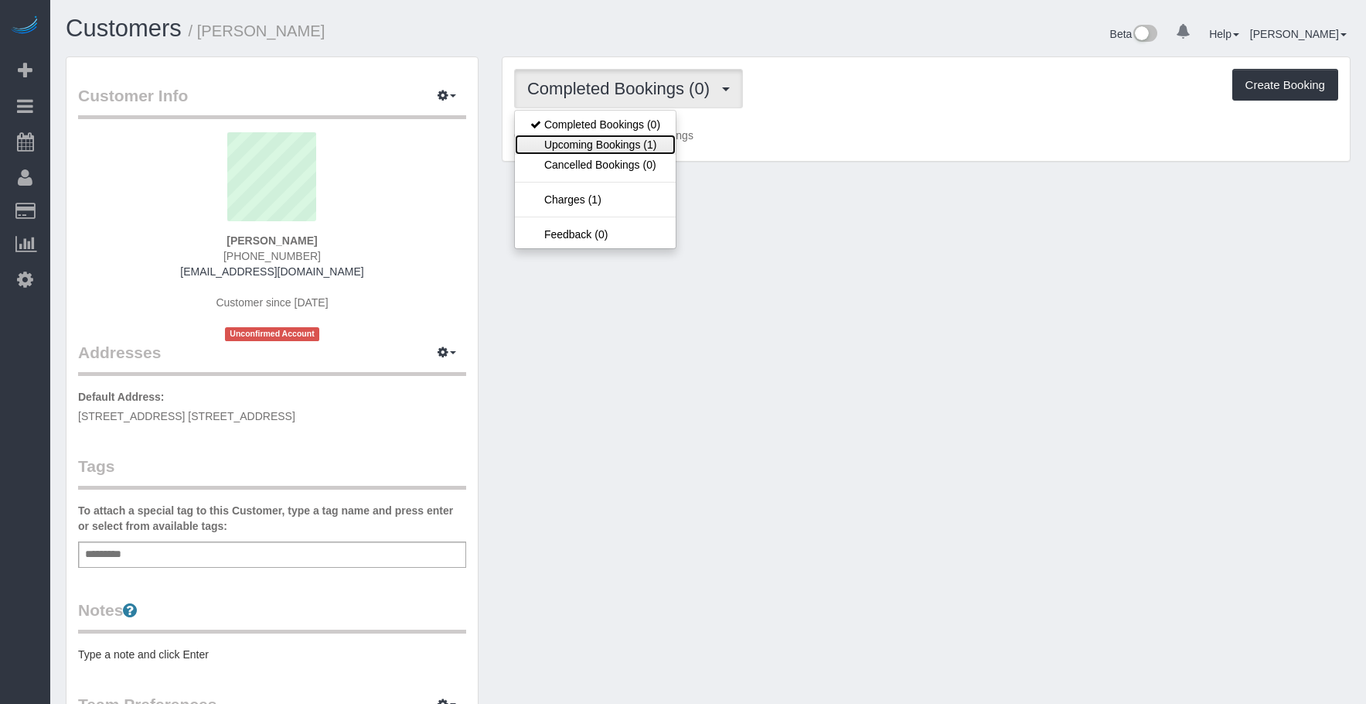
drag, startPoint x: 612, startPoint y: 139, endPoint x: 649, endPoint y: 153, distance: 40.4
click at [612, 139] on link "Upcoming Bookings (1)" at bounding box center [595, 145] width 161 height 20
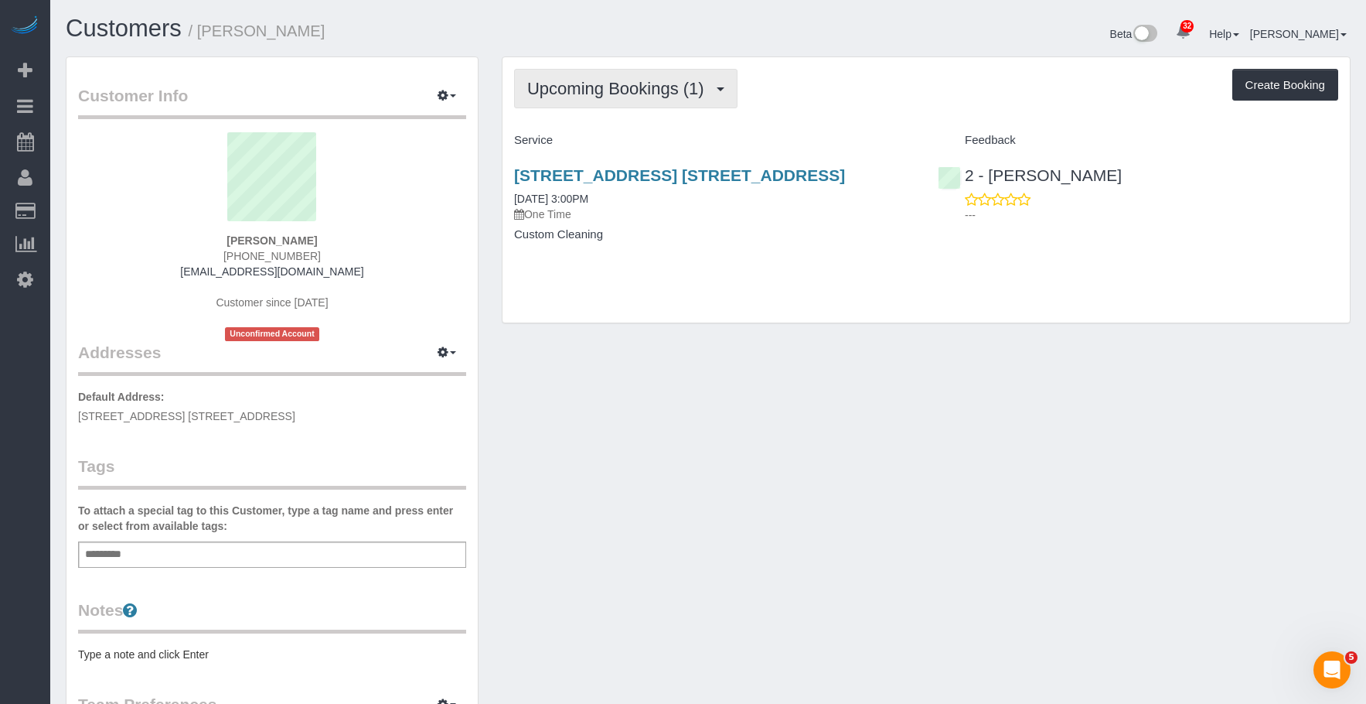
click at [599, 78] on button "Upcoming Bookings (1)" at bounding box center [625, 88] width 223 height 39
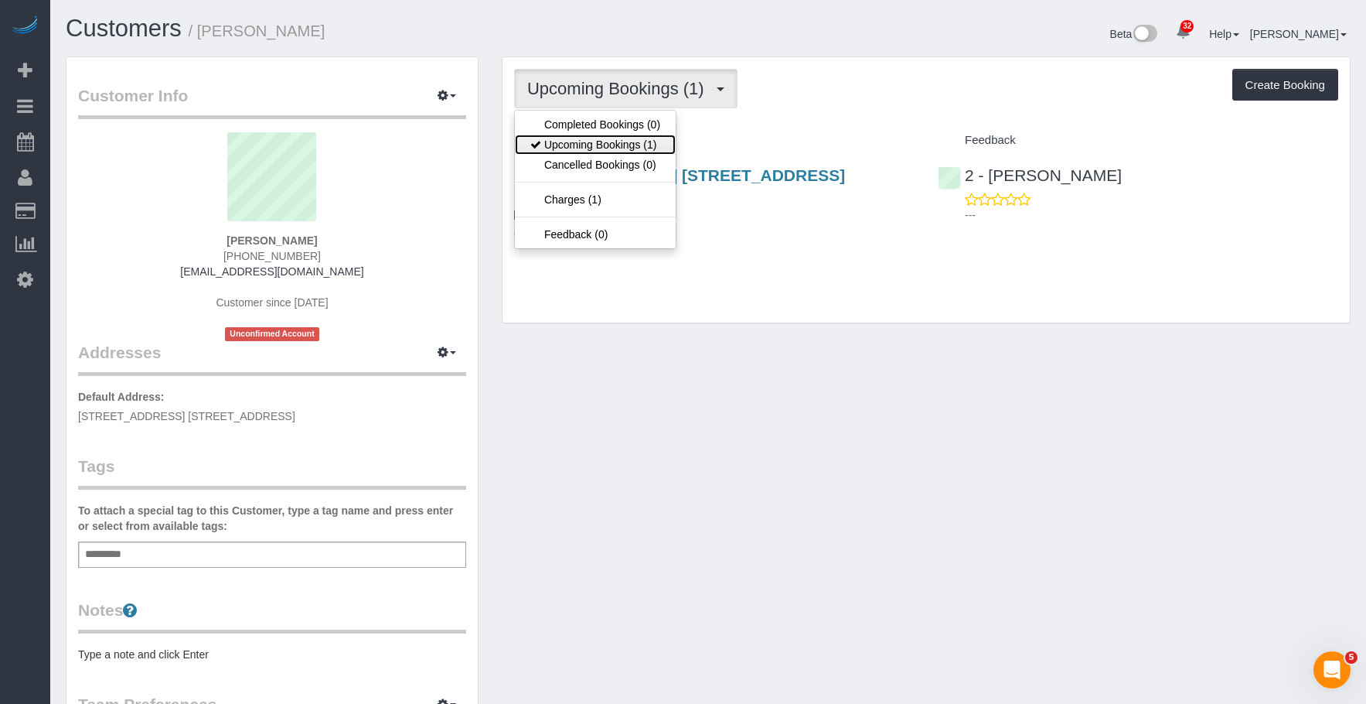
click at [597, 148] on link "Upcoming Bookings (1)" at bounding box center [595, 145] width 161 height 20
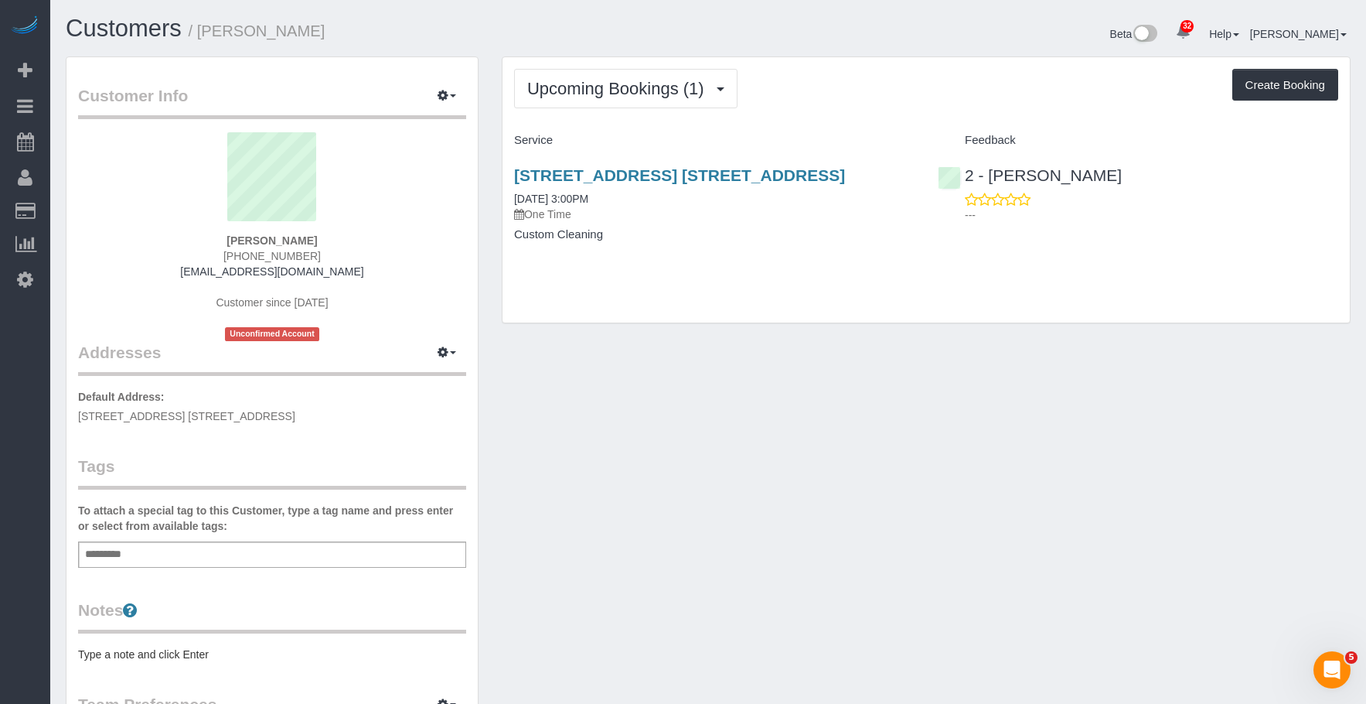
click at [770, 235] on h4 "Custom Cleaning" at bounding box center [714, 234] width 401 height 13
click at [861, 288] on div "Upcoming Bookings (1) Completed Bookings (0) Upcoming Bookings (1) Cancelled Bo…" at bounding box center [926, 189] width 847 height 265
click at [718, 173] on link "[STREET_ADDRESS] [STREET_ADDRESS]" at bounding box center [679, 175] width 331 height 18
drag, startPoint x: 501, startPoint y: 163, endPoint x: 885, endPoint y: 164, distance: 384.3
click at [885, 164] on div "Upcoming Bookings (1) Completed Bookings (0) Upcoming Bookings (1) Cancelled Bo…" at bounding box center [926, 189] width 849 height 267
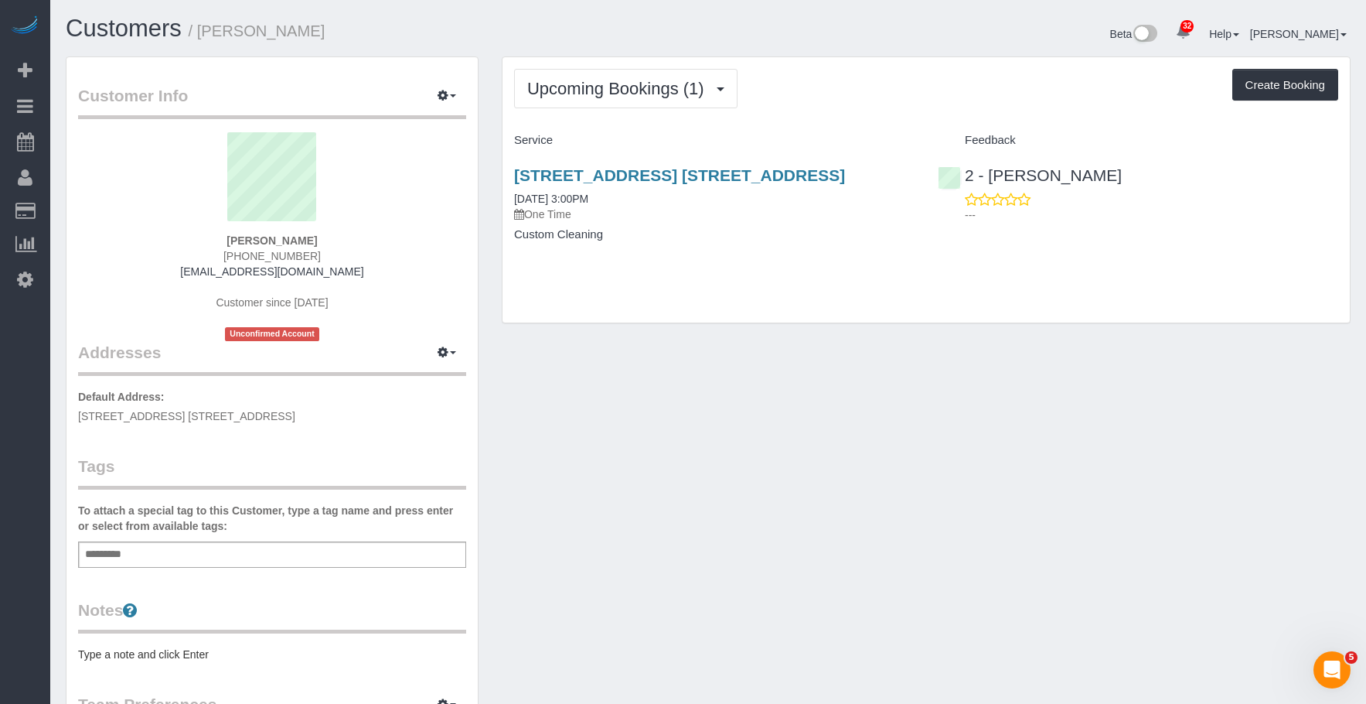
copy link "[STREET_ADDRESS] [STREET_ADDRESS]"
drag, startPoint x: 953, startPoint y: 275, endPoint x: 1065, endPoint y: 255, distance: 113.1
click at [956, 275] on div "Upcoming Bookings (1) Completed Bookings (0) Upcoming Bookings (1) Cancelled Bo…" at bounding box center [926, 189] width 847 height 265
drag, startPoint x: 912, startPoint y: 29, endPoint x: 929, endPoint y: 22, distance: 18.1
click at [920, 25] on div "Beta 32 Your Notifications You have 0 alerts × You have 1 to charge for 10/01/2…" at bounding box center [1035, 35] width 654 height 41
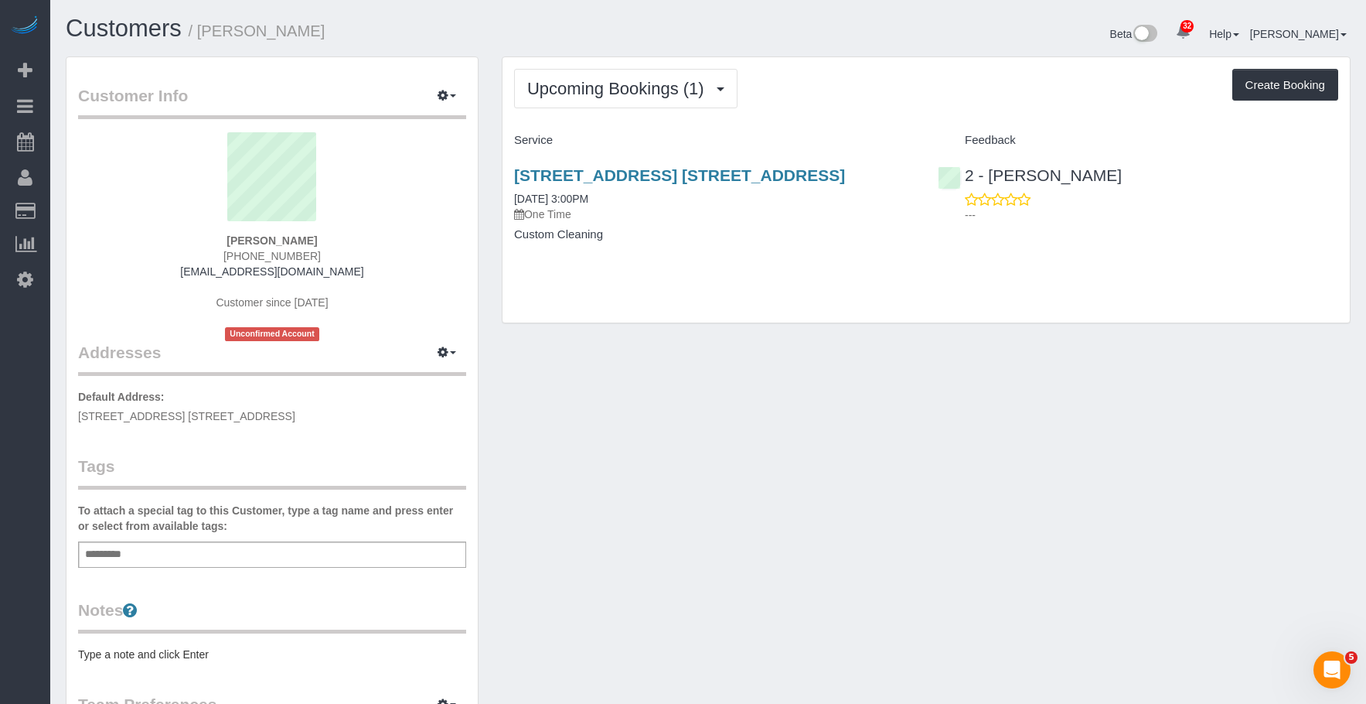
drag, startPoint x: 488, startPoint y: 166, endPoint x: 891, endPoint y: 168, distance: 402.8
click at [891, 168] on div "Customer Info Edit Contact Info Send Message Email Preferences Special Sales Ta…" at bounding box center [708, 574] width 1308 height 1036
click at [872, 94] on div "Upcoming Bookings (1) Completed Bookings (0) Upcoming Bookings (1) Cancelled Bo…" at bounding box center [926, 88] width 824 height 39
drag, startPoint x: 867, startPoint y: 171, endPoint x: 931, endPoint y: 22, distance: 162.4
click at [517, 174] on h3 "[STREET_ADDRESS] [STREET_ADDRESS]" at bounding box center [714, 175] width 401 height 18
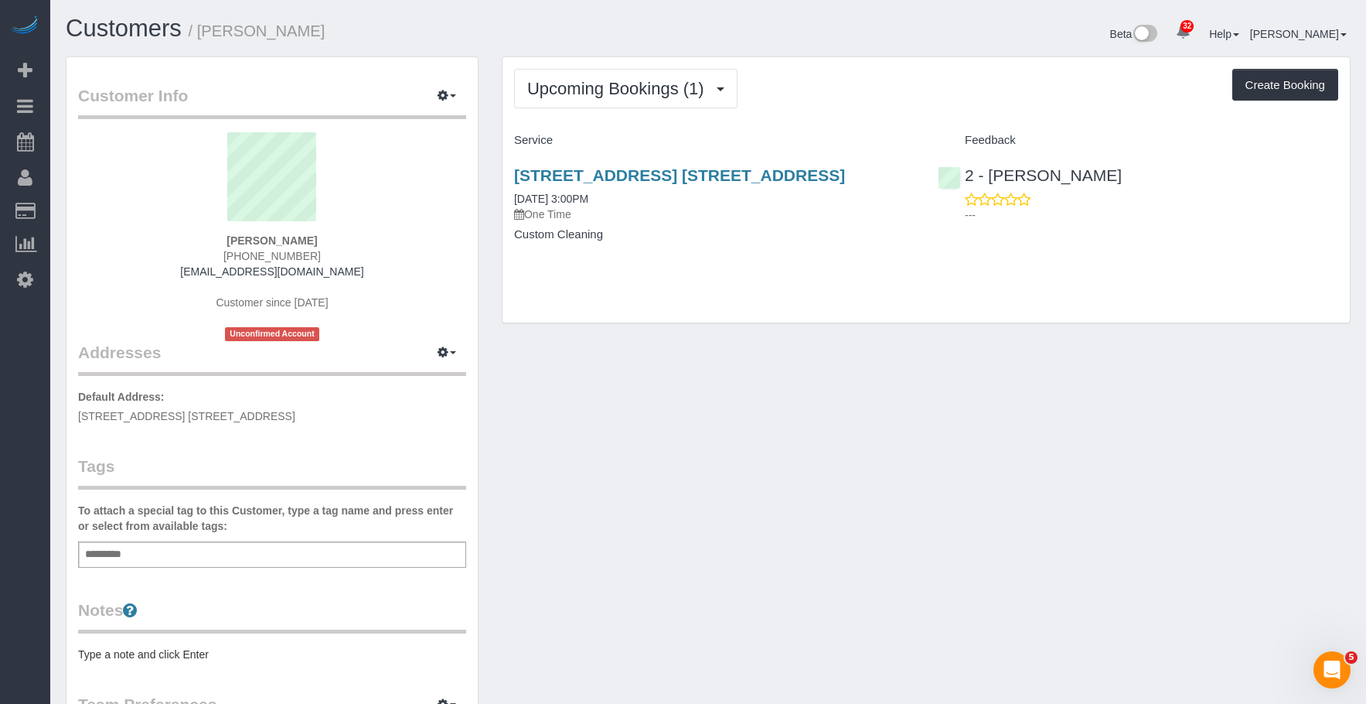
copy link "[STREET_ADDRESS] [STREET_ADDRESS]"
drag, startPoint x: 884, startPoint y: 59, endPoint x: 1164, endPoint y: 8, distance: 285.3
click at [898, 56] on div "Upcoming Bookings (1) Completed Bookings (0) Upcoming Bookings (1) Cancelled Bo…" at bounding box center [926, 189] width 849 height 267
click at [782, 257] on div "1784 Broadway, Apt. 4b, Brooklyn, NY 11207 10/03/2025 3:00PM One Time Custom Cl…" at bounding box center [715, 212] width 424 height 119
drag, startPoint x: 120, startPoint y: 144, endPoint x: 608, endPoint y: 173, distance: 488.8
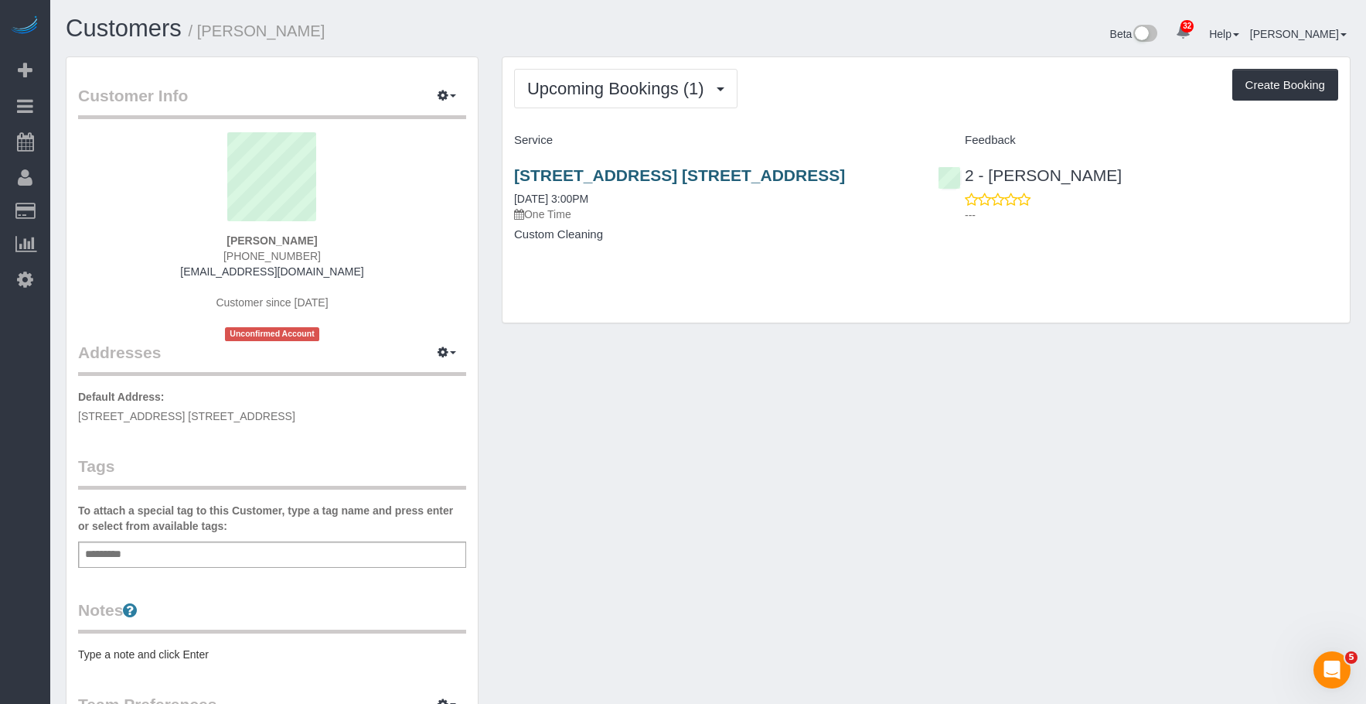
click at [120, 144] on link "Active Bookings" at bounding box center [146, 139] width 193 height 31
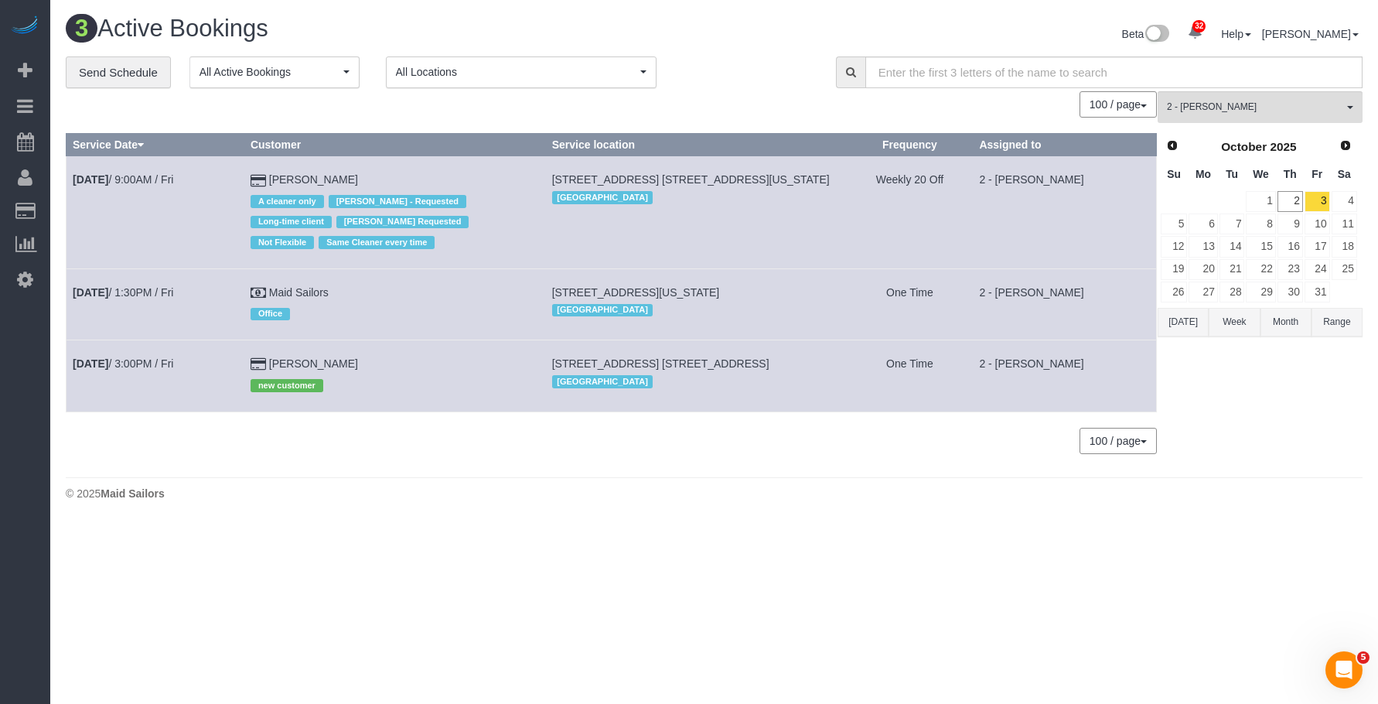
click at [780, 36] on div "Beta 32 Your Notifications You have 0 alerts × You have 1 to charge for 10/01/2…" at bounding box center [1044, 35] width 660 height 41
click at [1222, 104] on span "2 - [PERSON_NAME]" at bounding box center [1255, 107] width 176 height 13
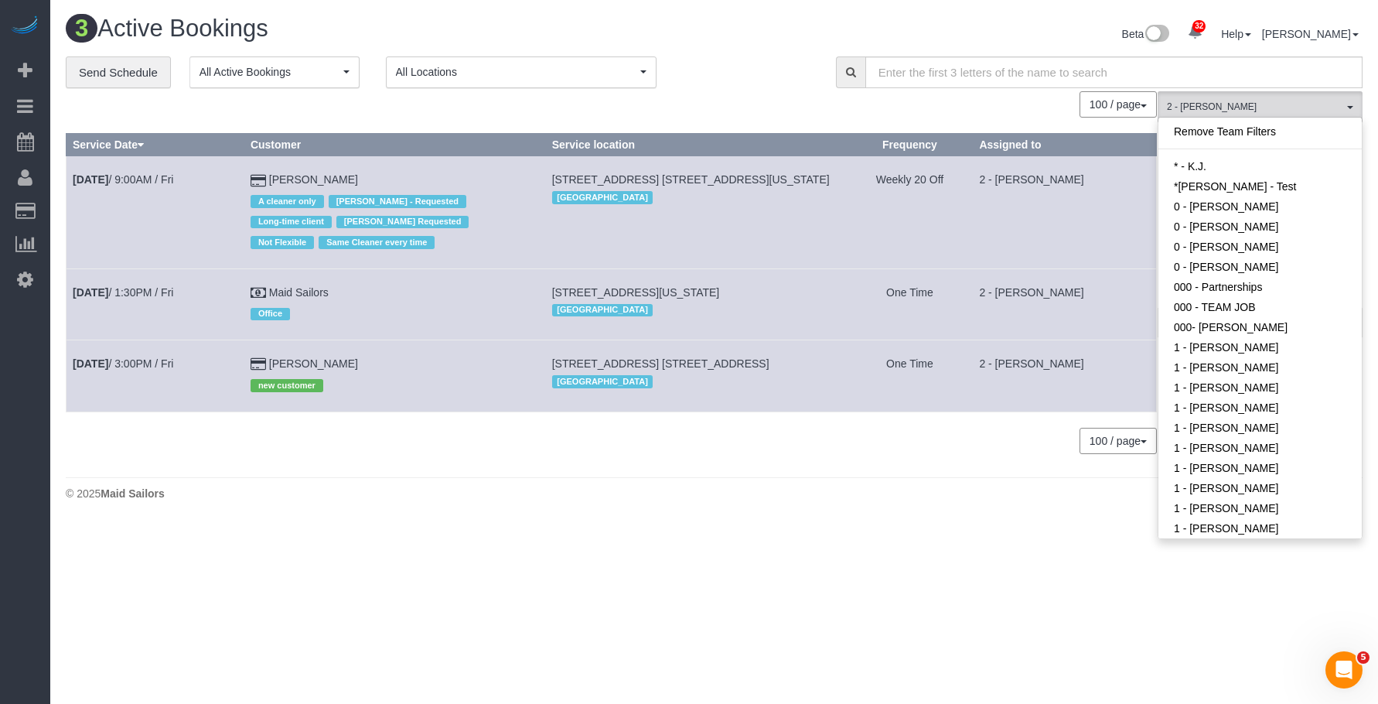
scroll to position [643, 0]
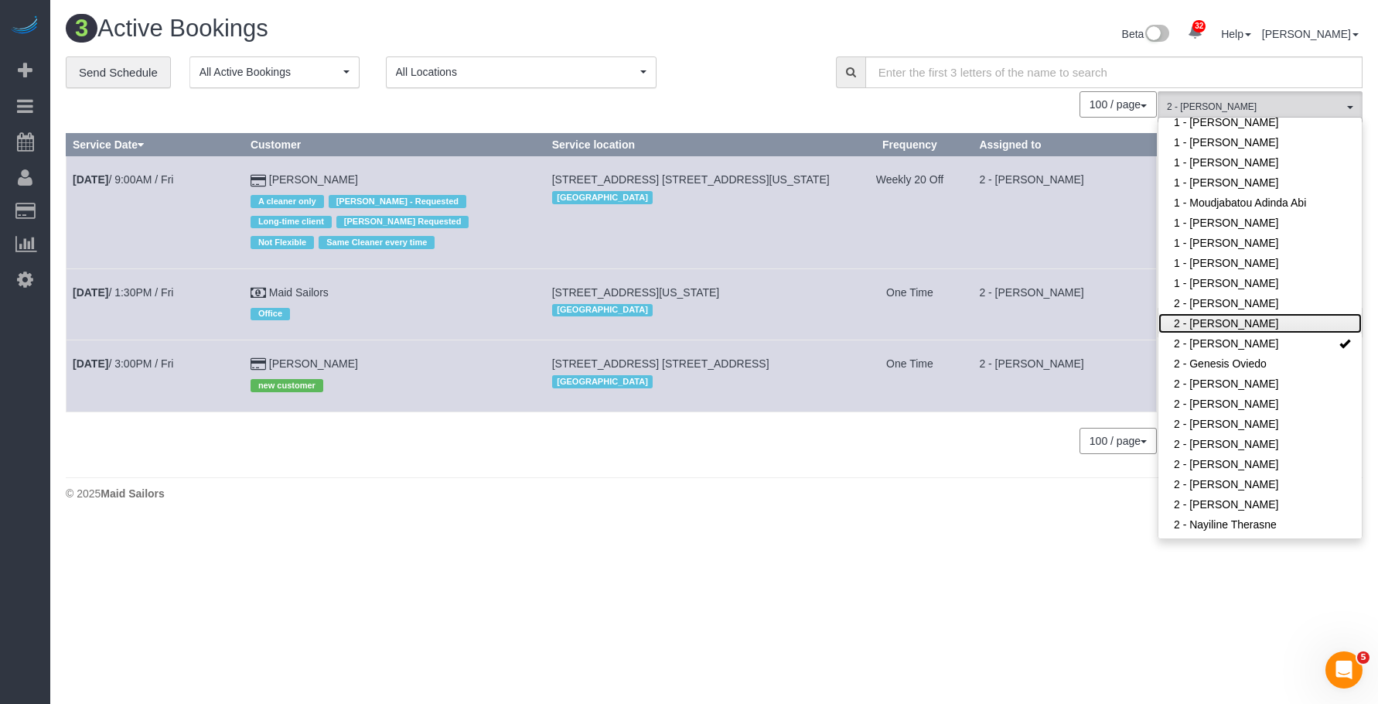
click at [1261, 316] on link "2 - [PERSON_NAME]" at bounding box center [1259, 323] width 203 height 20
click at [1235, 313] on link "2 - [PERSON_NAME]" at bounding box center [1259, 323] width 203 height 20
click at [1239, 333] on link "2 - [PERSON_NAME]" at bounding box center [1259, 343] width 203 height 20
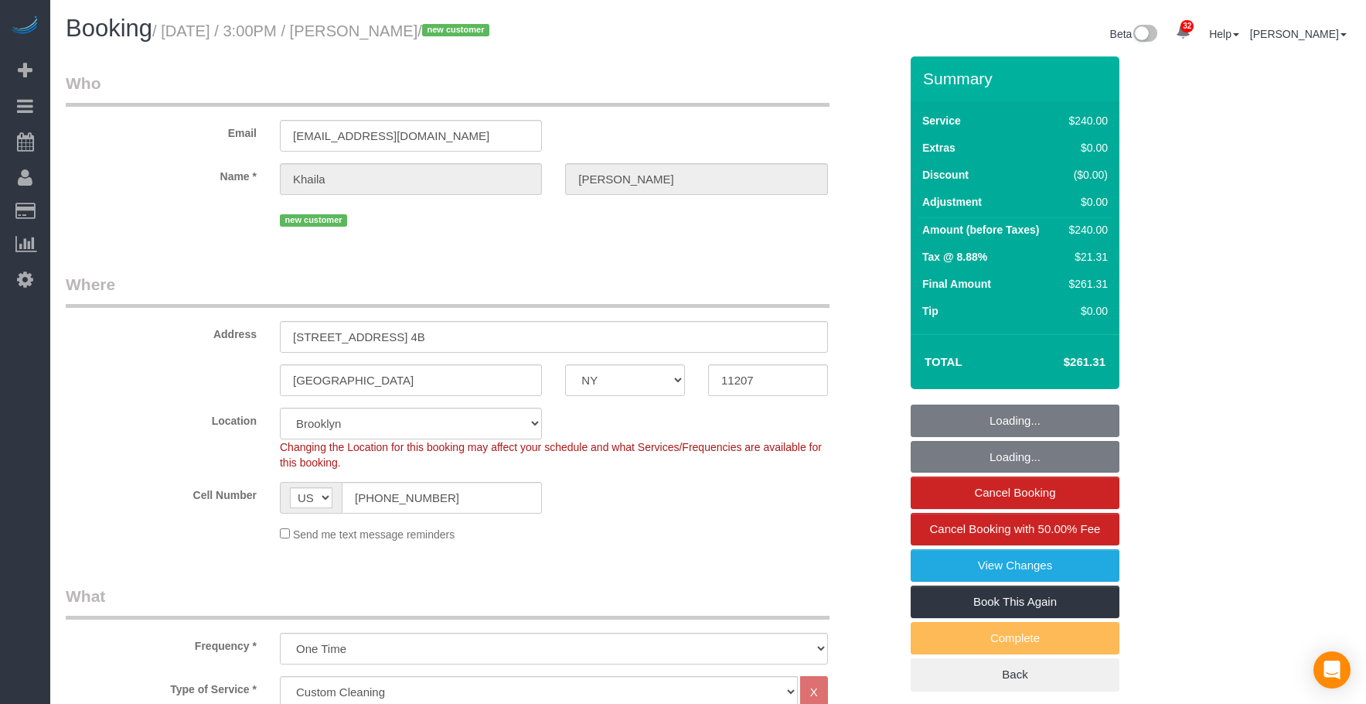
select select "NY"
select select "180"
select select "number:63"
select select "number:75"
select select "number:15"
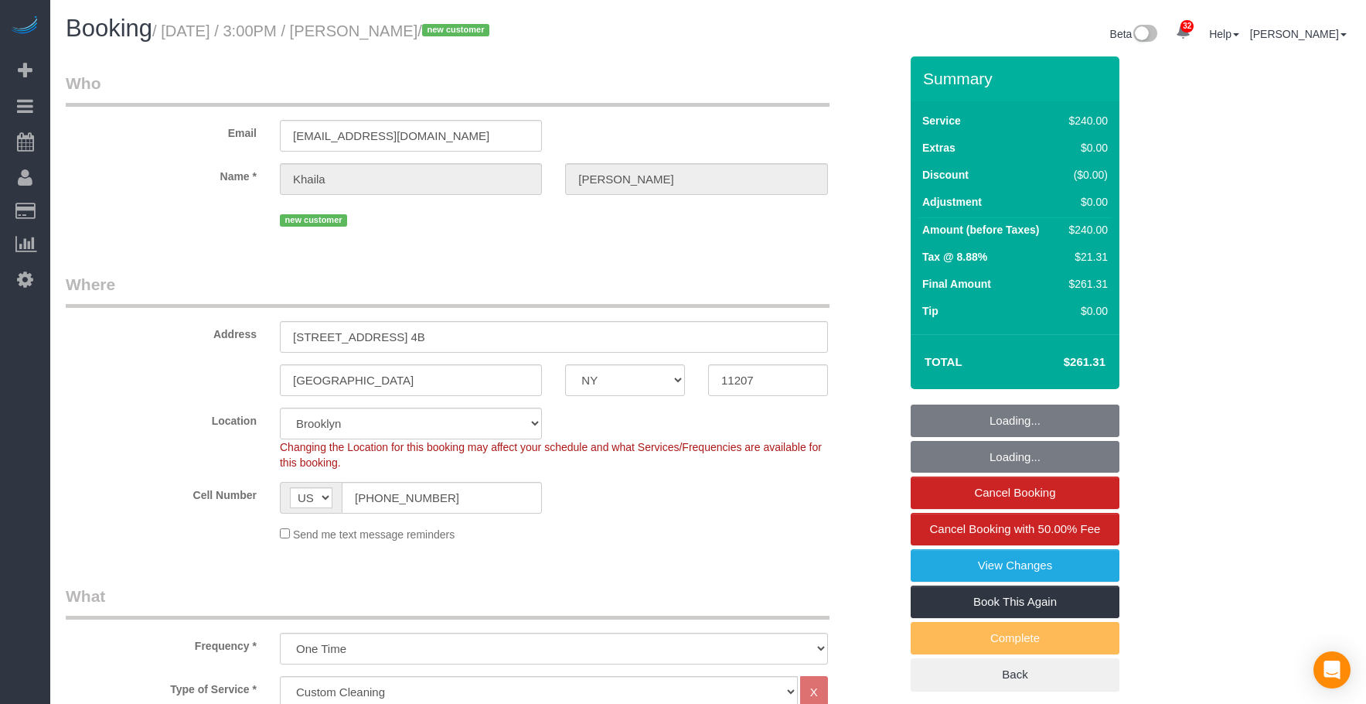
select select "number:5"
select select "spot1"
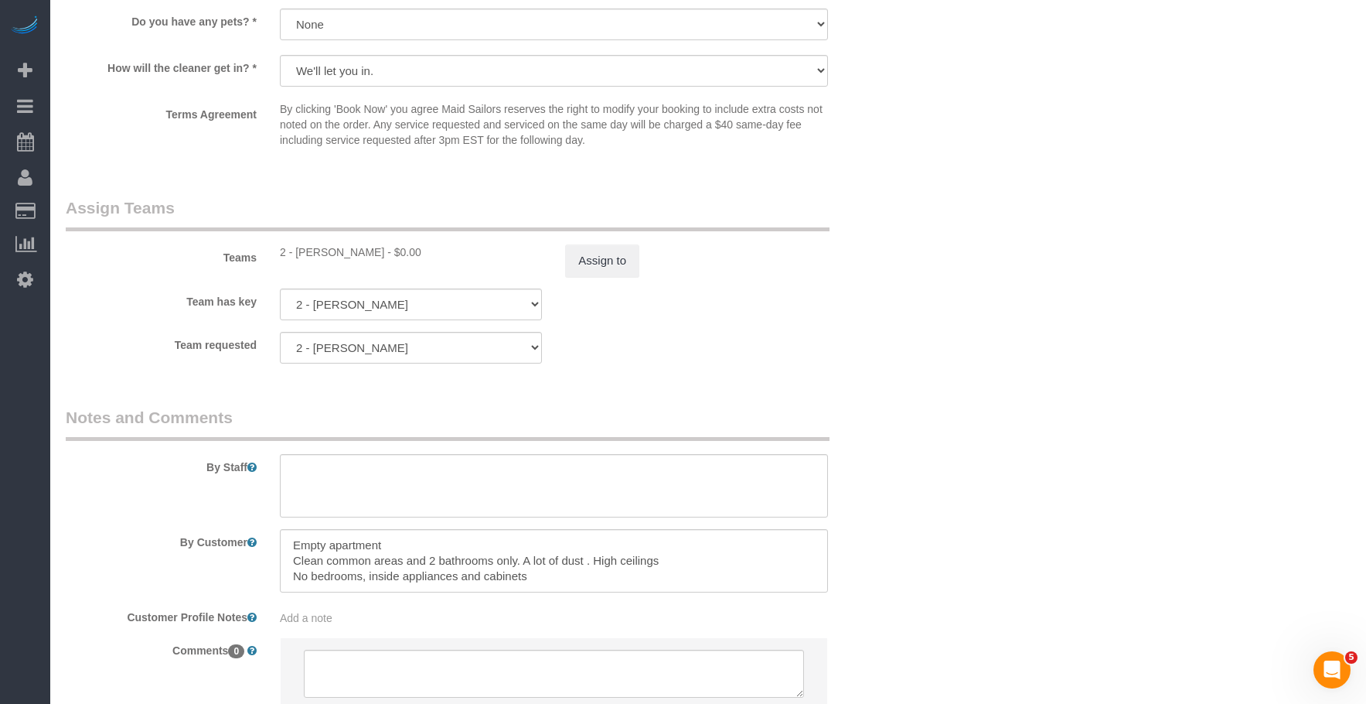
scroll to position [1546, 0]
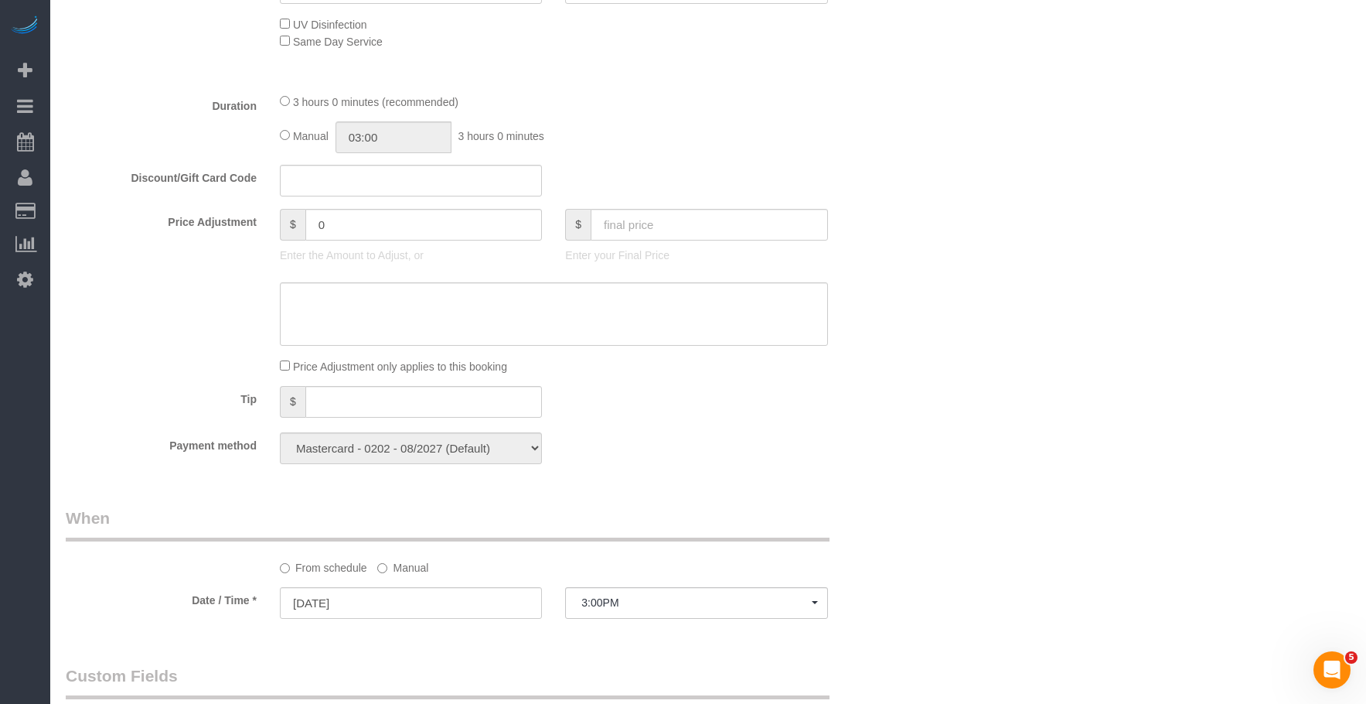
scroll to position [928, 0]
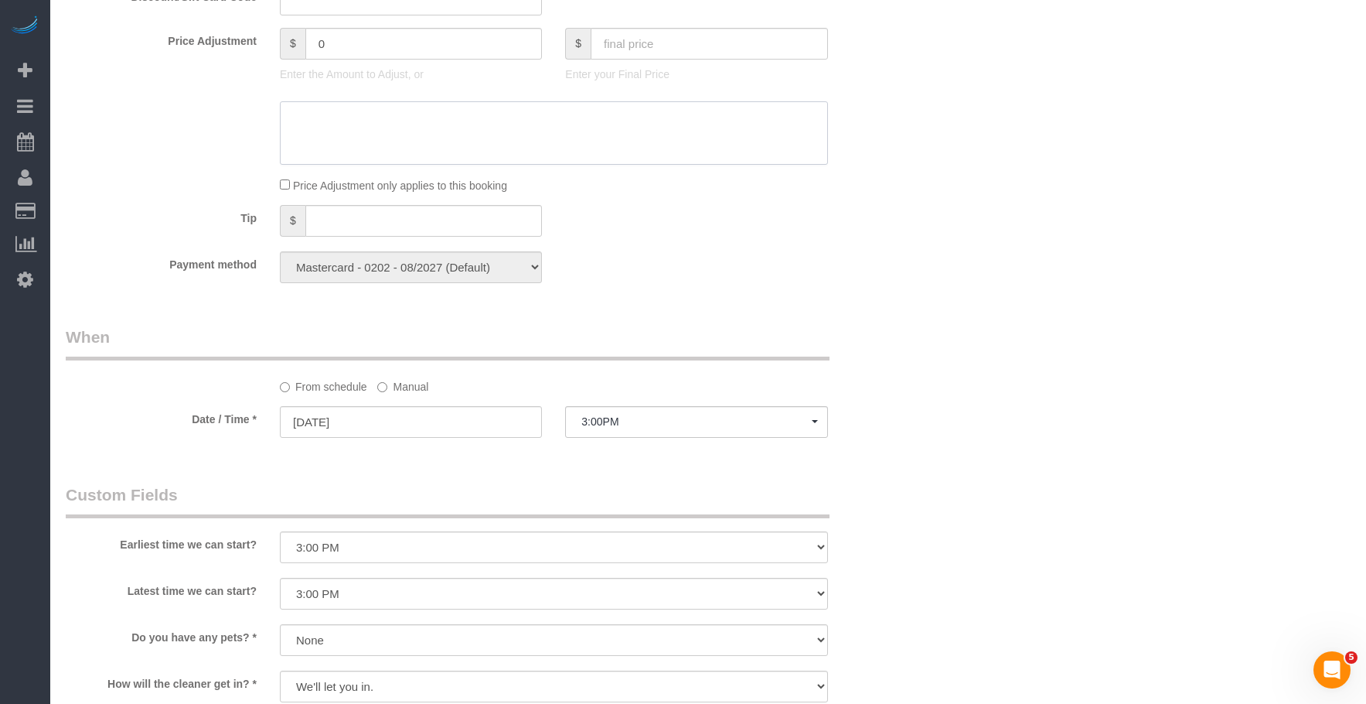
click at [751, 159] on textarea at bounding box center [554, 132] width 548 height 63
click at [1048, 245] on div "Who Email [EMAIL_ADDRESS][DOMAIN_NAME] Name * [GEOGRAPHIC_DATA][PERSON_NAME][GE…" at bounding box center [708, 256] width 1285 height 2255
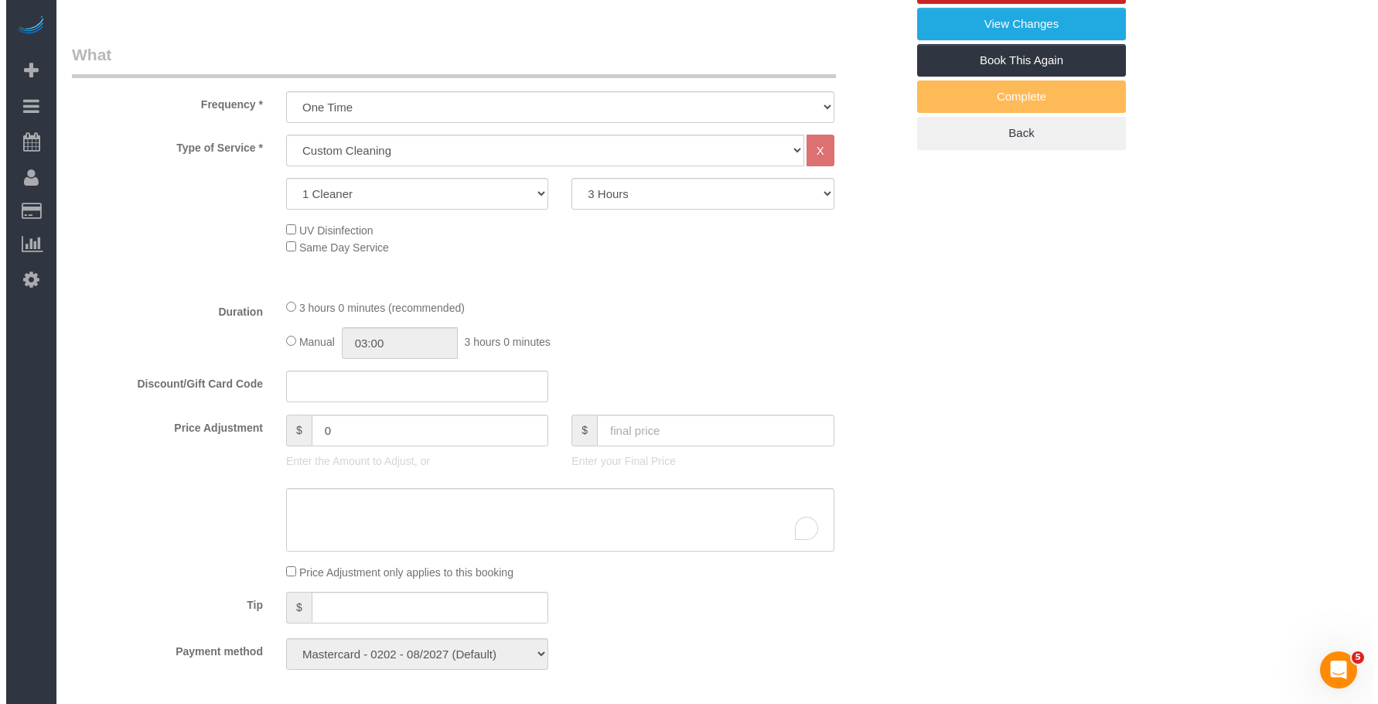
scroll to position [232, 0]
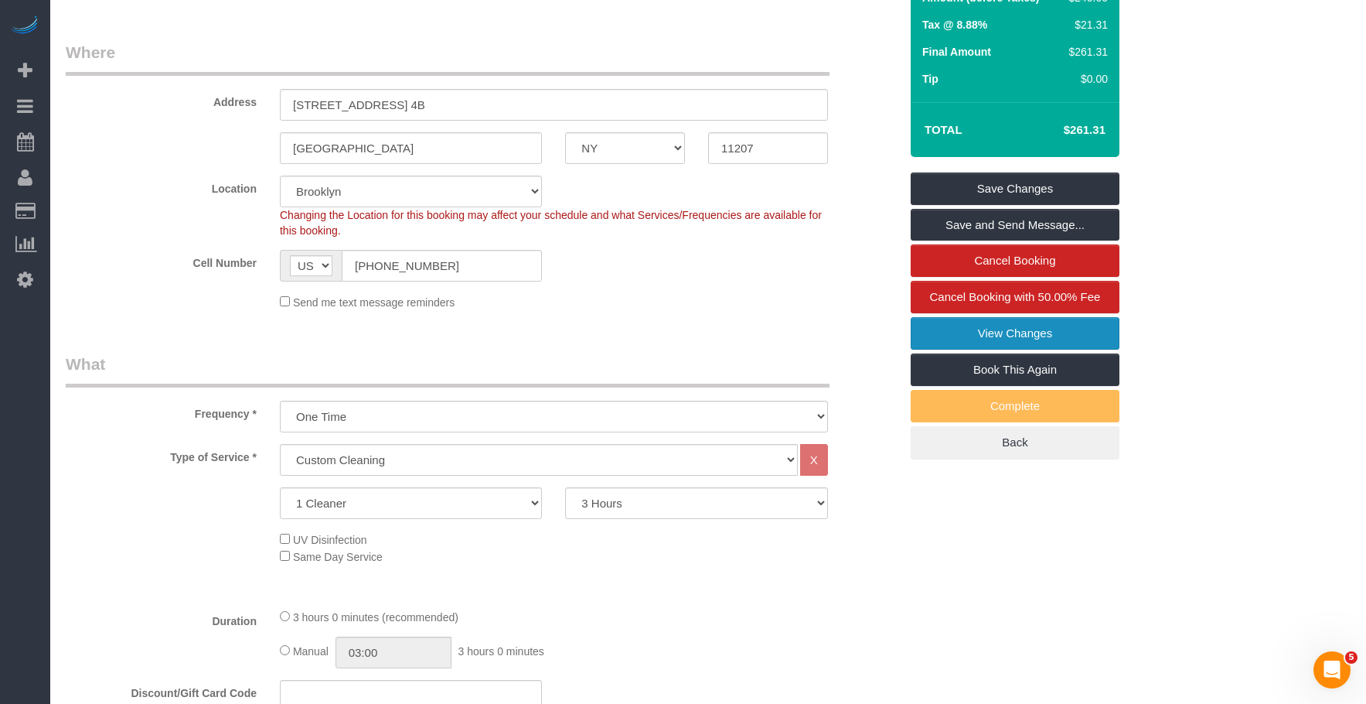
drag, startPoint x: 962, startPoint y: 329, endPoint x: 918, endPoint y: 323, distance: 44.5
click at [960, 329] on link "View Changes" at bounding box center [1015, 333] width 209 height 32
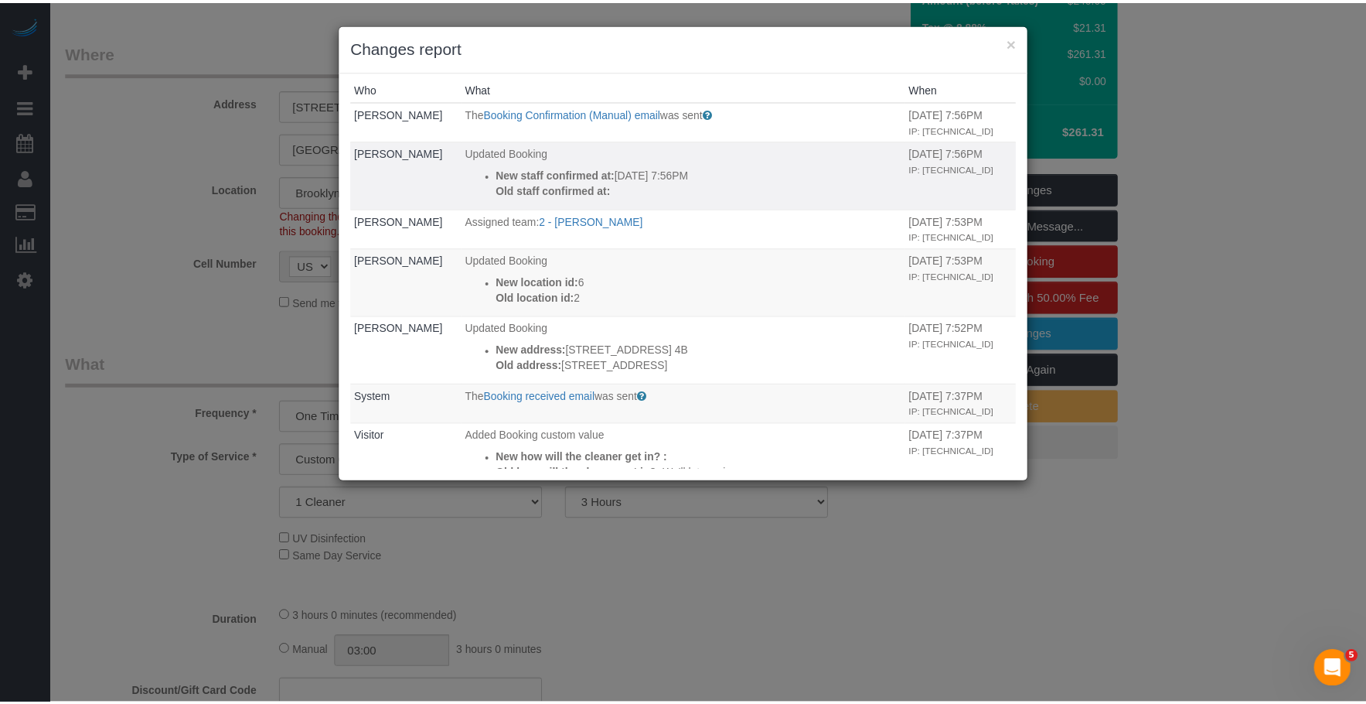
scroll to position [0, 0]
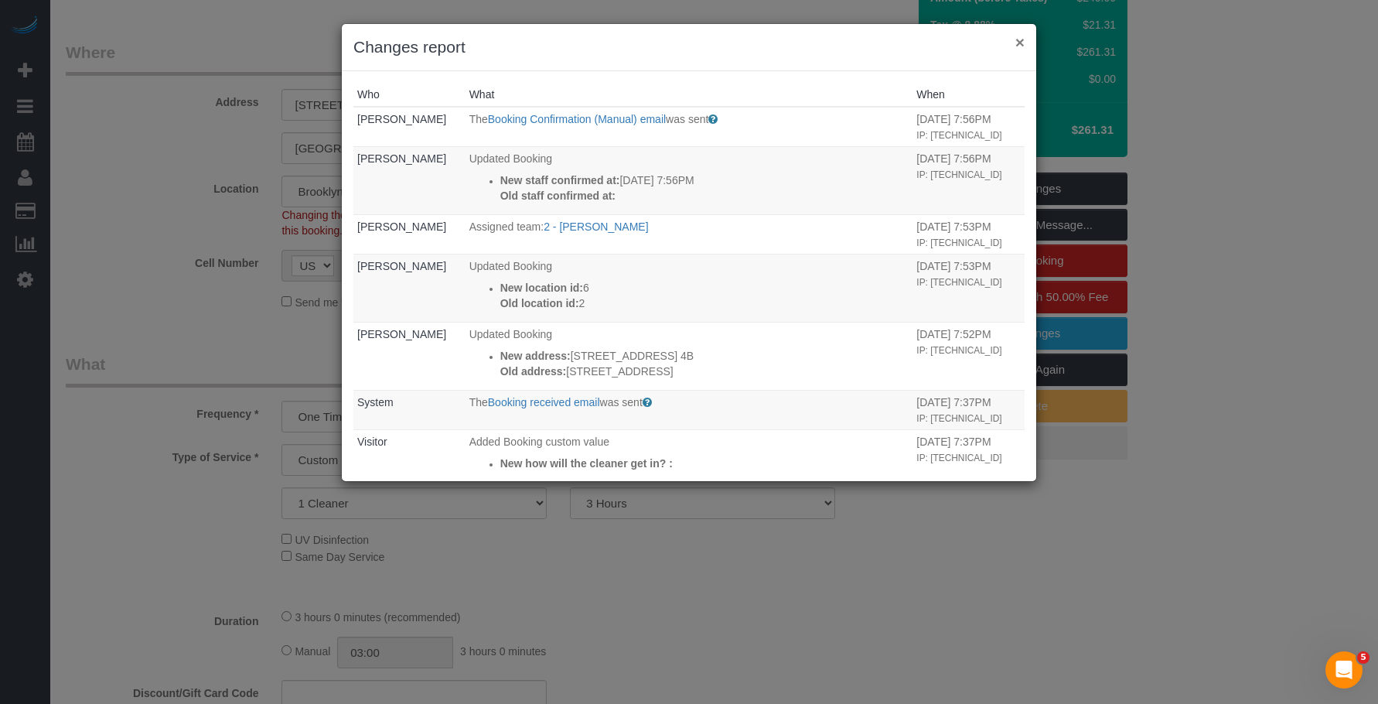
click at [1024, 39] on button "×" at bounding box center [1019, 42] width 9 height 16
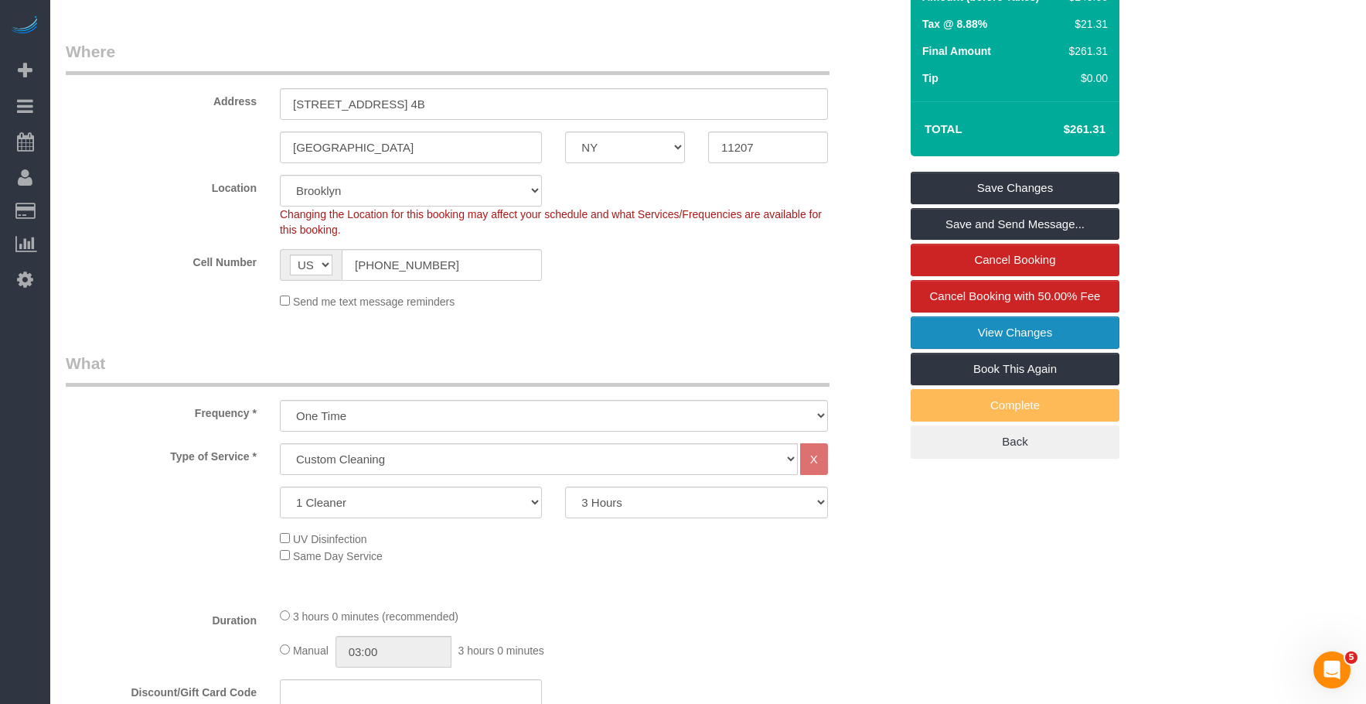
scroll to position [115, 0]
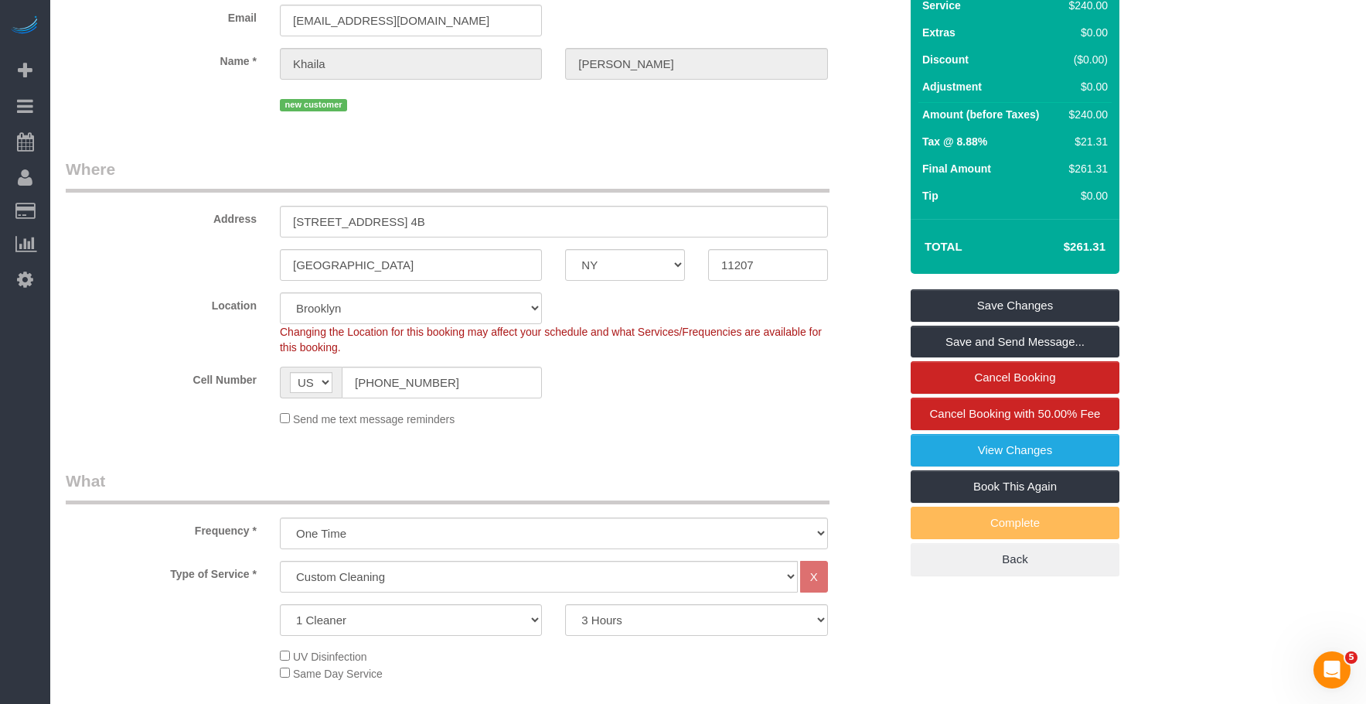
click at [670, 182] on legend "Where" at bounding box center [448, 175] width 764 height 35
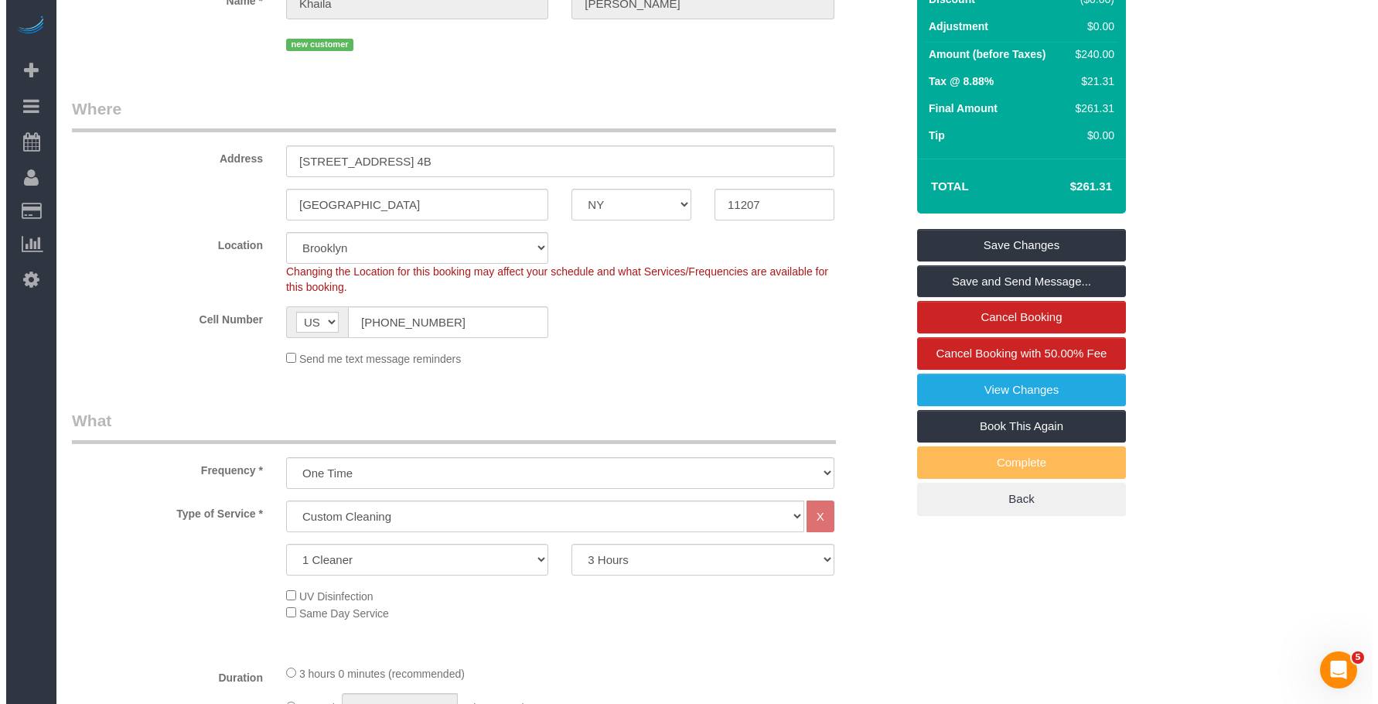
scroll to position [0, 0]
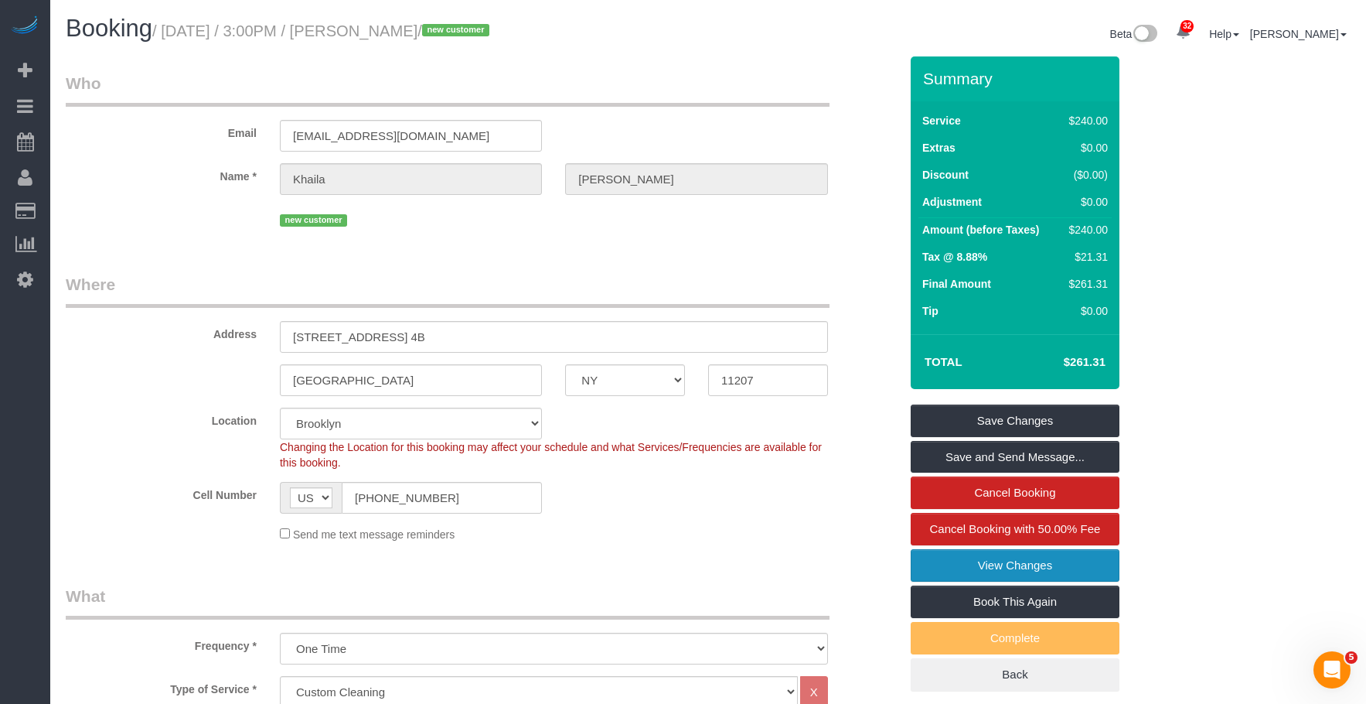
drag, startPoint x: 998, startPoint y: 561, endPoint x: 987, endPoint y: 561, distance: 10.8
click at [998, 561] on link "View Changes" at bounding box center [1015, 565] width 209 height 32
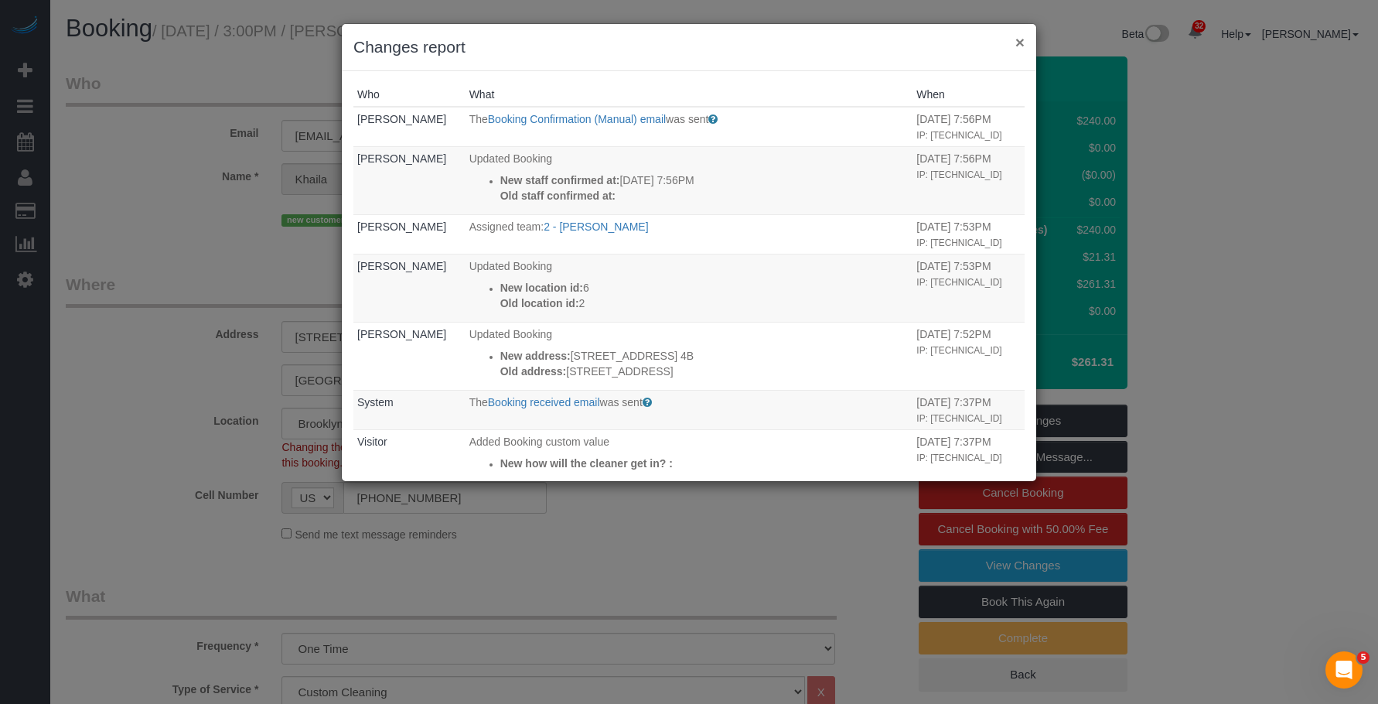
drag, startPoint x: 1017, startPoint y: 36, endPoint x: 687, endPoint y: 12, distance: 331.1
click at [1017, 36] on button "×" at bounding box center [1019, 42] width 9 height 16
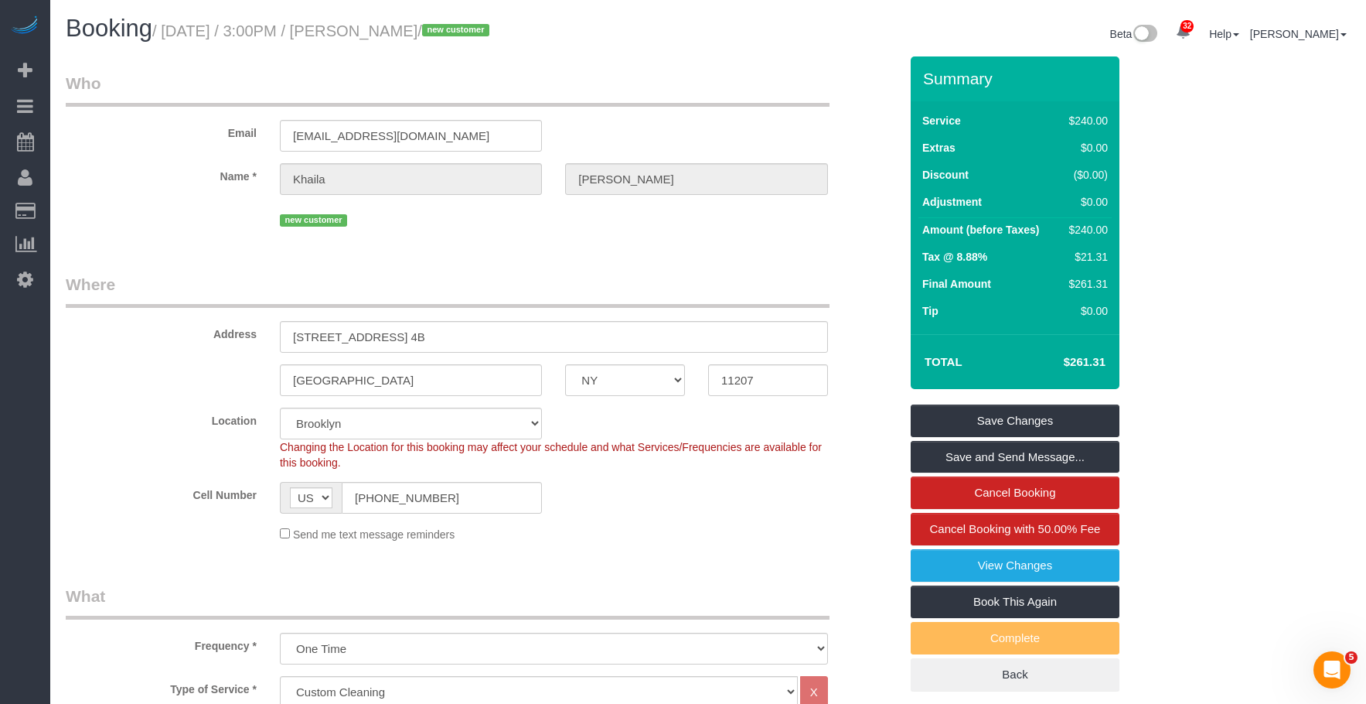
drag, startPoint x: 368, startPoint y: 36, endPoint x: 480, endPoint y: 29, distance: 112.3
click at [480, 29] on small "/ [DATE] / 3:00PM / [PERSON_NAME] / new customer" at bounding box center [323, 30] width 342 height 17
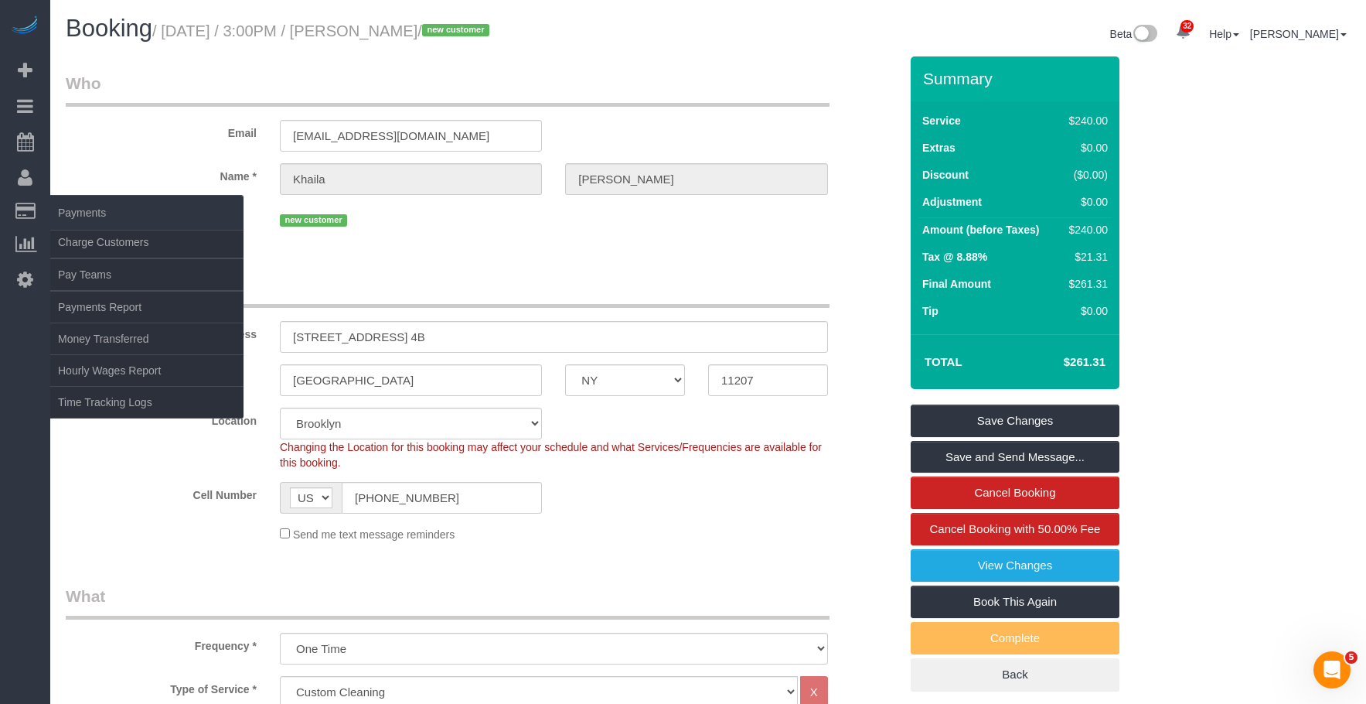
copy small "[PERSON_NAME]"
click at [98, 243] on link "Charge Customers" at bounding box center [146, 242] width 193 height 31
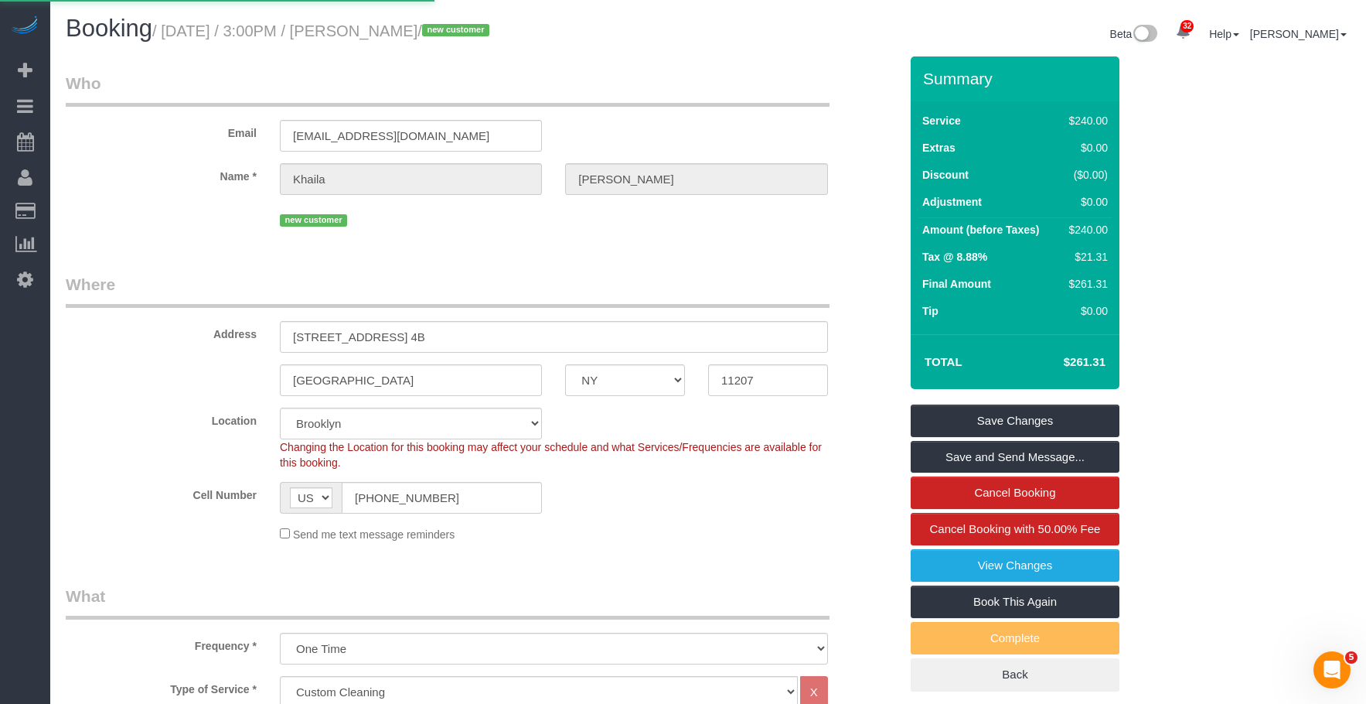
select select
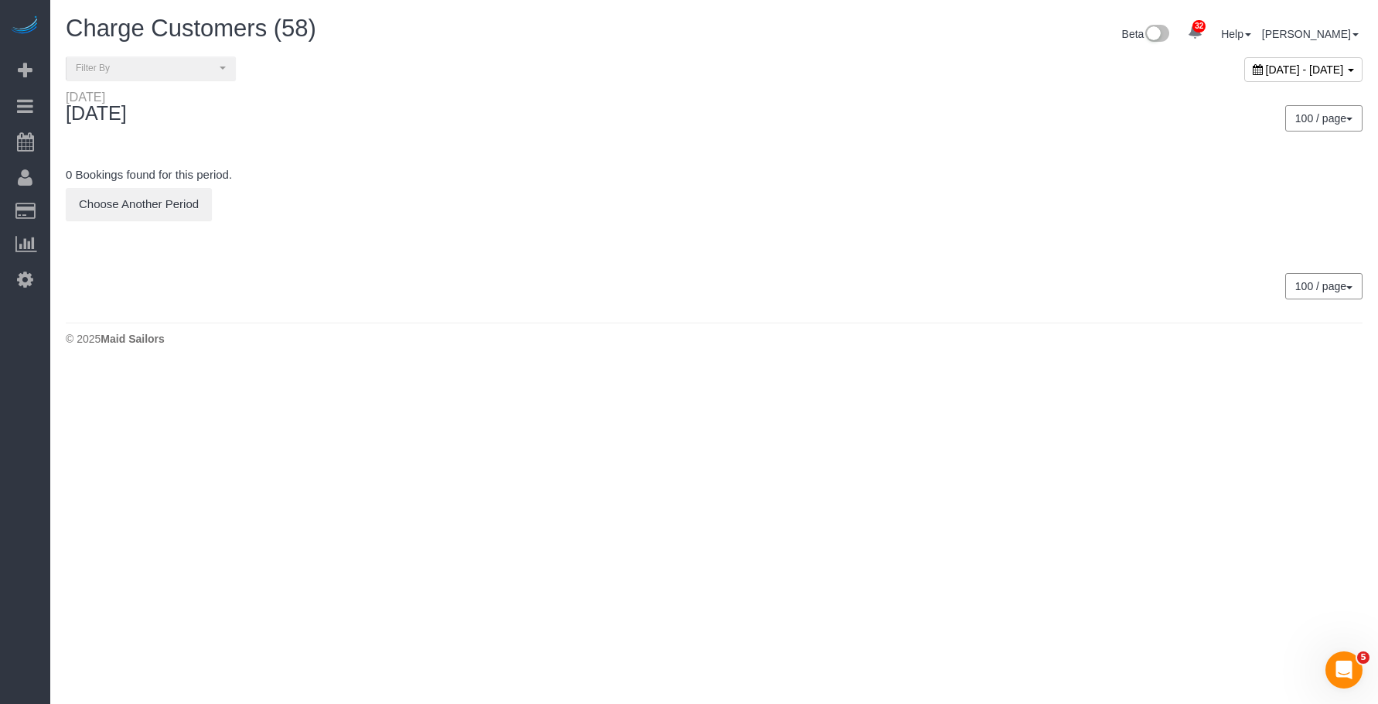
click at [1266, 69] on span "October 02, 2025 - October 02, 2025" at bounding box center [1305, 69] width 78 height 12
type input "**********"
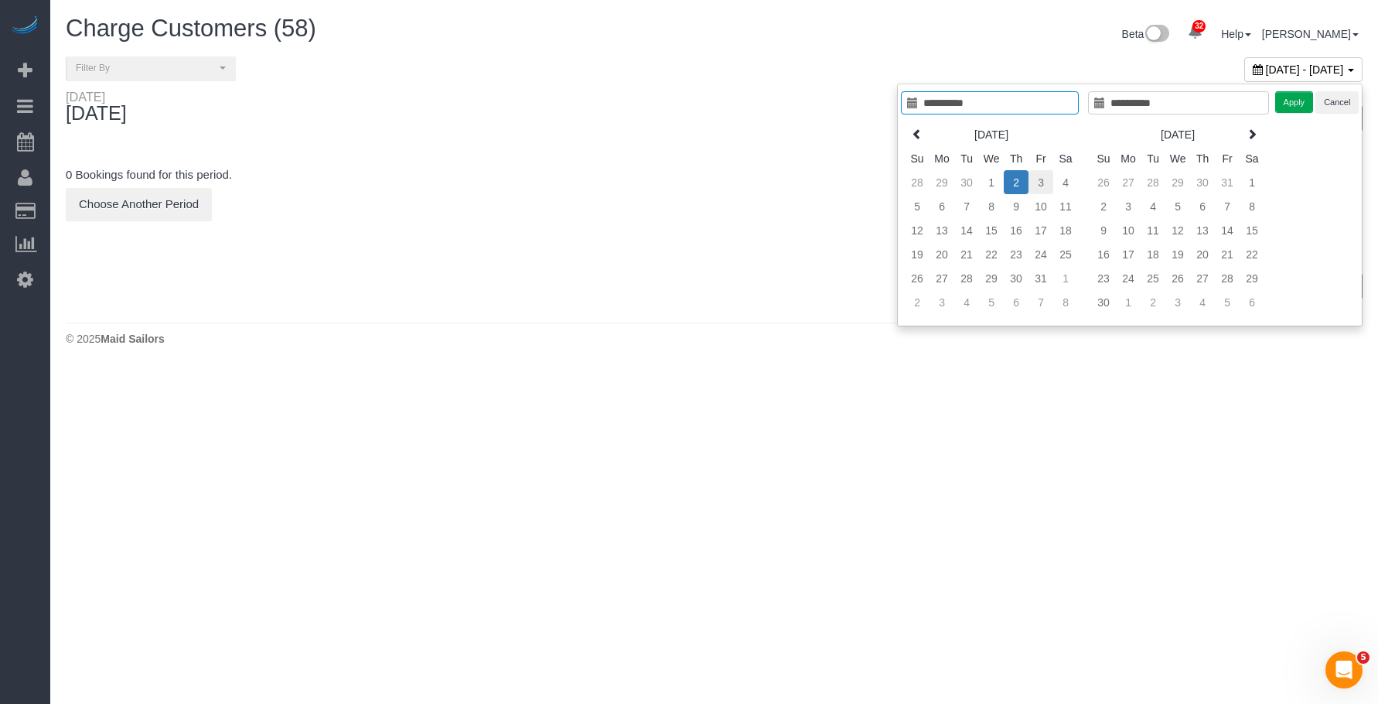
click at [1038, 174] on td "3" at bounding box center [1040, 182] width 25 height 24
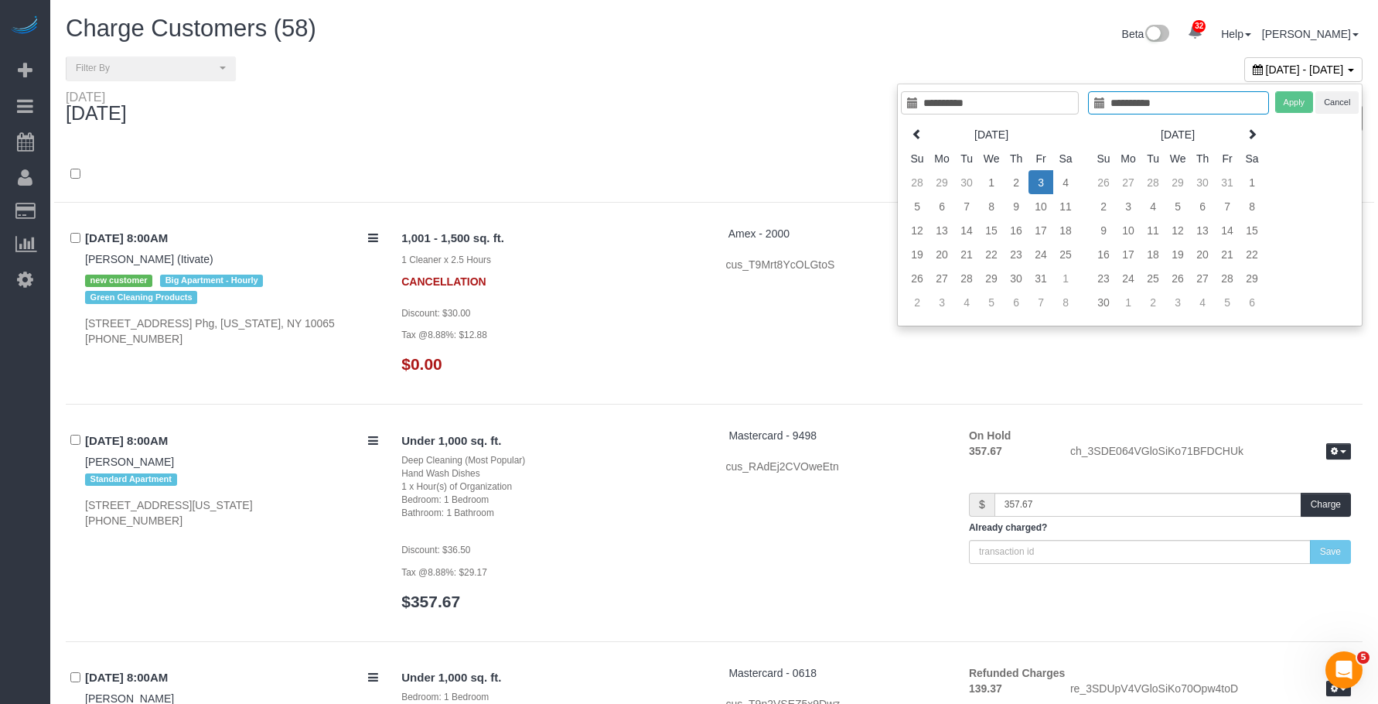
click at [1038, 174] on td "3" at bounding box center [1040, 182] width 25 height 24
type input "**********"
click at [1290, 101] on button "Apply" at bounding box center [1282, 102] width 39 height 22
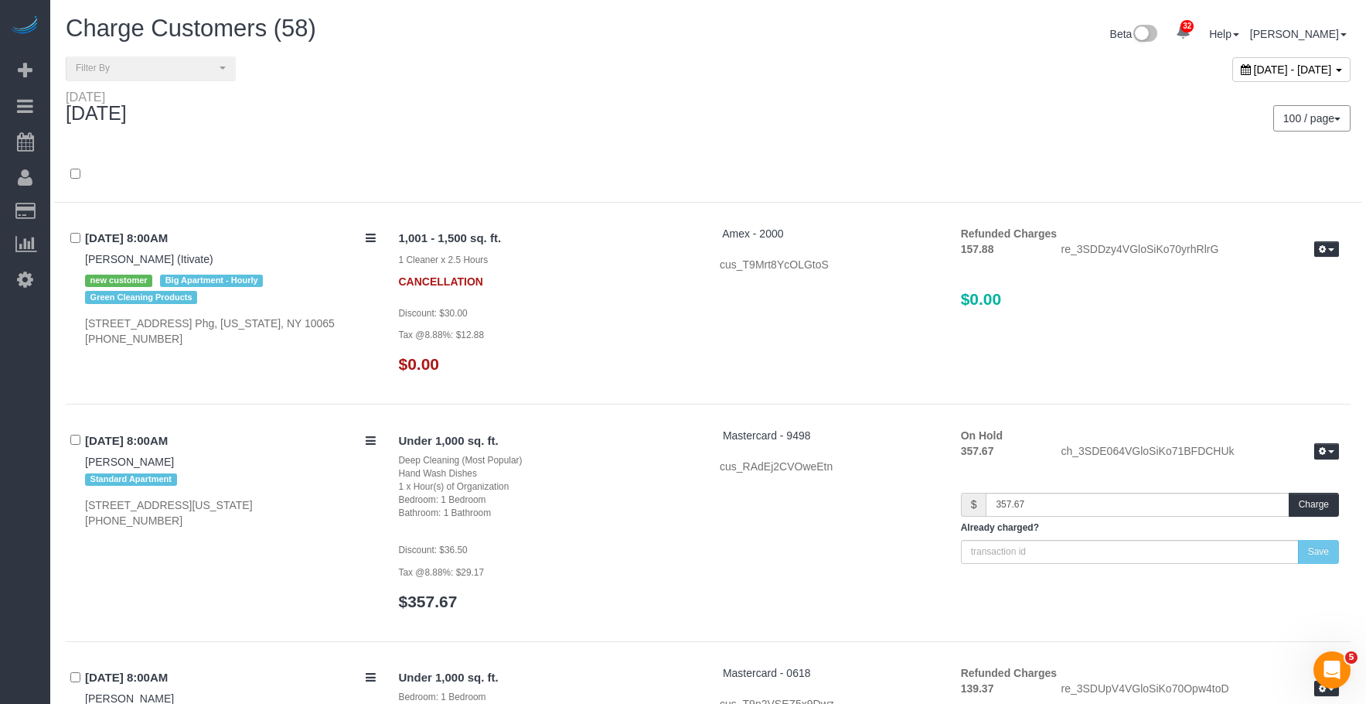
click at [750, 125] on div "100 / page 10 / page 20 / page 30 / page 40 / page 50 / page 100 / page" at bounding box center [1035, 118] width 631 height 26
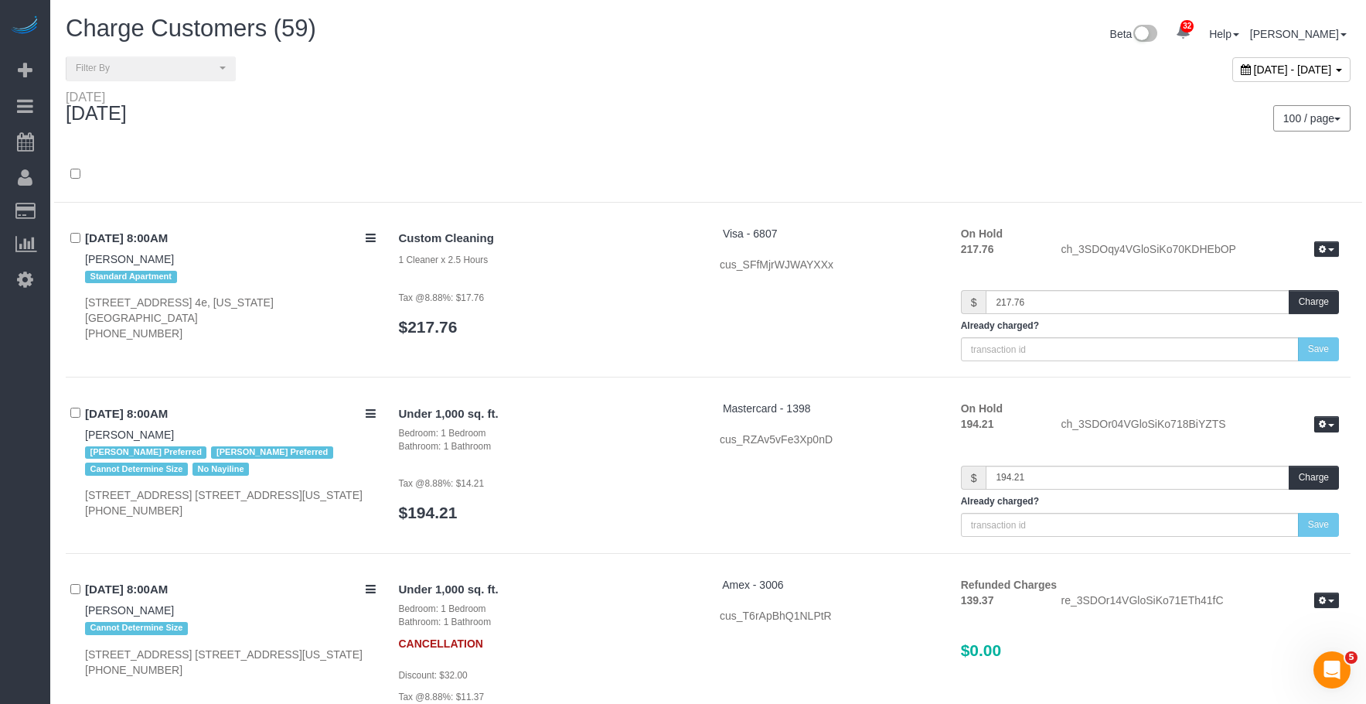
scroll to position [9385, 0]
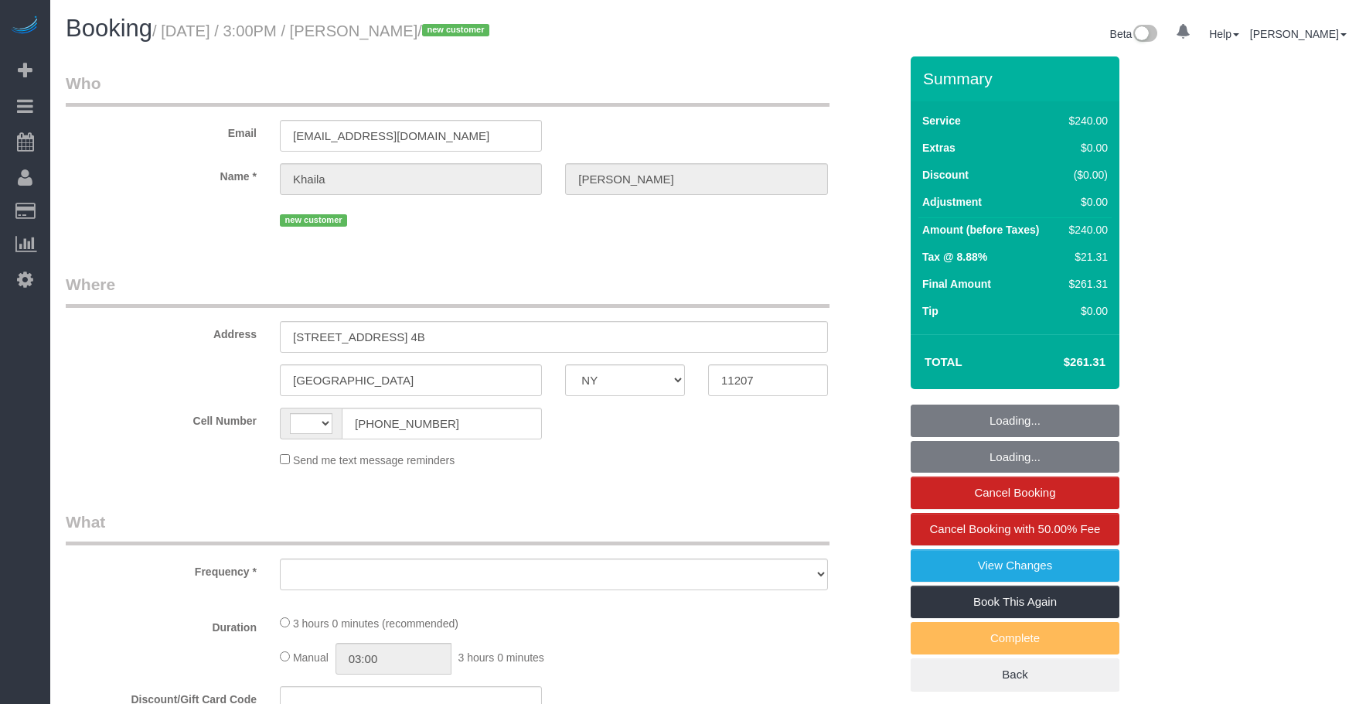
select select "NY"
select select "number:63"
select select "number:75"
select select "number:15"
select select "number:5"
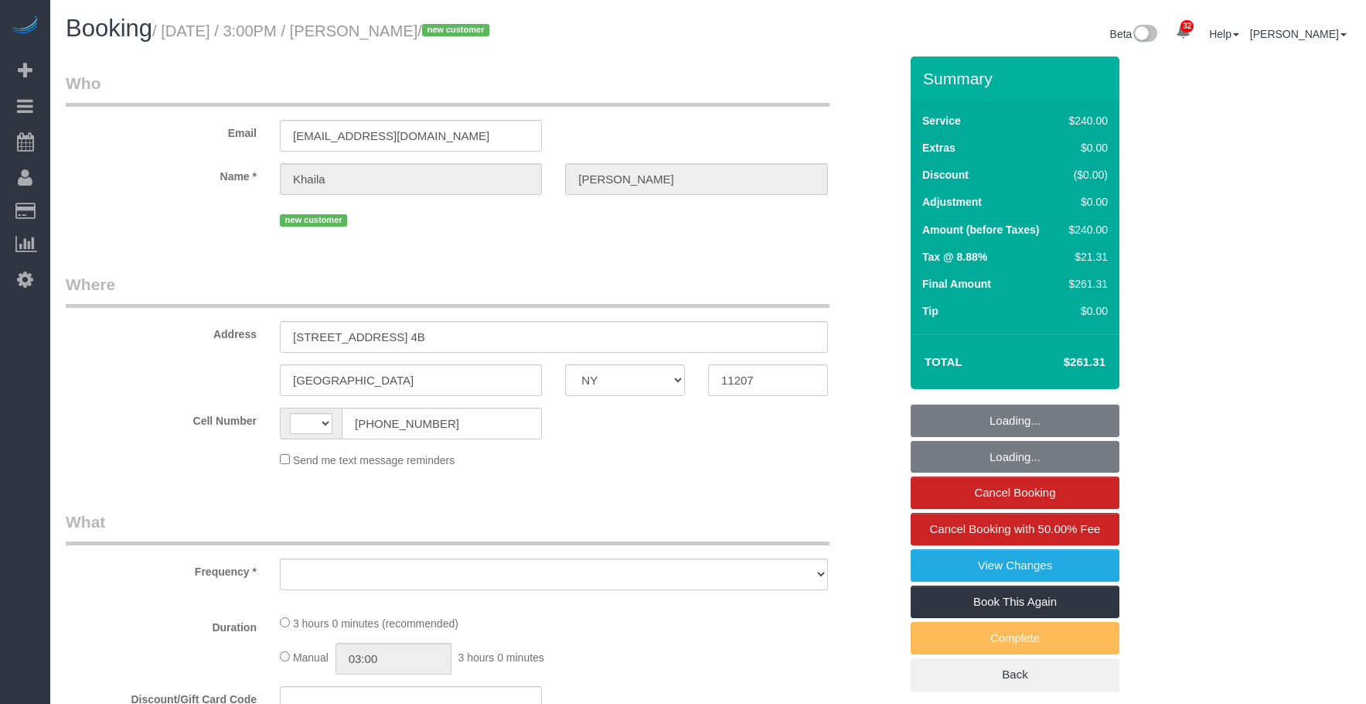
select select "string:stripe-pm_1SDw4B4VGloSiKo7GnbVjU4A"
select select "string:[GEOGRAPHIC_DATA]"
select select "object:964"
select select "spot1"
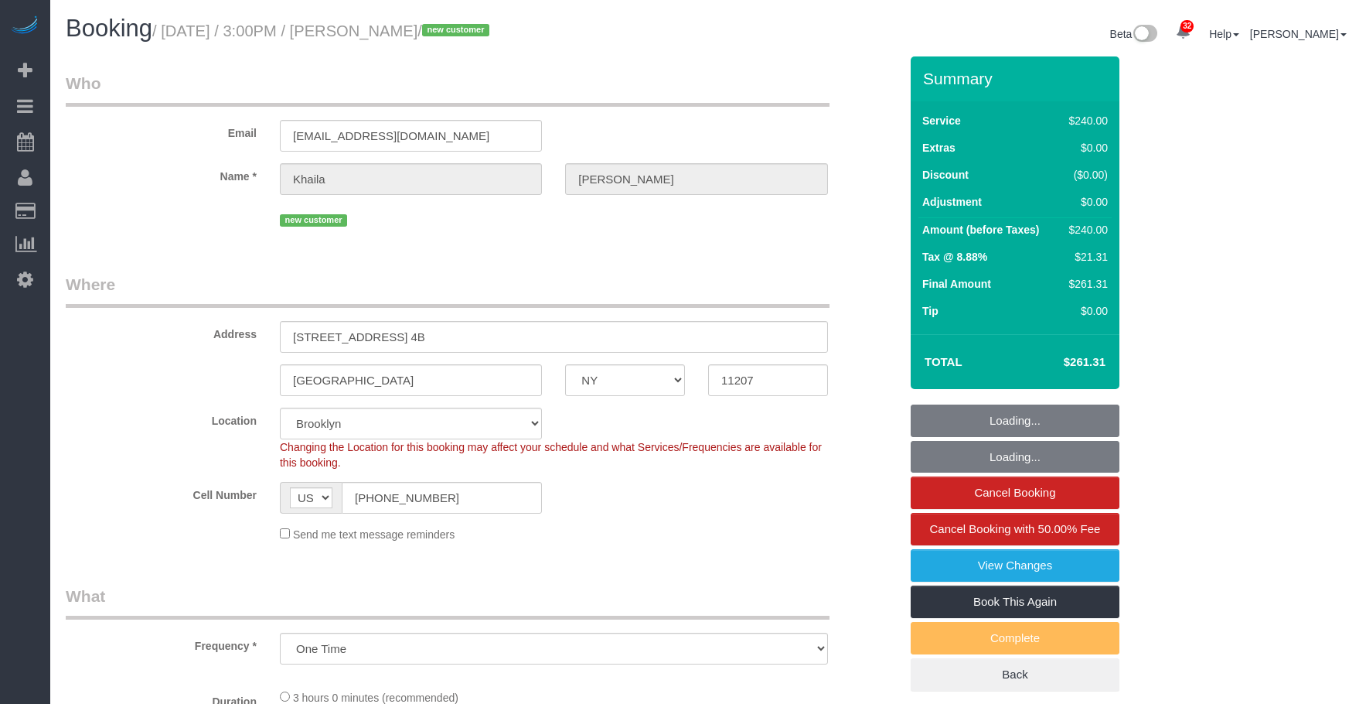
select select "object:1452"
select select
select select "180"
select select "spot50"
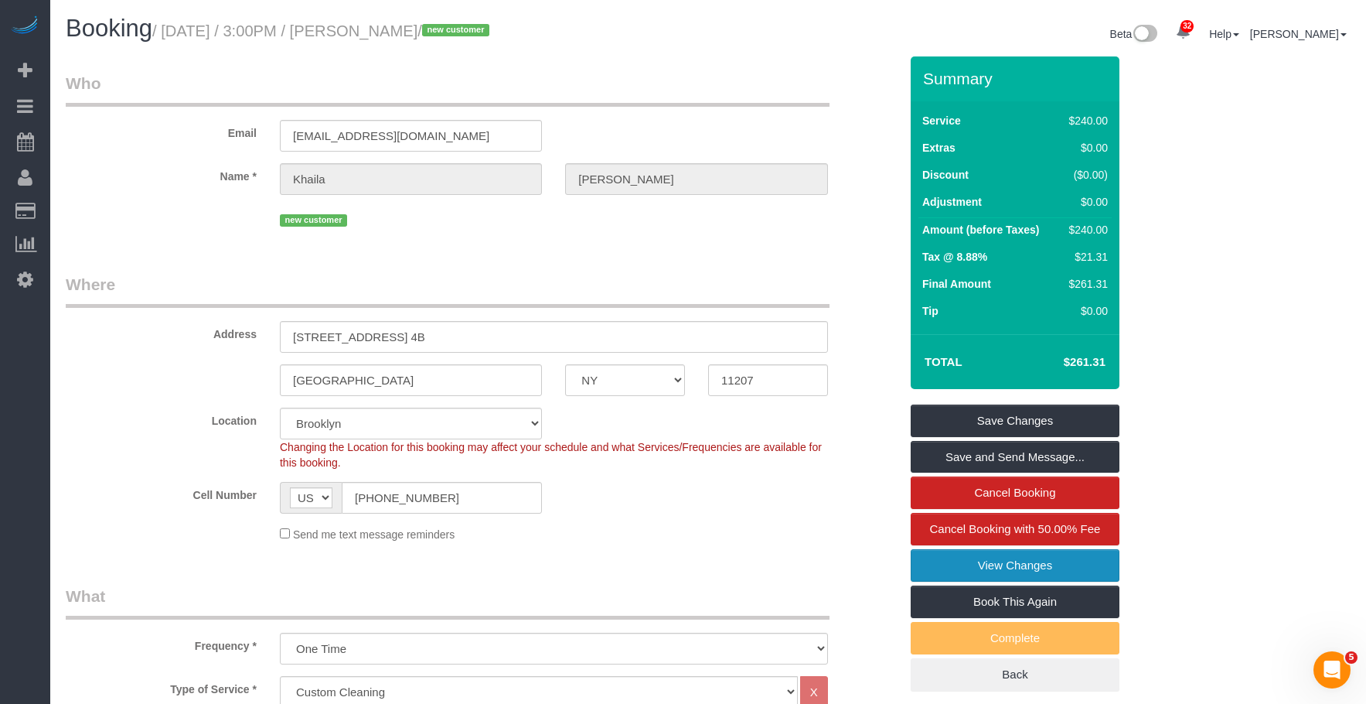
click at [944, 568] on link "View Changes" at bounding box center [1015, 565] width 209 height 32
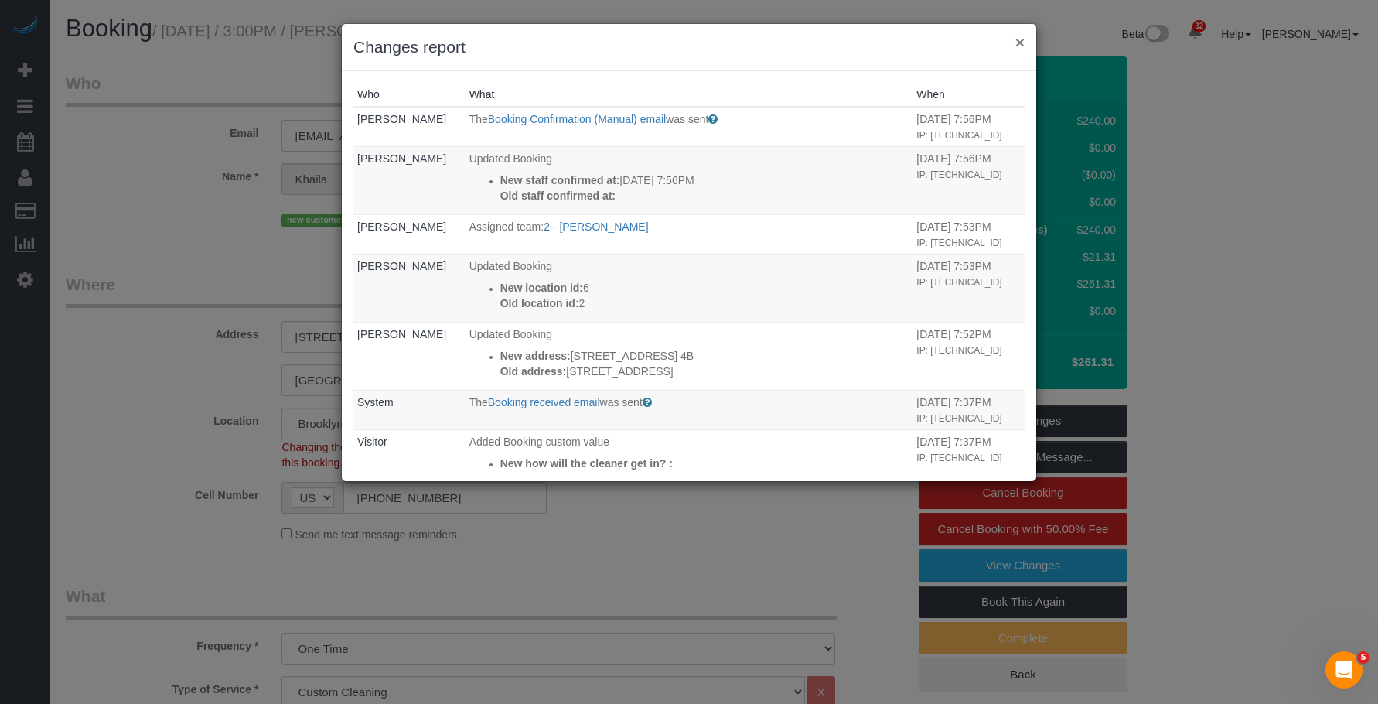
click at [1020, 41] on button "×" at bounding box center [1019, 42] width 9 height 16
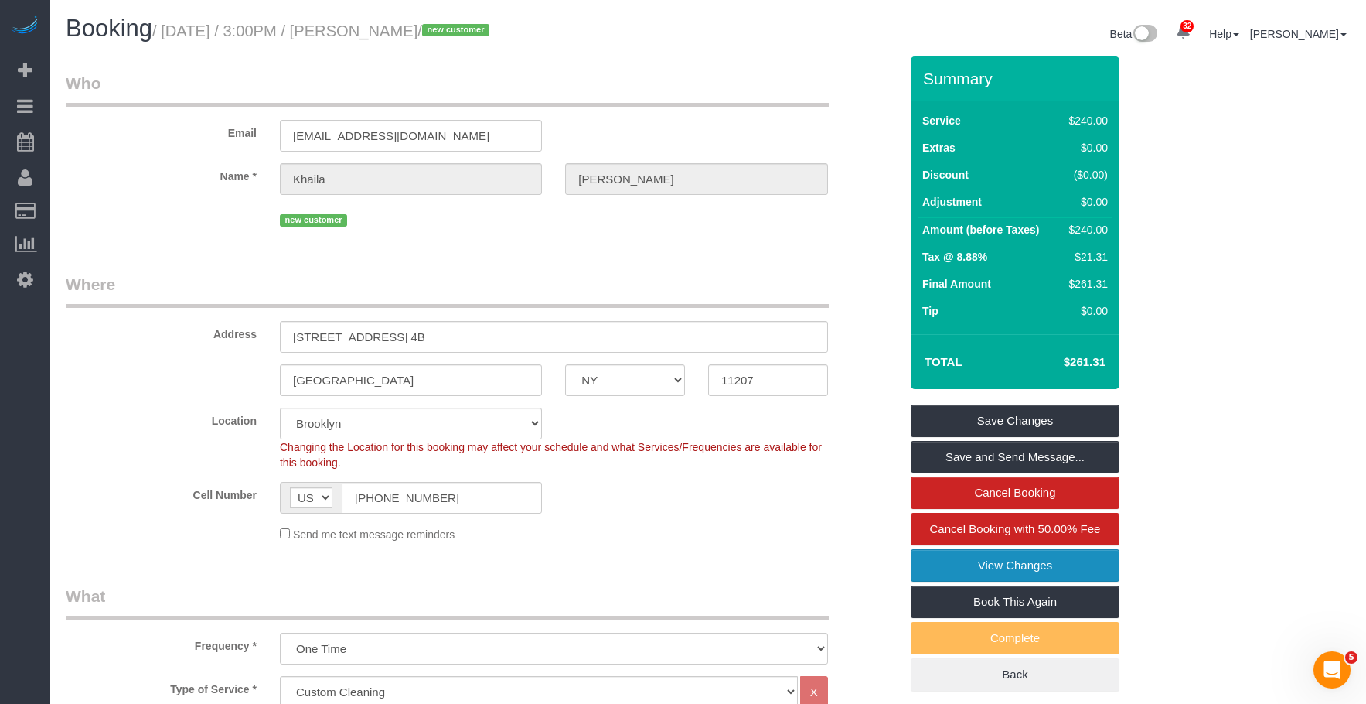
click at [979, 563] on link "View Changes" at bounding box center [1015, 565] width 209 height 32
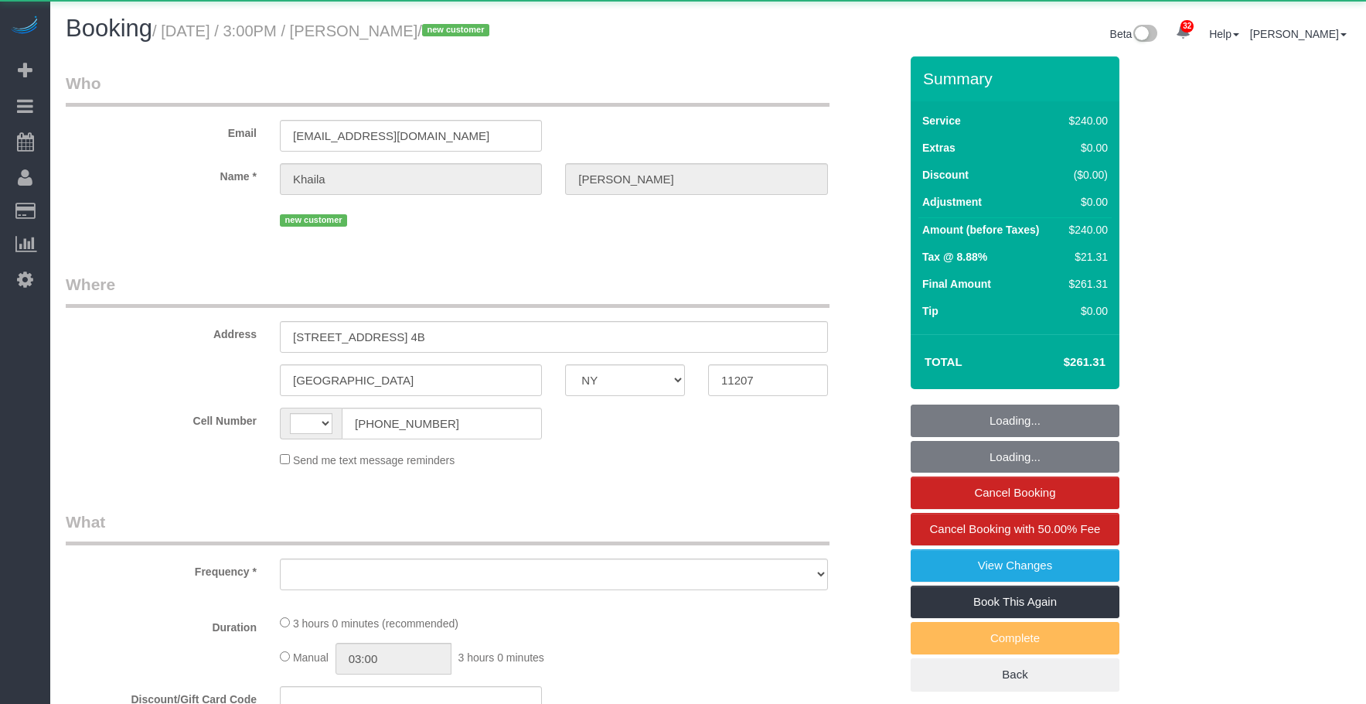
select select "NY"
select select "string:[GEOGRAPHIC_DATA]"
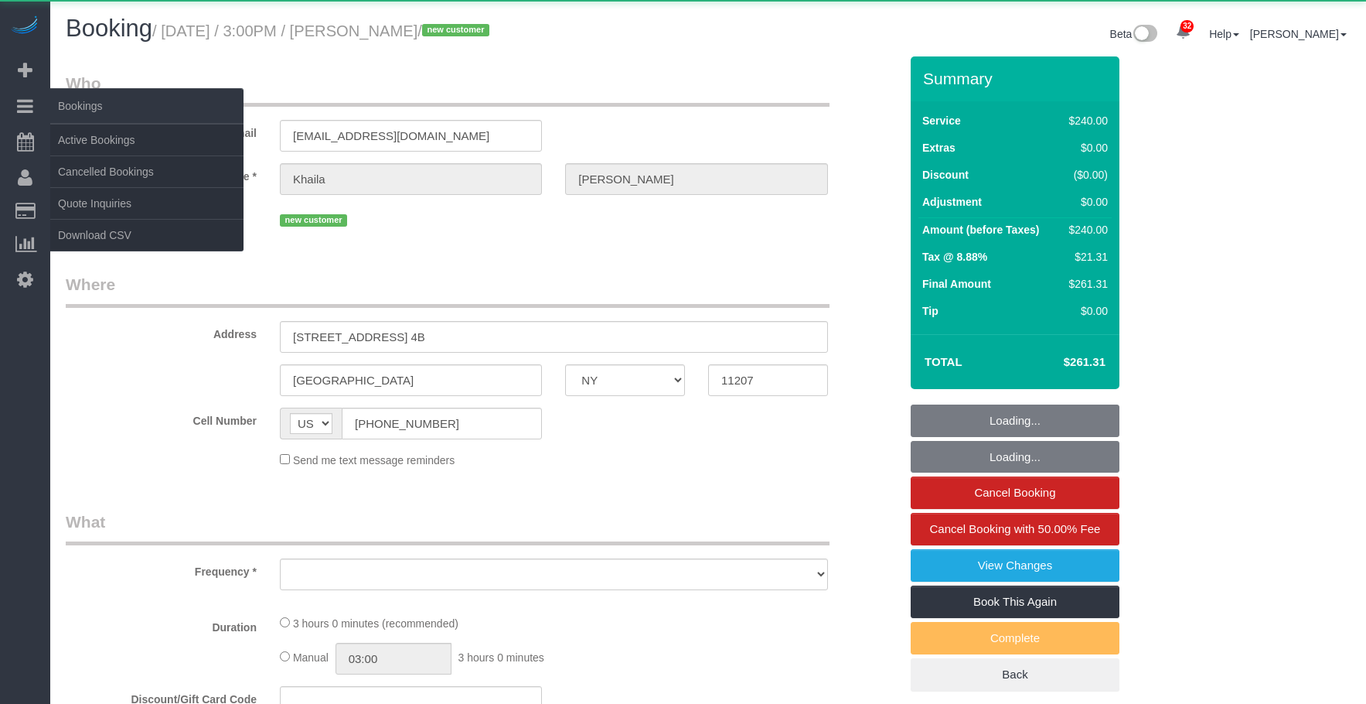
select select "number:63"
select select "number:75"
select select "number:15"
select select "number:5"
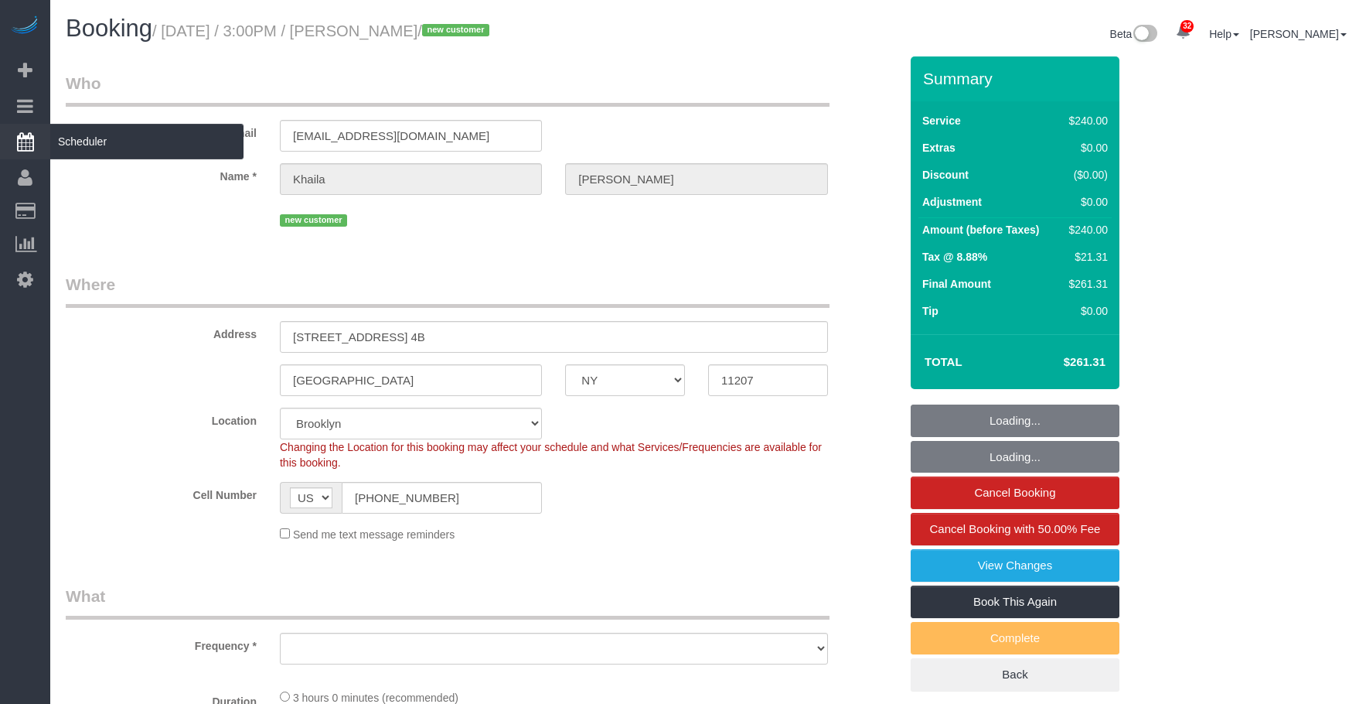
select select "object:971"
select select "spot1"
select select "string:stripe-pm_1SDw4B4VGloSiKo7GnbVjU4A"
select select "object:1323"
drag, startPoint x: 110, startPoint y: 135, endPoint x: 444, endPoint y: 173, distance: 336.3
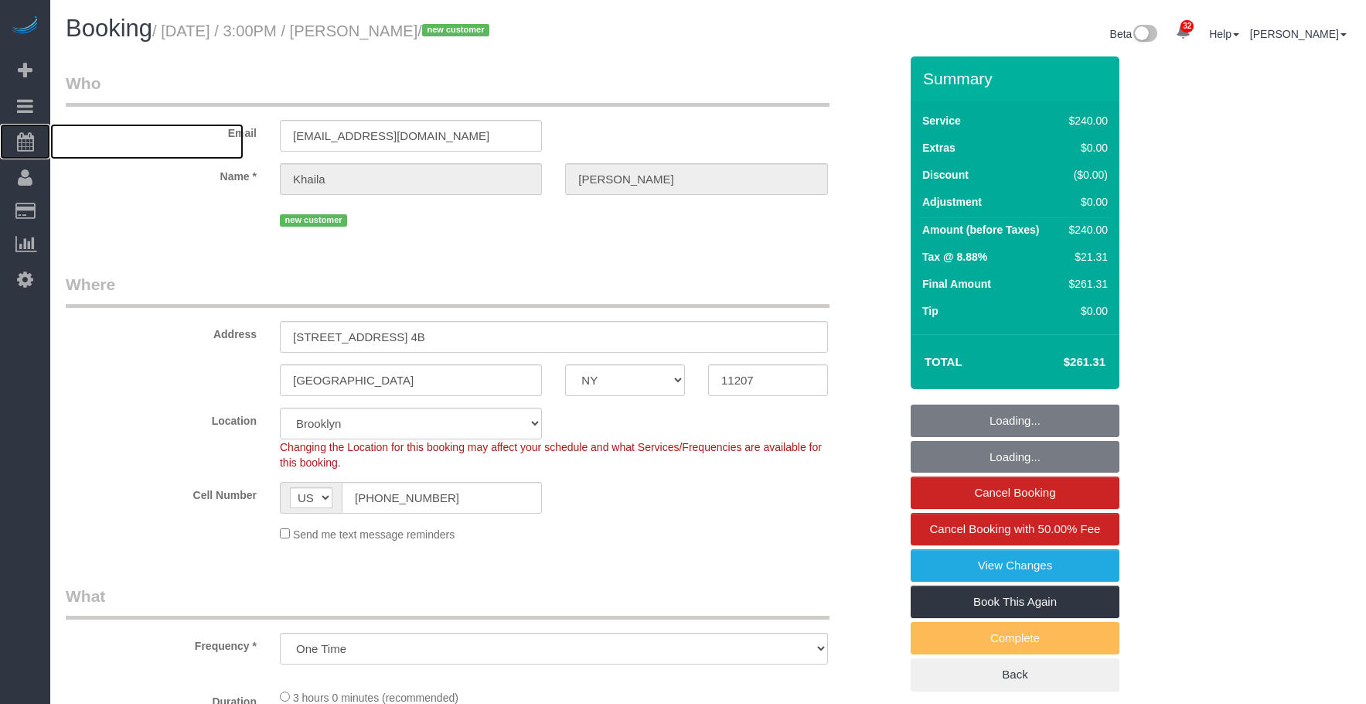
click at [110, 135] on span "Scheduler" at bounding box center [146, 142] width 193 height 36
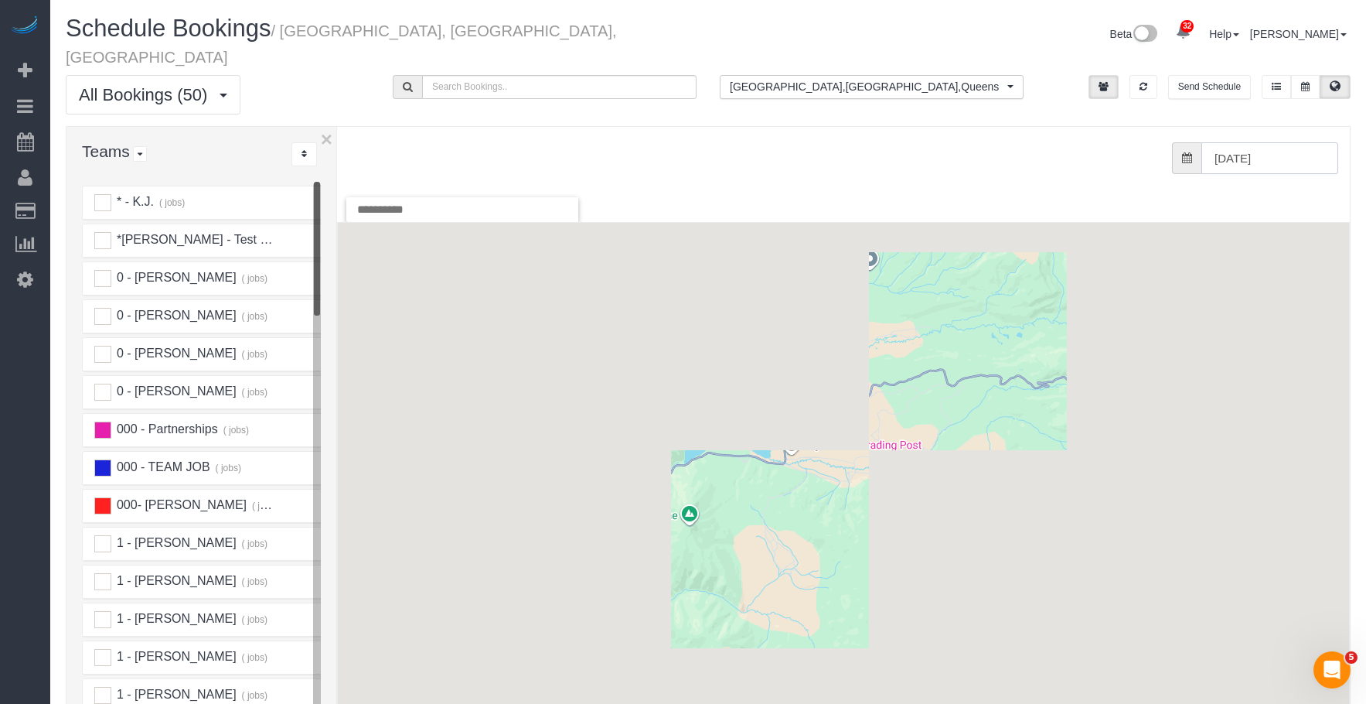
click at [1260, 143] on input "[DATE]" at bounding box center [1270, 158] width 137 height 32
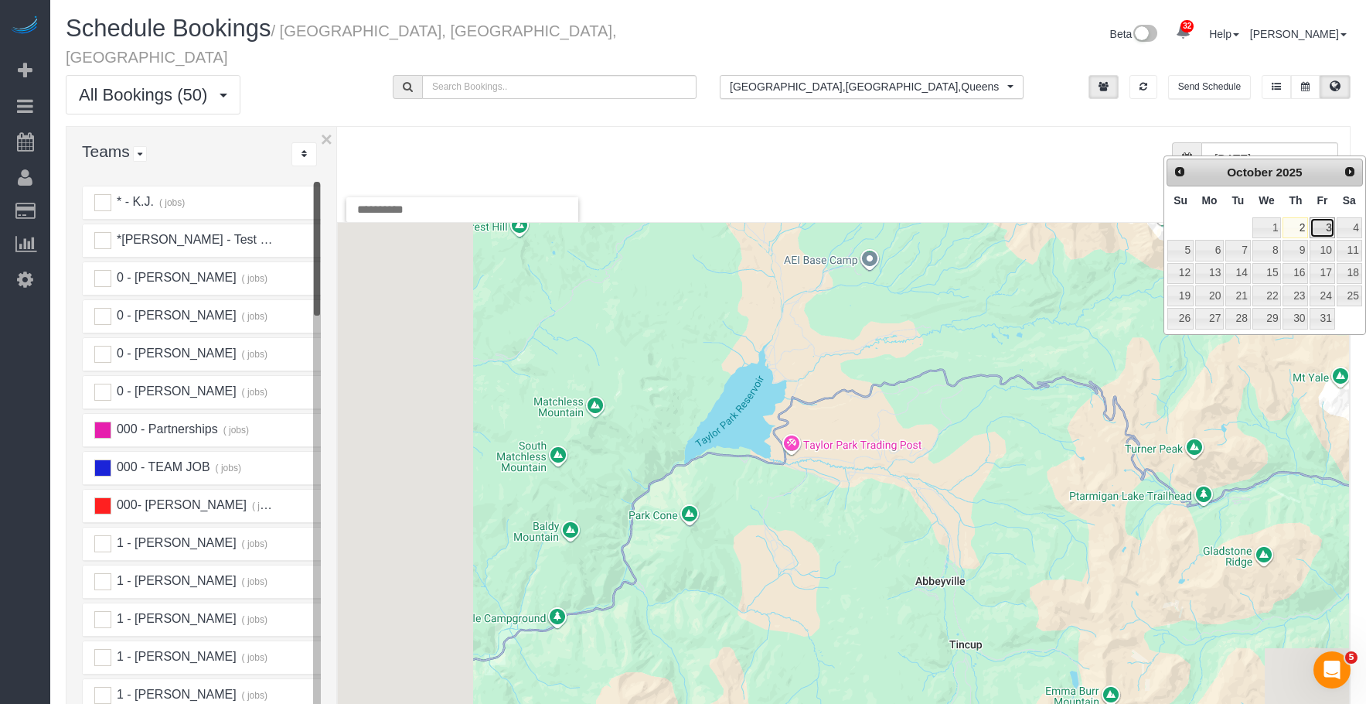
click at [1329, 223] on link "3" at bounding box center [1322, 227] width 25 height 21
type input "[DATE]"
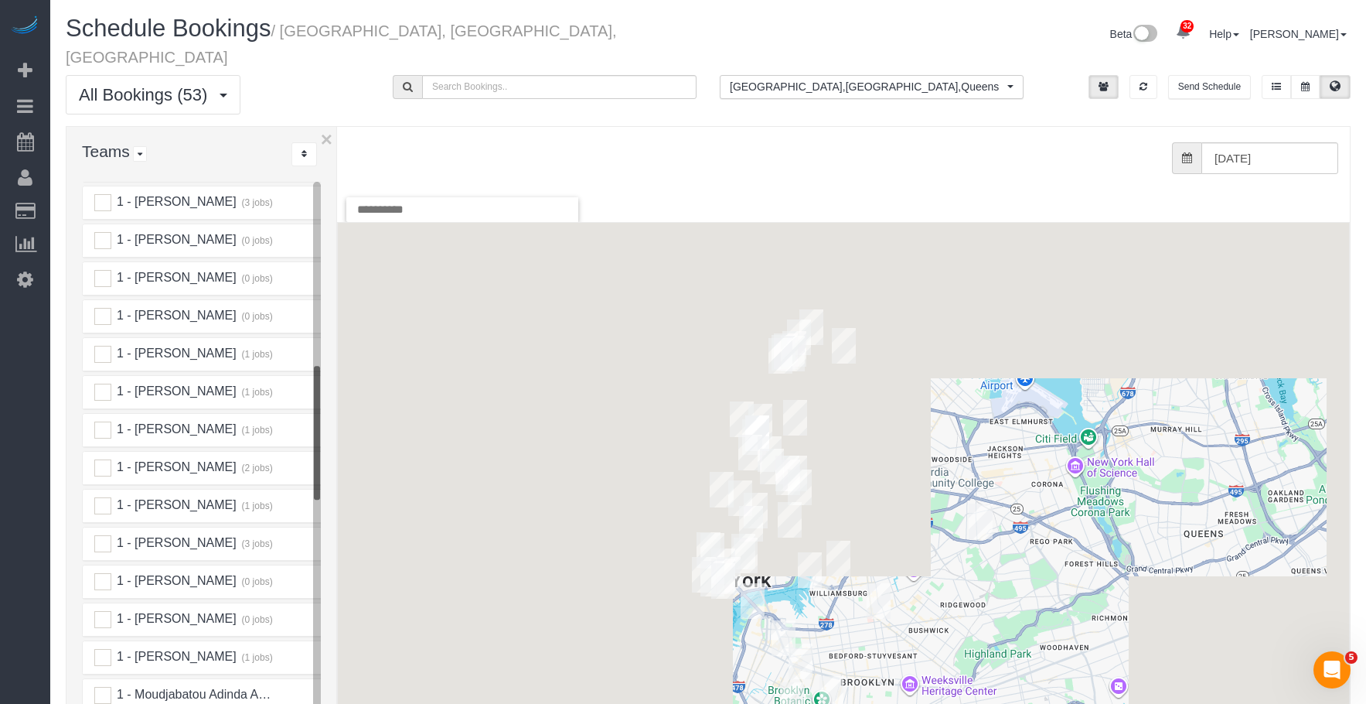
scroll to position [851, 0]
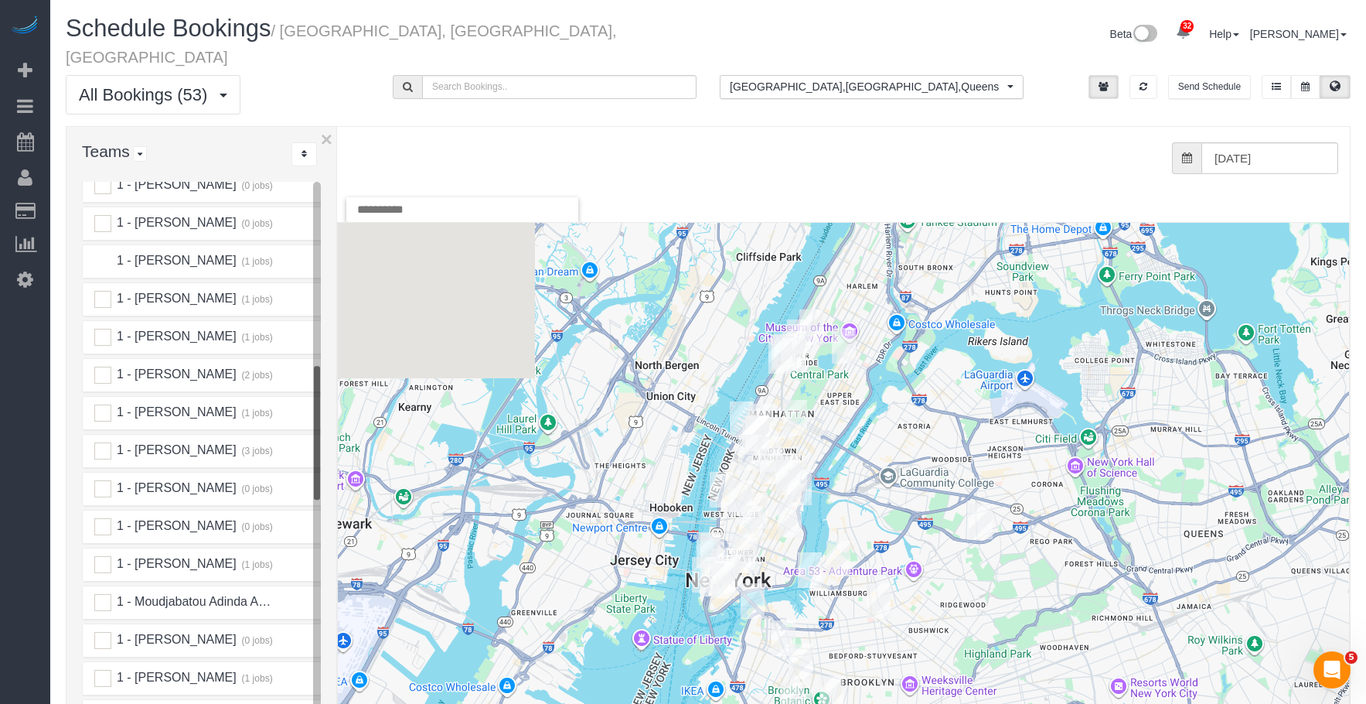
click at [101, 253] on ins at bounding box center [102, 261] width 17 height 17
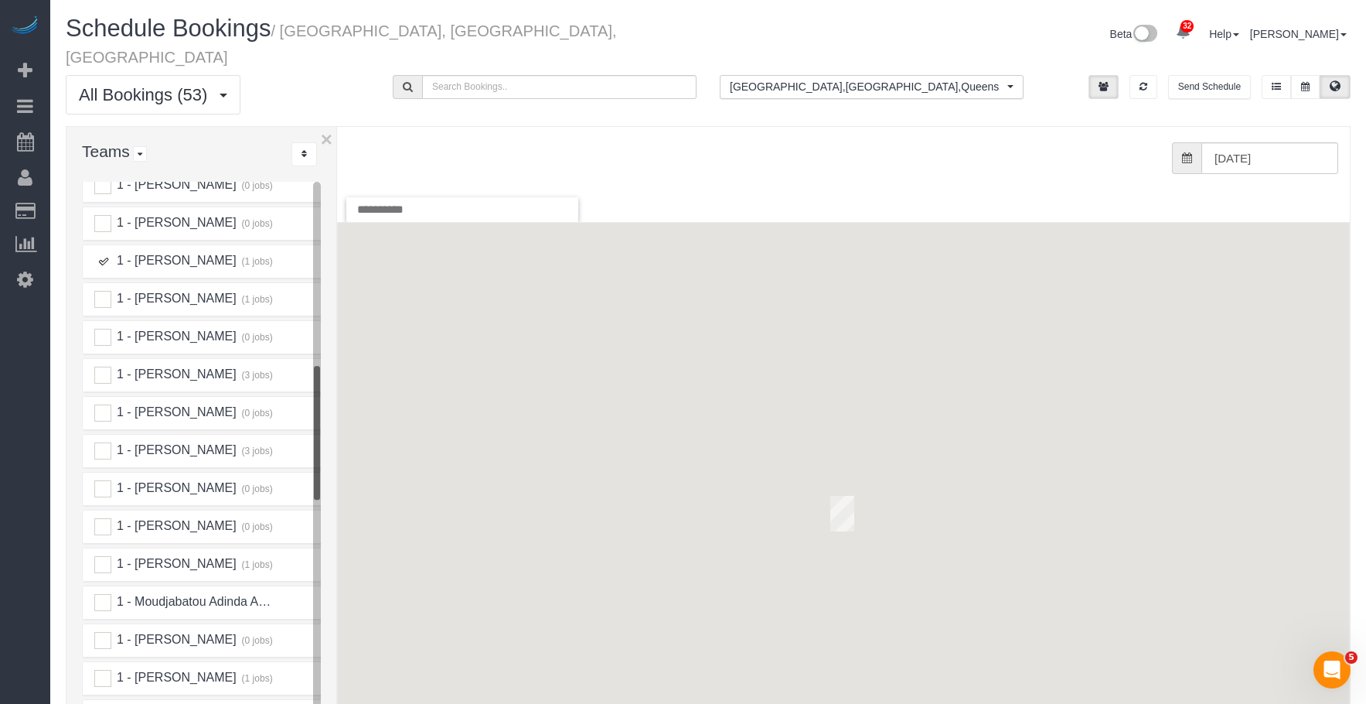
click at [838, 496] on img "10/03/2025 10:00AM - Vivian McHugh - 128 West 23rd St, 3a, New York, NY 10011" at bounding box center [842, 514] width 24 height 36
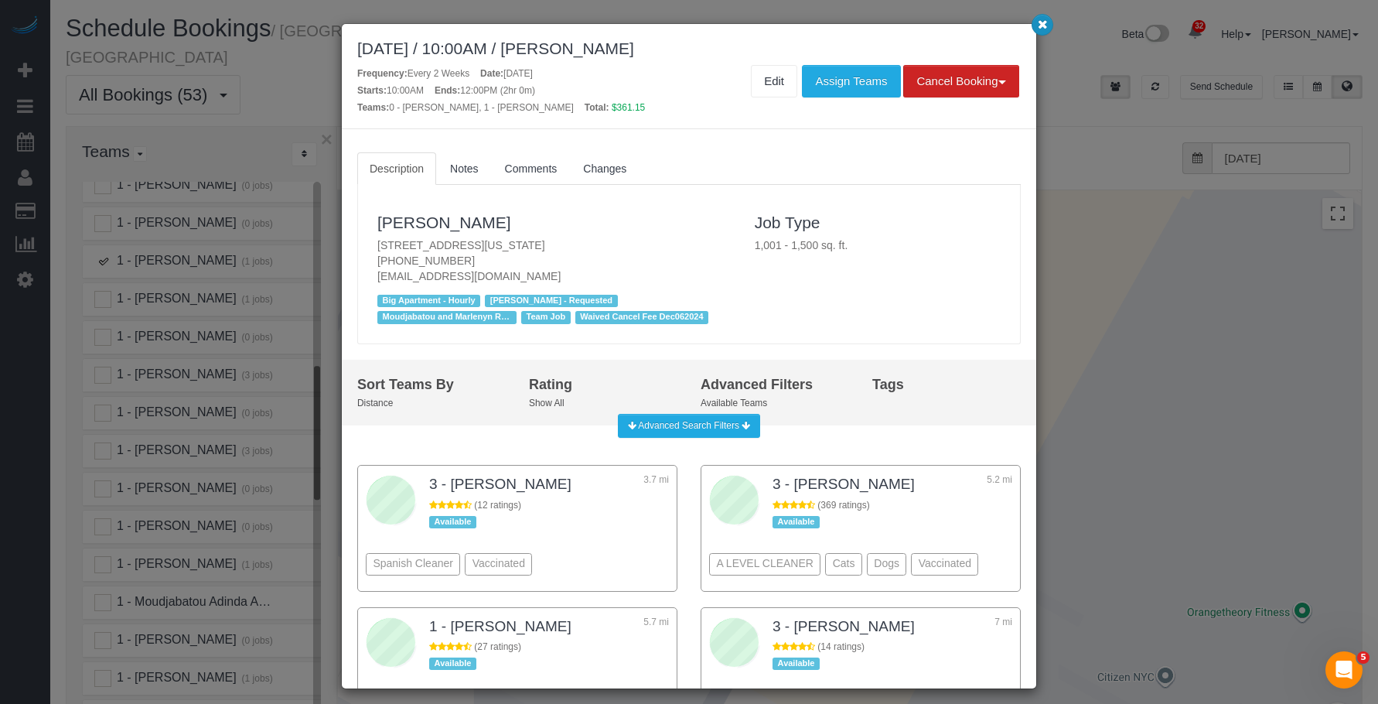
click at [1038, 27] on icon "button" at bounding box center [1043, 23] width 10 height 9
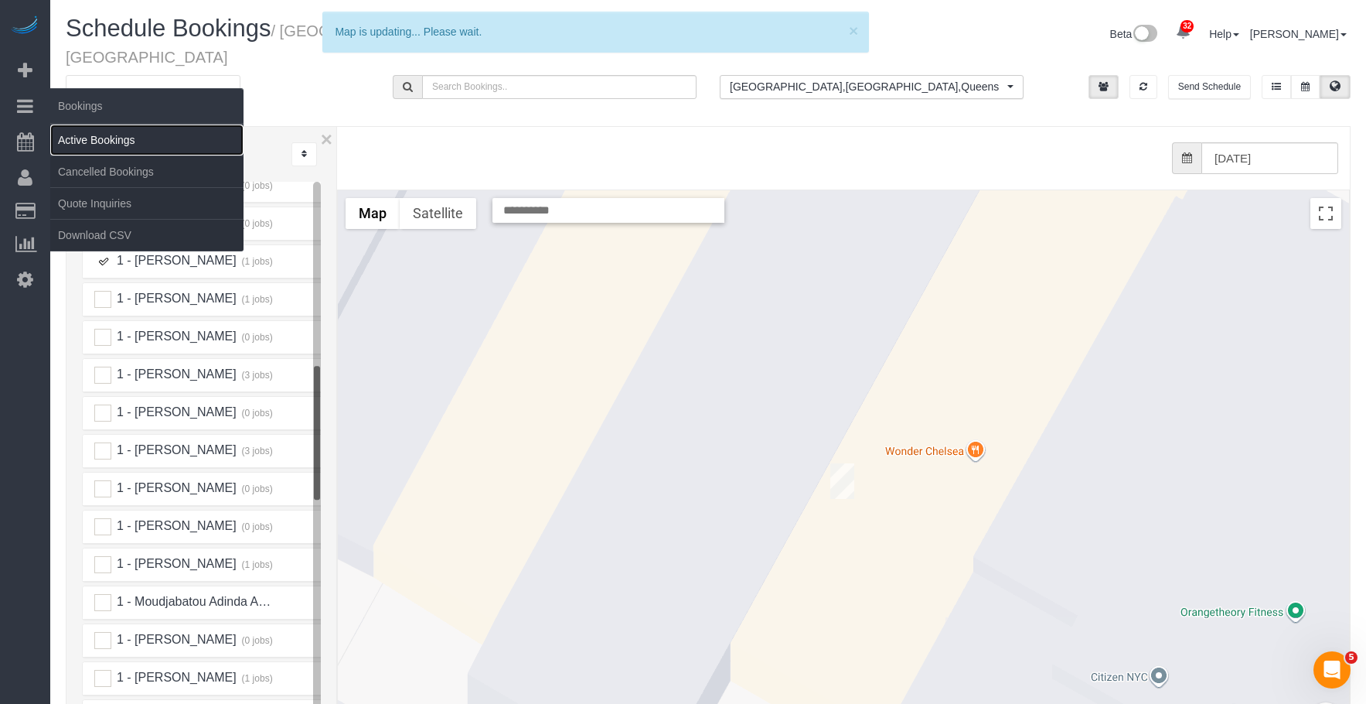
click at [93, 137] on link "Active Bookings" at bounding box center [146, 139] width 193 height 31
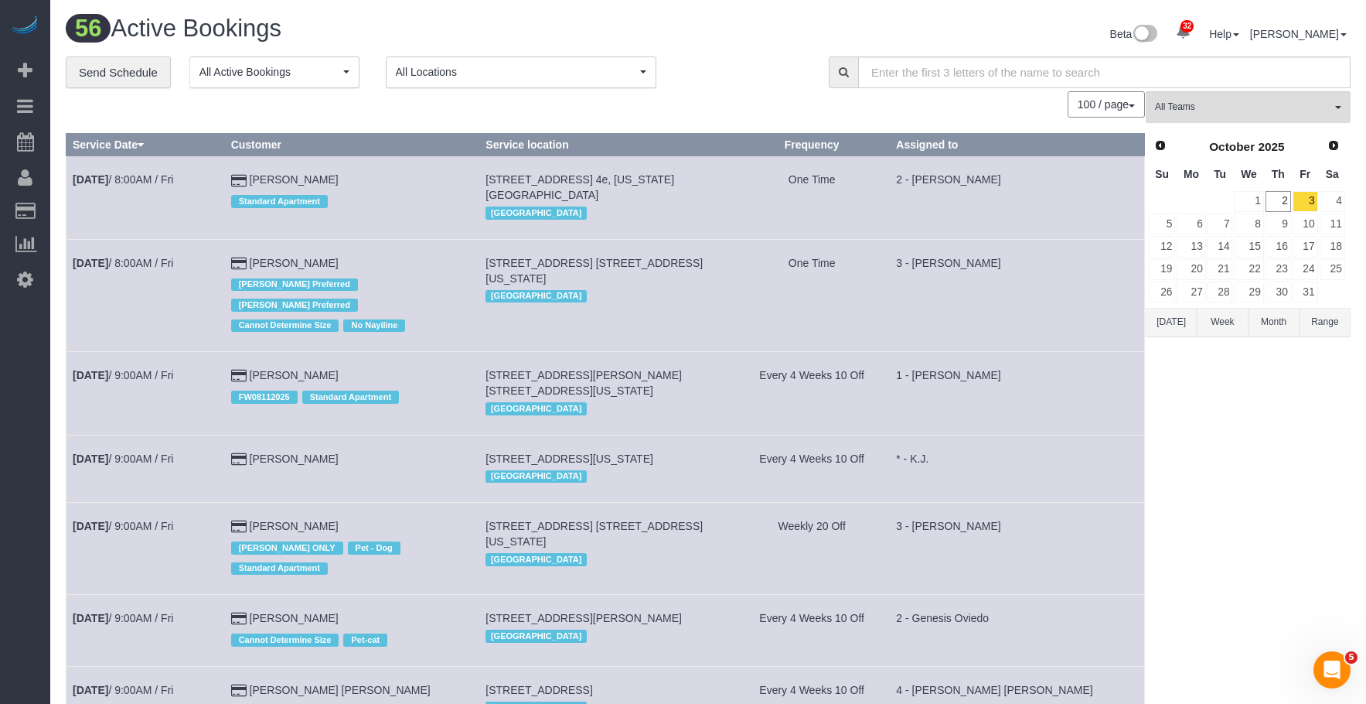
drag, startPoint x: 756, startPoint y: 71, endPoint x: 769, endPoint y: 77, distance: 13.8
click at [757, 70] on div "**********" at bounding box center [436, 72] width 740 height 32
drag, startPoint x: 1213, startPoint y: 113, endPoint x: 1225, endPoint y: 219, distance: 106.6
click at [1213, 113] on span "All Teams" at bounding box center [1243, 107] width 176 height 13
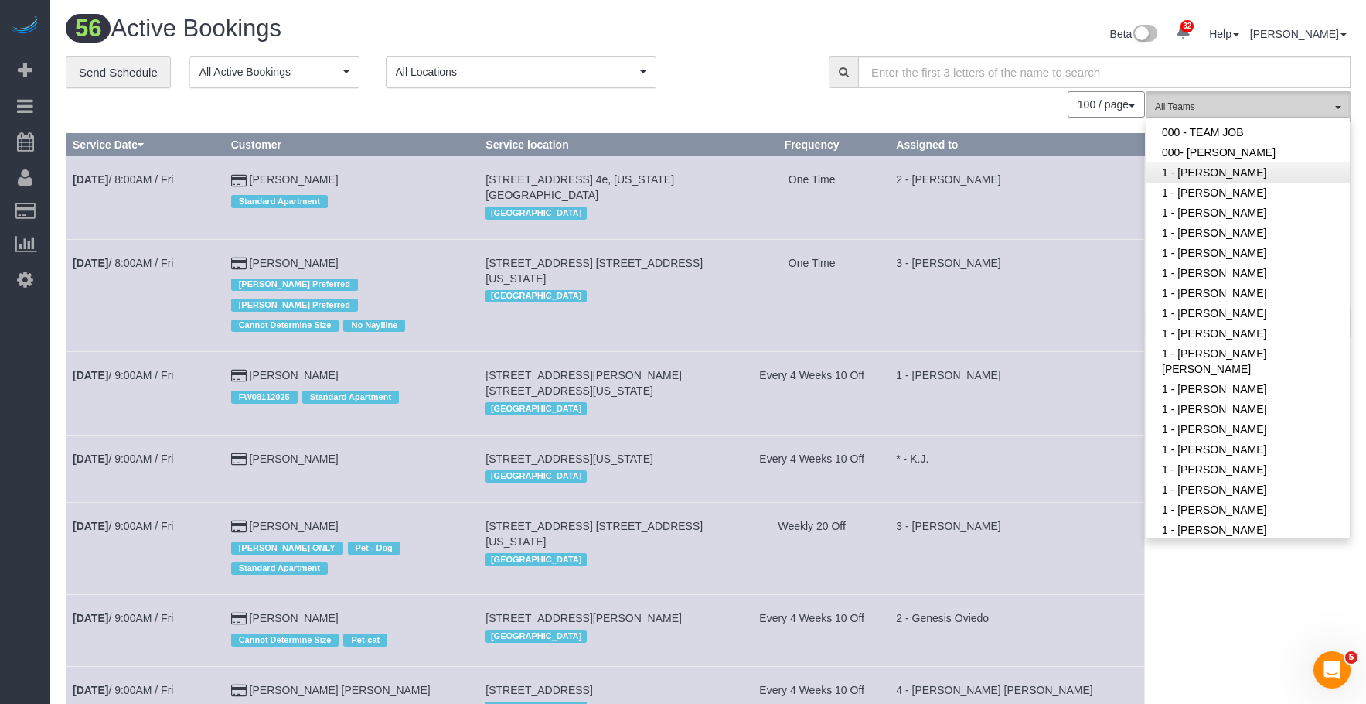
scroll to position [309, 0]
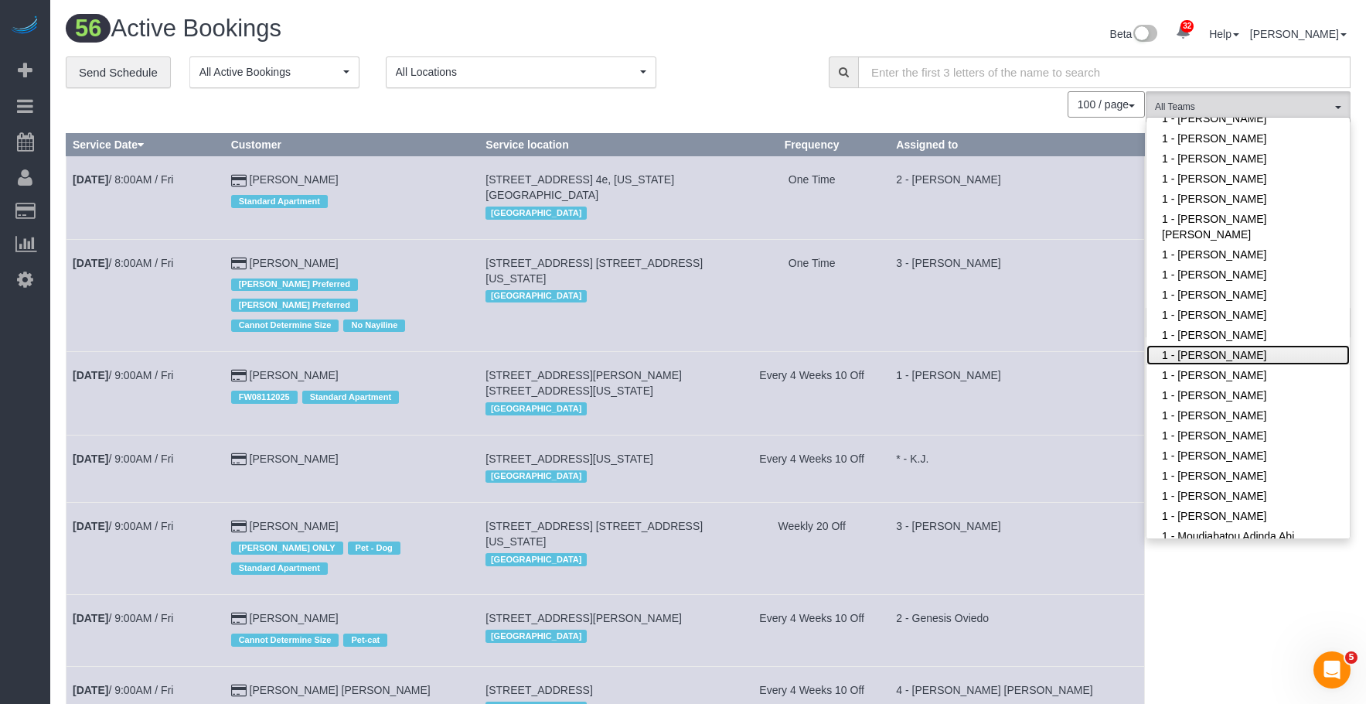
click at [1220, 345] on link "1 - [PERSON_NAME]" at bounding box center [1248, 355] width 203 height 20
click at [762, 48] on div "Beta 32 Your Notifications You have 0 alerts × You have 1 to charge for [DATE] …" at bounding box center [1035, 35] width 654 height 41
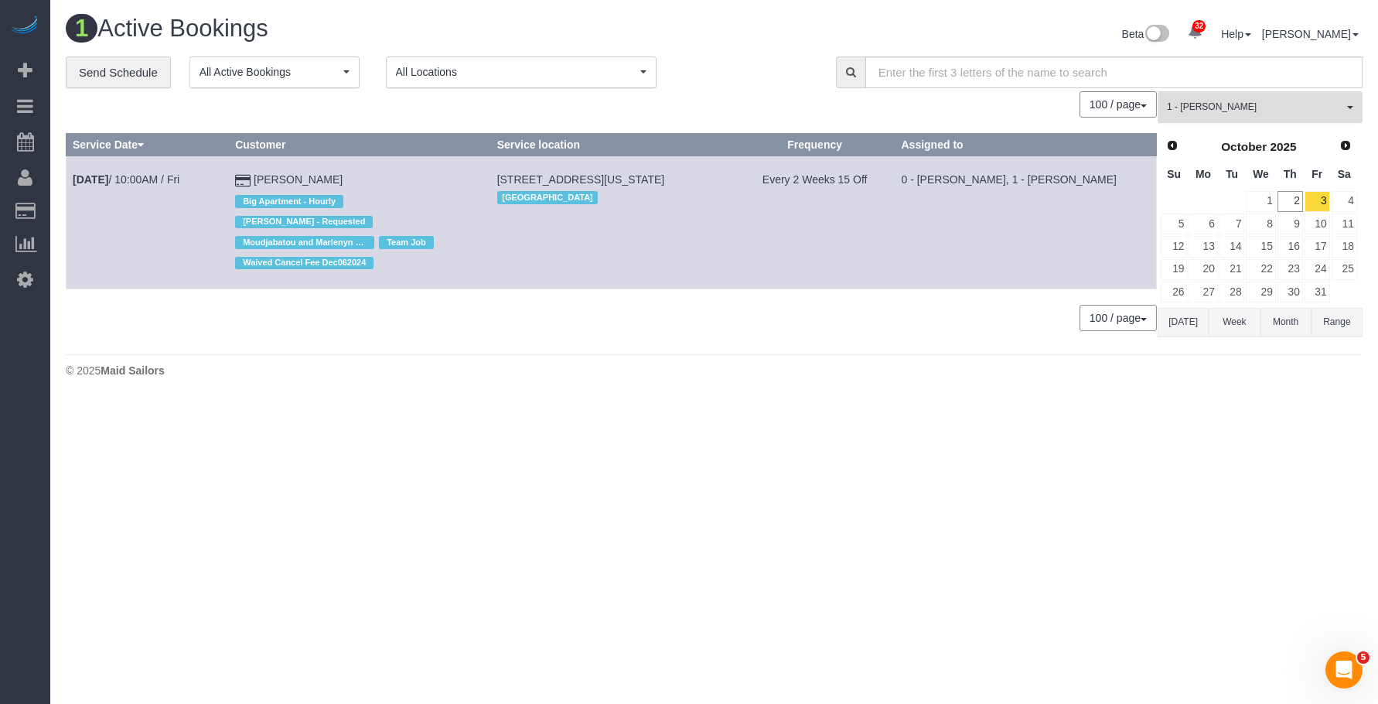
click at [1256, 97] on button "1 - [PERSON_NAME] All Teams" at bounding box center [1259, 107] width 205 height 32
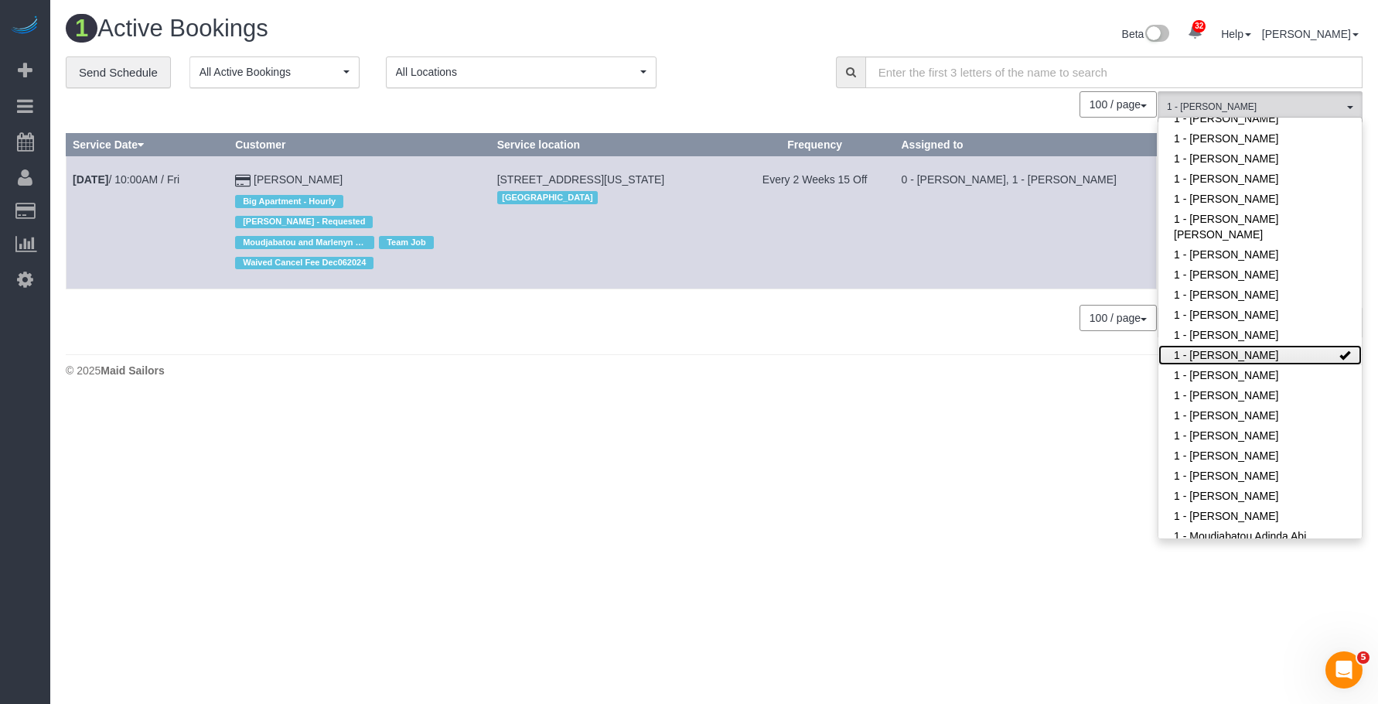
click at [1243, 345] on link "1 - [PERSON_NAME]" at bounding box center [1259, 355] width 203 height 20
